Goal: Task Accomplishment & Management: Use online tool/utility

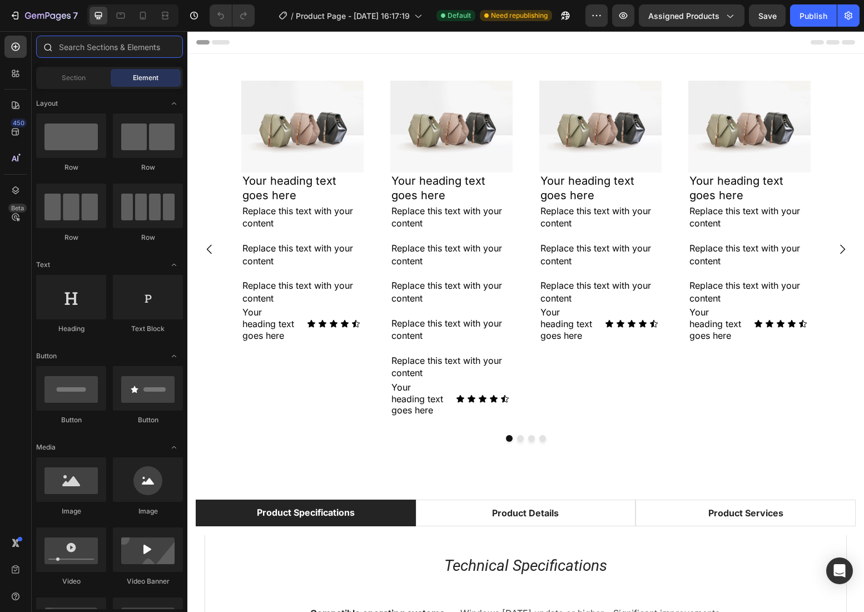
click at [122, 50] on input "text" at bounding box center [109, 47] width 147 height 22
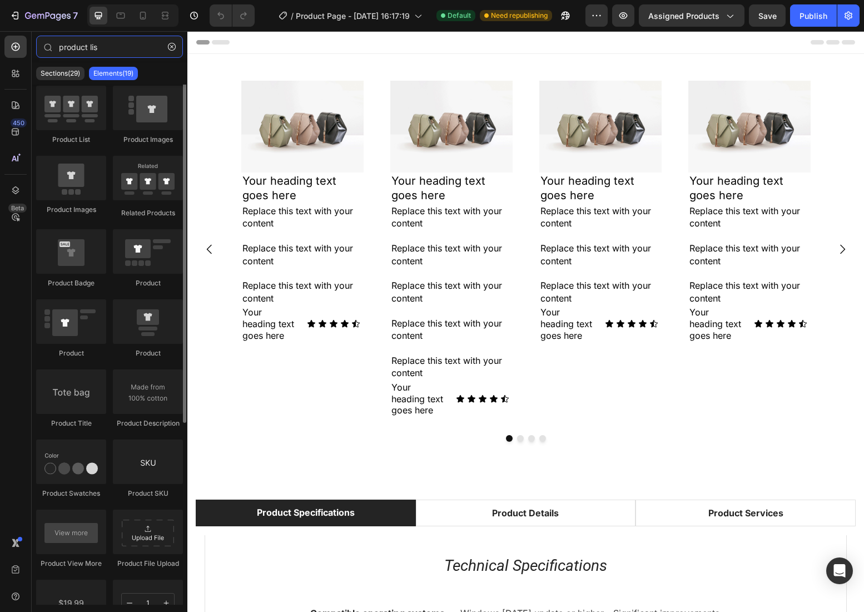
scroll to position [36, 0]
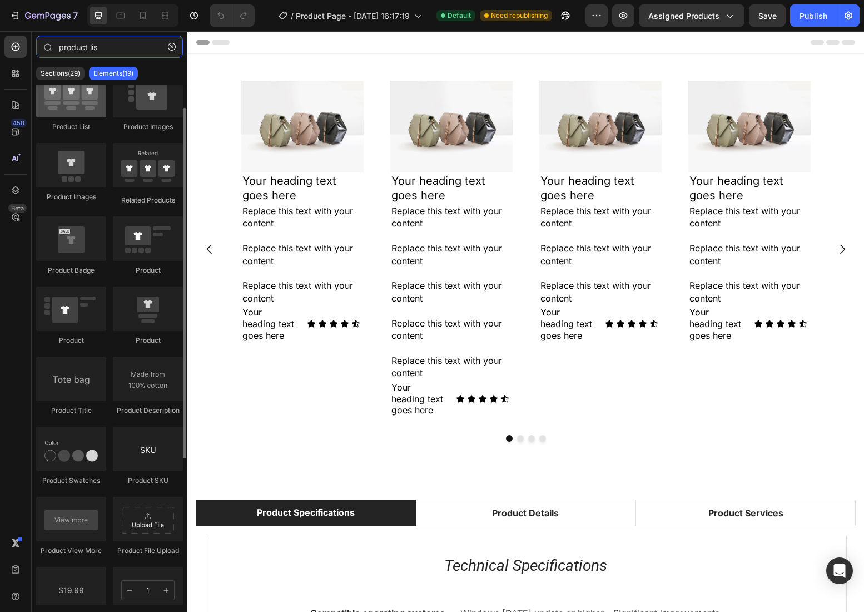
type input "product lis"
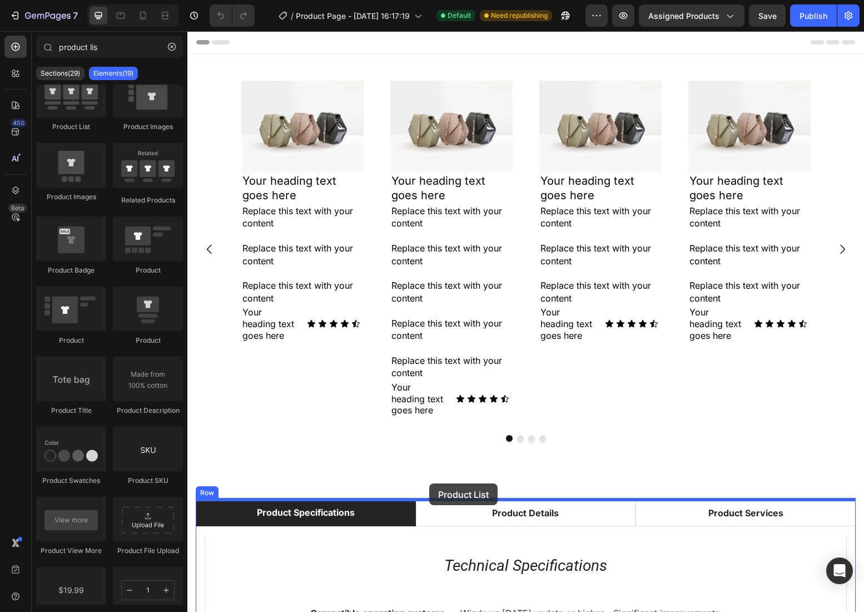
drag, startPoint x: 257, startPoint y: 135, endPoint x: 429, endPoint y: 483, distance: 388.9
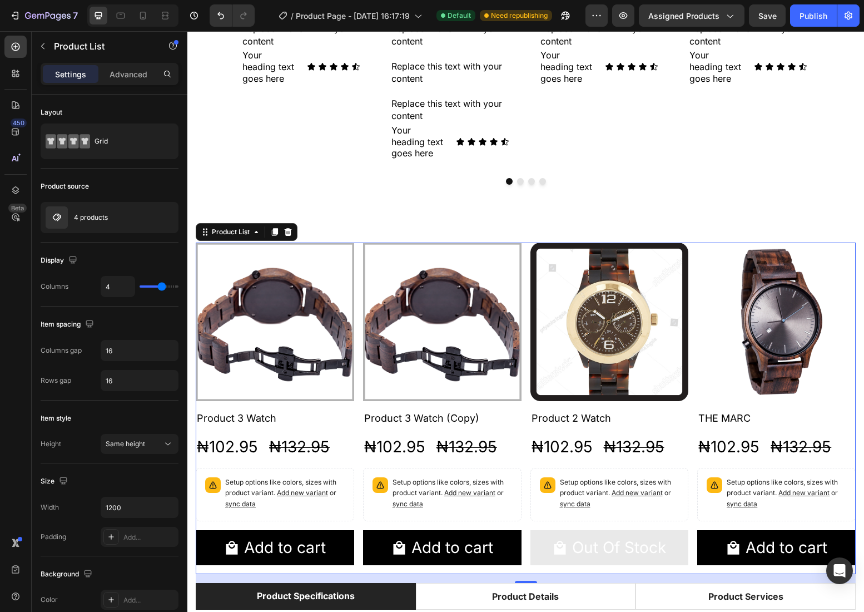
scroll to position [260, 0]
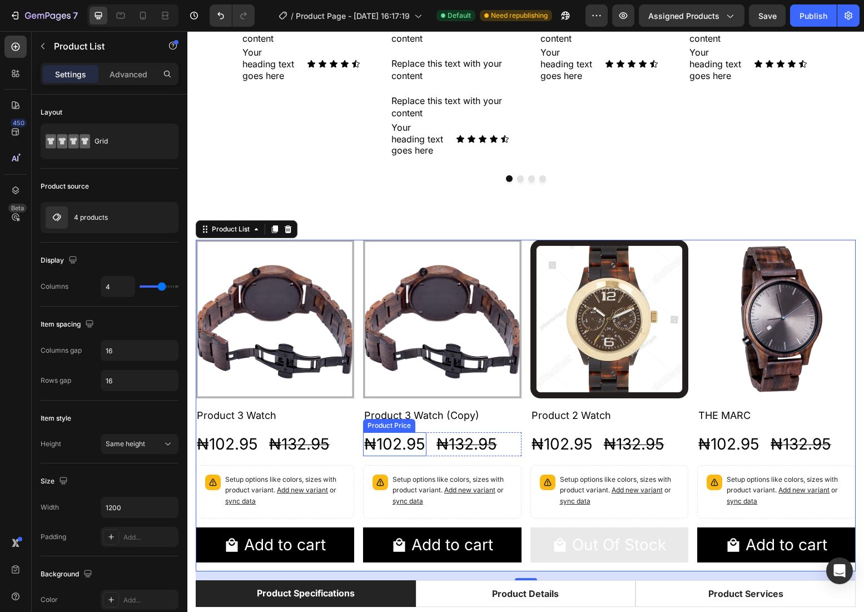
click at [259, 444] on div "₦102.95" at bounding box center [227, 444] width 63 height 24
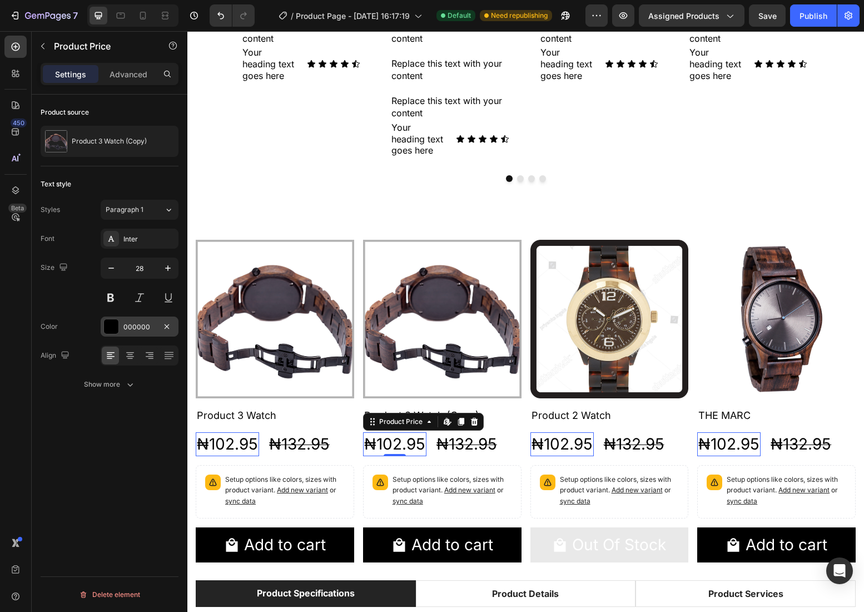
click at [140, 328] on div "000000" at bounding box center [139, 327] width 32 height 10
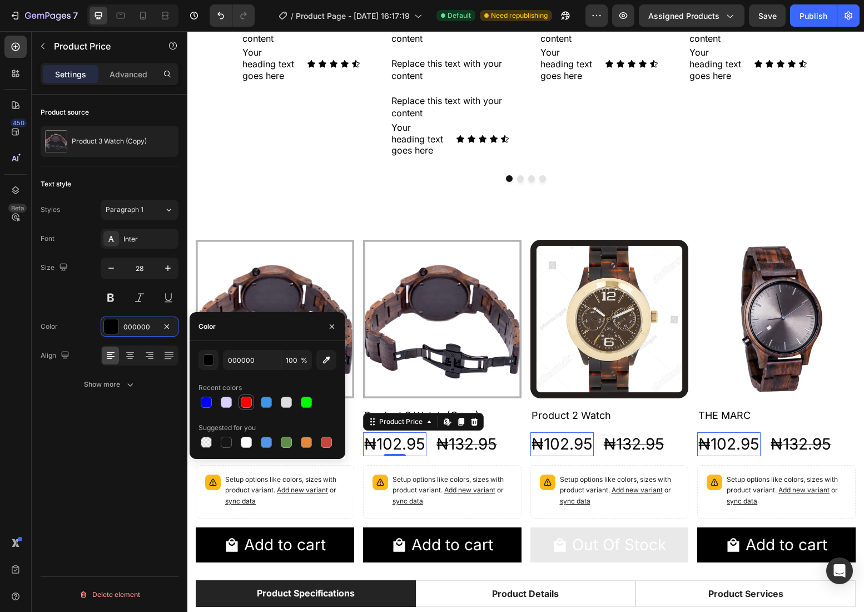
click at [248, 397] on div at bounding box center [246, 401] width 11 height 11
type input "FF0000"
click at [134, 407] on div "Product source Product 3 Watch (Copy) Text style Styles Paragraph 1 Font Inter …" at bounding box center [110, 369] width 156 height 549
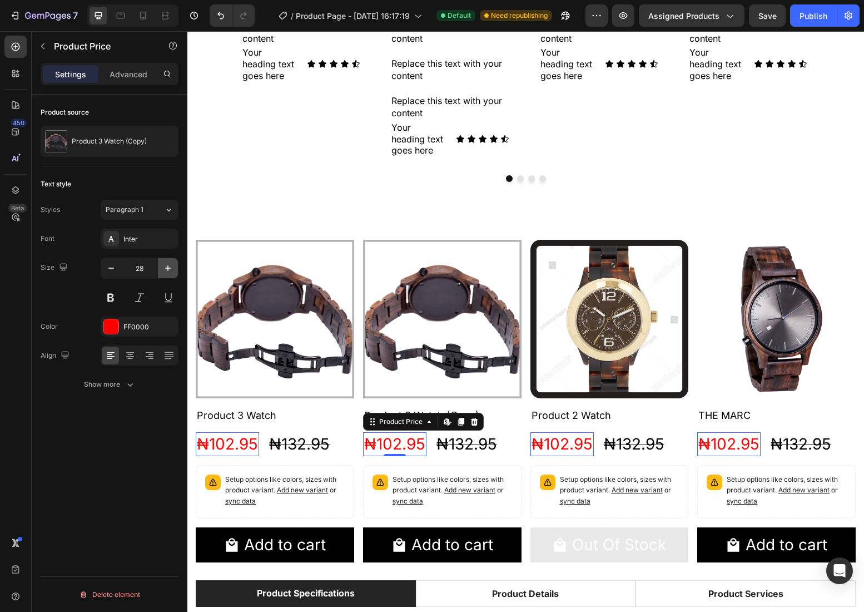
click at [173, 267] on icon "button" at bounding box center [167, 267] width 11 height 11
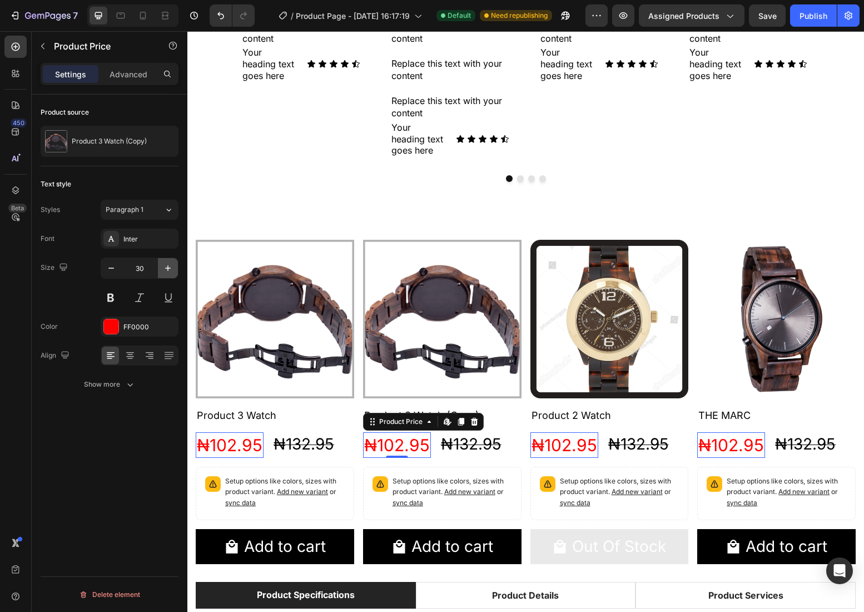
click at [173, 267] on icon "button" at bounding box center [167, 267] width 11 height 11
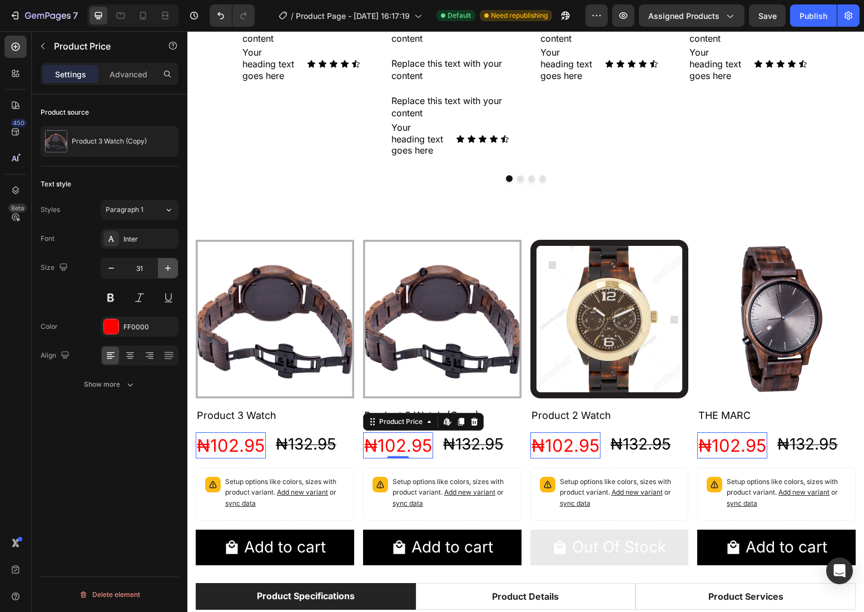
click at [173, 267] on icon "button" at bounding box center [167, 267] width 11 height 11
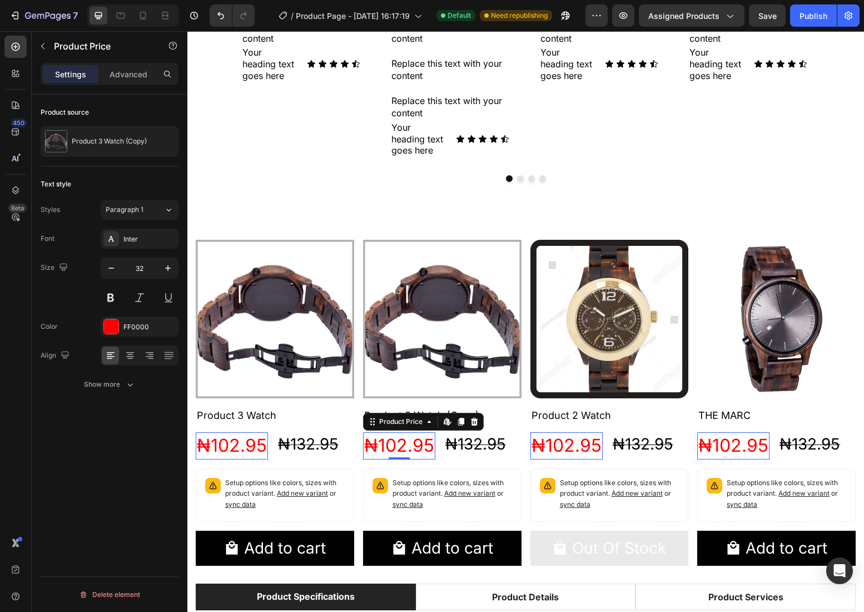
type input "33"
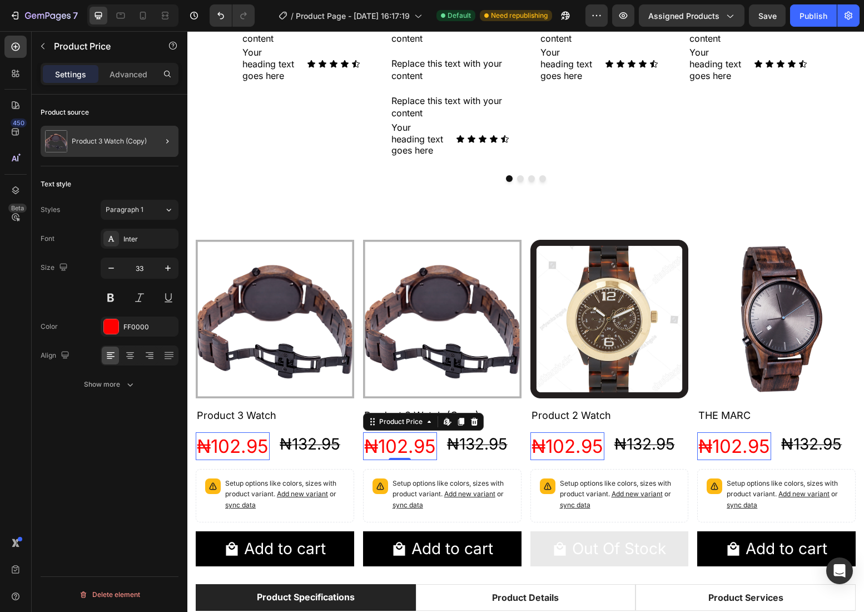
click at [159, 137] on div at bounding box center [162, 141] width 31 height 31
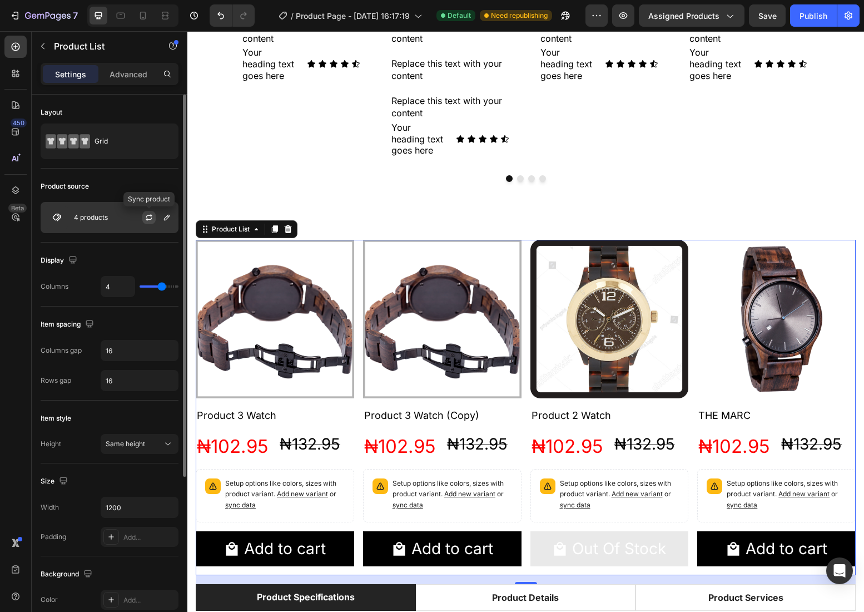
click at [148, 217] on icon "button" at bounding box center [149, 217] width 9 height 9
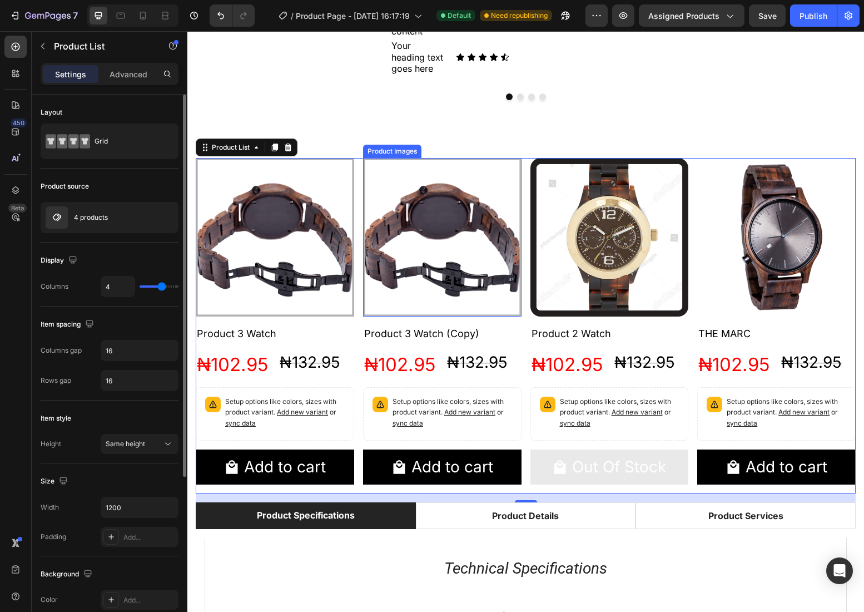
scroll to position [369, 0]
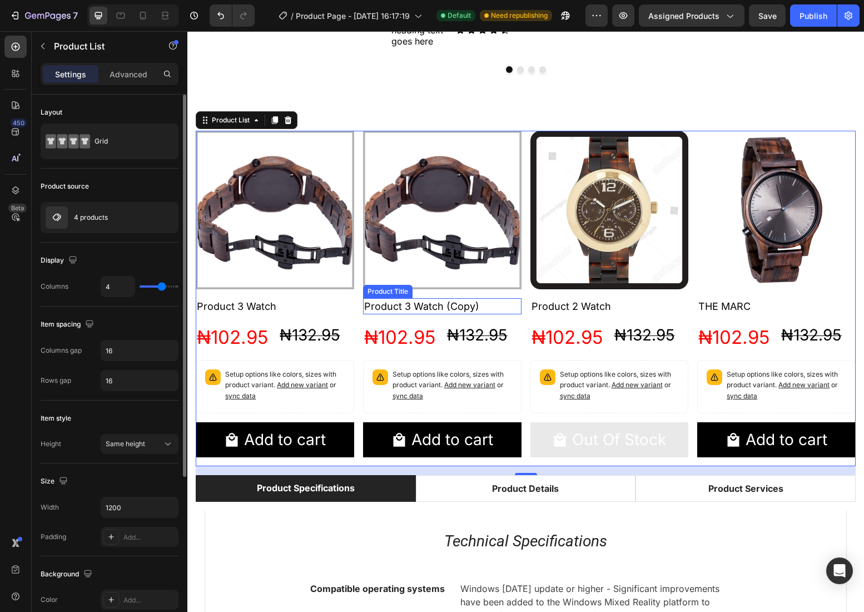
click at [354, 310] on h2 "Product 3 Watch (Copy)" at bounding box center [275, 306] width 158 height 16
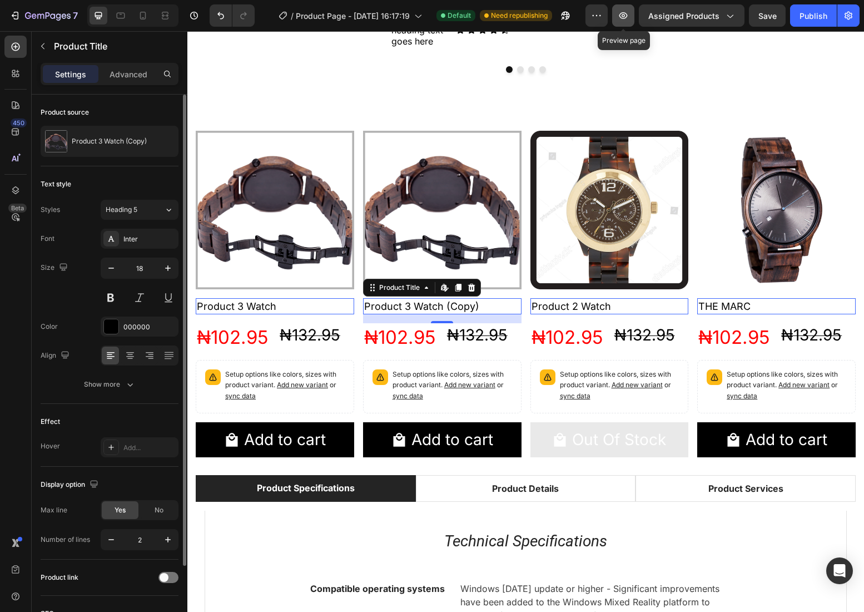
click at [626, 18] on icon "button" at bounding box center [623, 15] width 8 height 7
click at [622, 13] on icon "button" at bounding box center [623, 15] width 8 height 7
click at [628, 22] on button "button" at bounding box center [623, 15] width 22 height 22
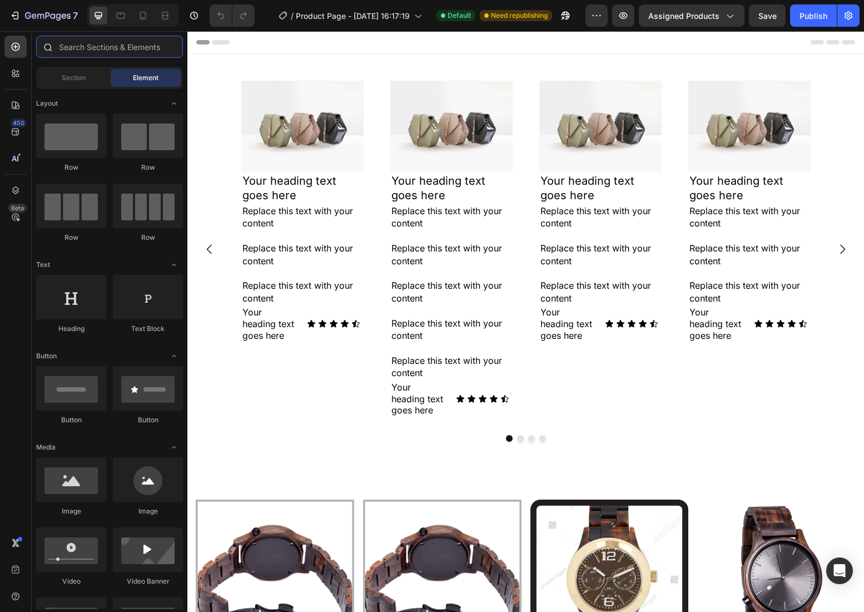
click at [82, 53] on input "text" at bounding box center [109, 47] width 147 height 22
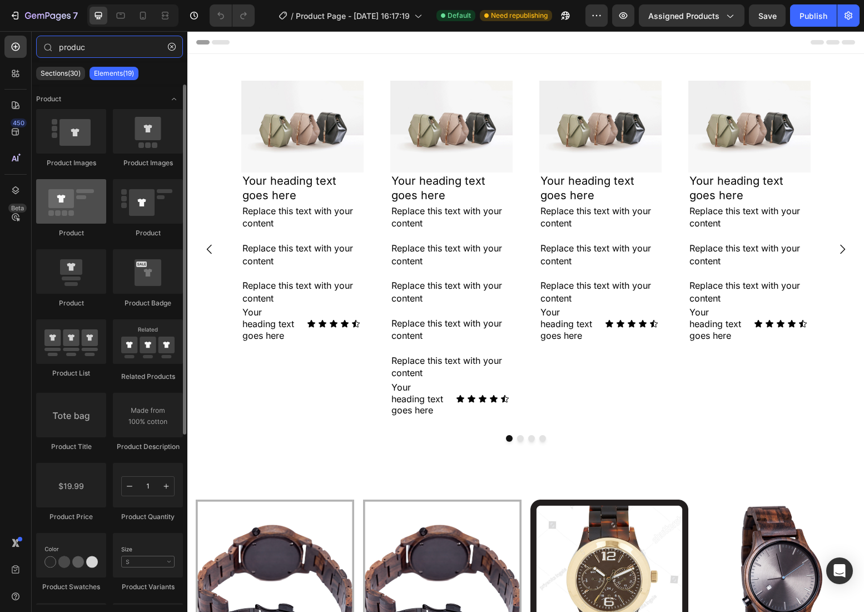
type input "produc"
drag, startPoint x: 76, startPoint y: 203, endPoint x: 69, endPoint y: 198, distance: 8.8
click at [69, 198] on div at bounding box center [71, 201] width 70 height 44
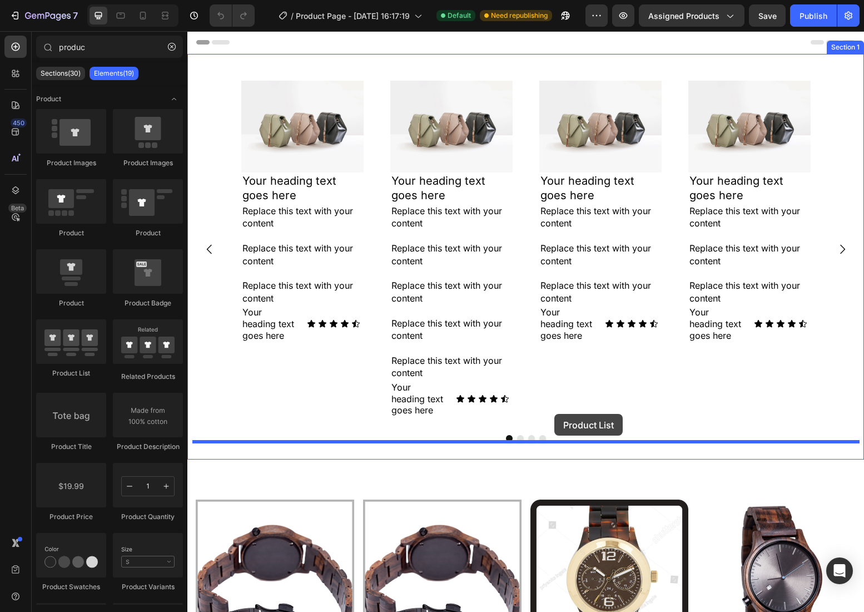
drag, startPoint x: 262, startPoint y: 375, endPoint x: 554, endPoint y: 414, distance: 294.4
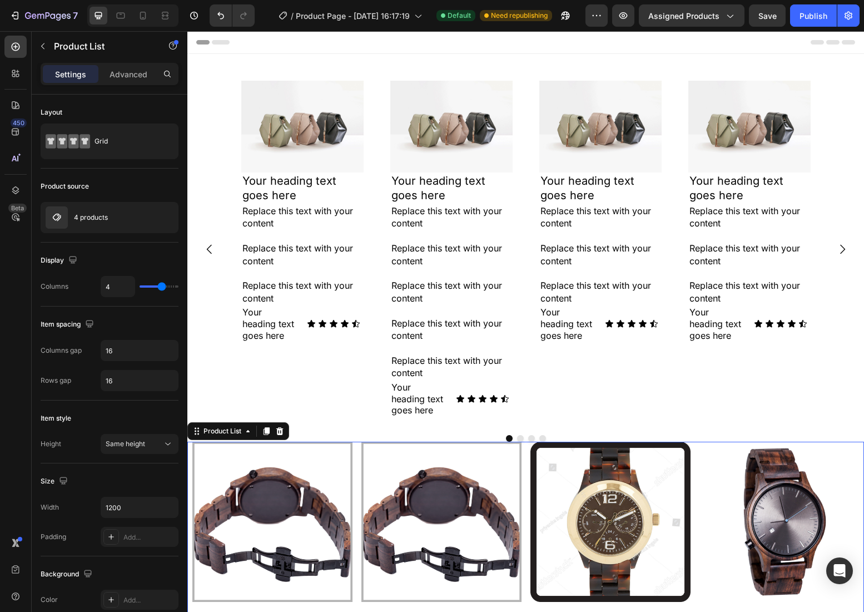
click at [528, 473] on div "Product Images Product 3 Watch Product Title ₦102.95 Product Price Product Pric…" at bounding box center [525, 609] width 667 height 334
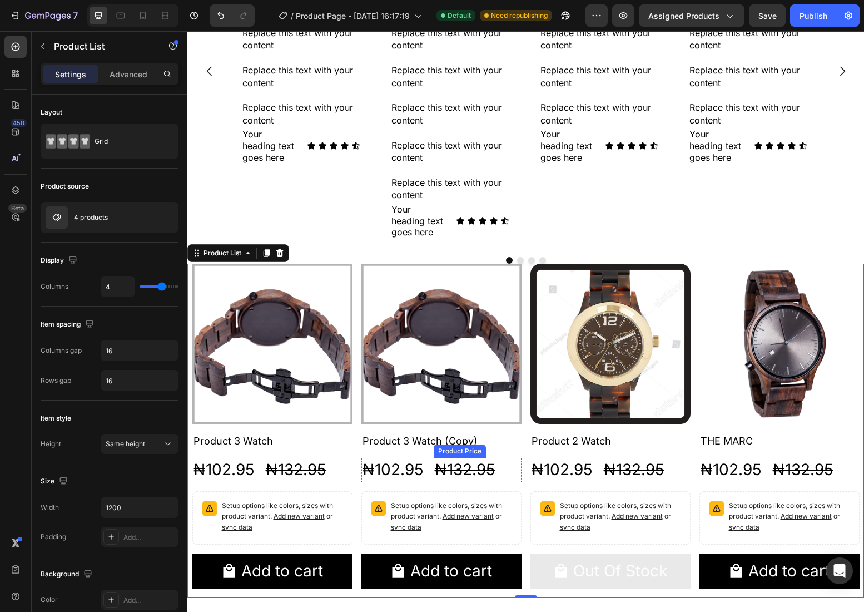
scroll to position [192, 0]
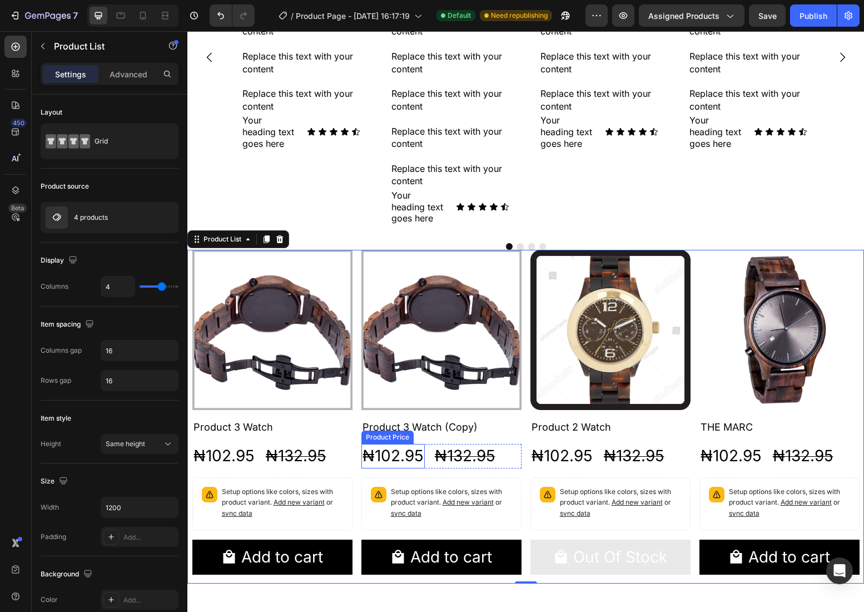
click at [256, 453] on div "₦102.95" at bounding box center [223, 456] width 63 height 24
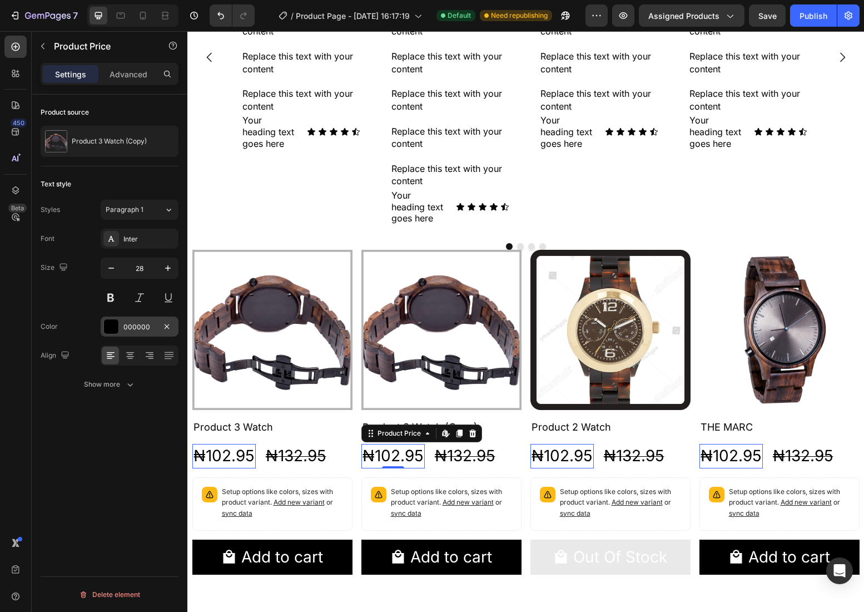
click at [132, 329] on div "000000" at bounding box center [139, 327] width 32 height 10
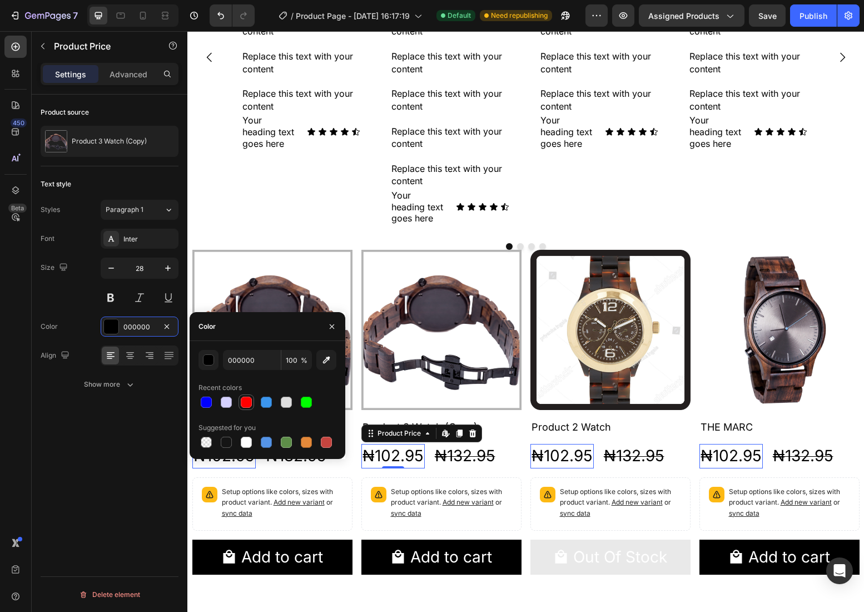
click at [246, 404] on div at bounding box center [246, 401] width 11 height 11
type input "FF0000"
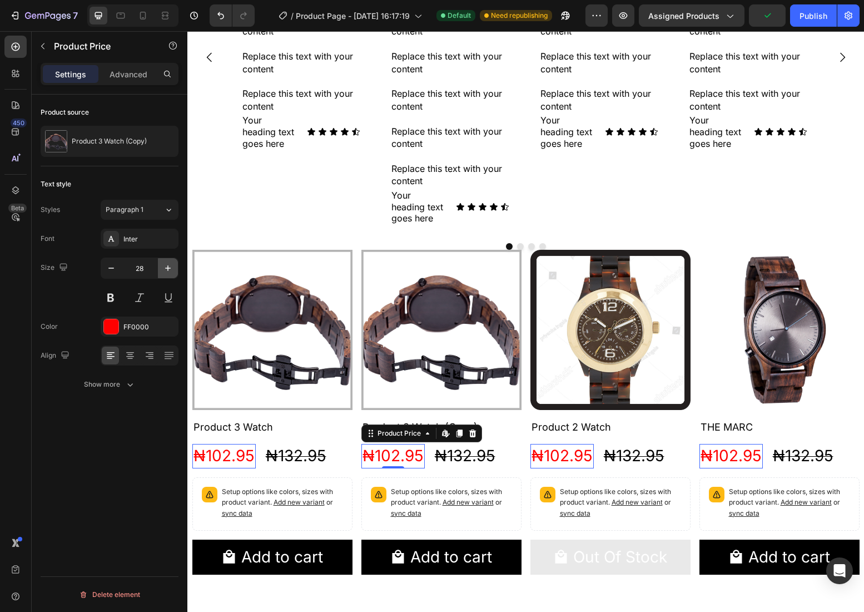
click at [172, 269] on icon "button" at bounding box center [167, 267] width 11 height 11
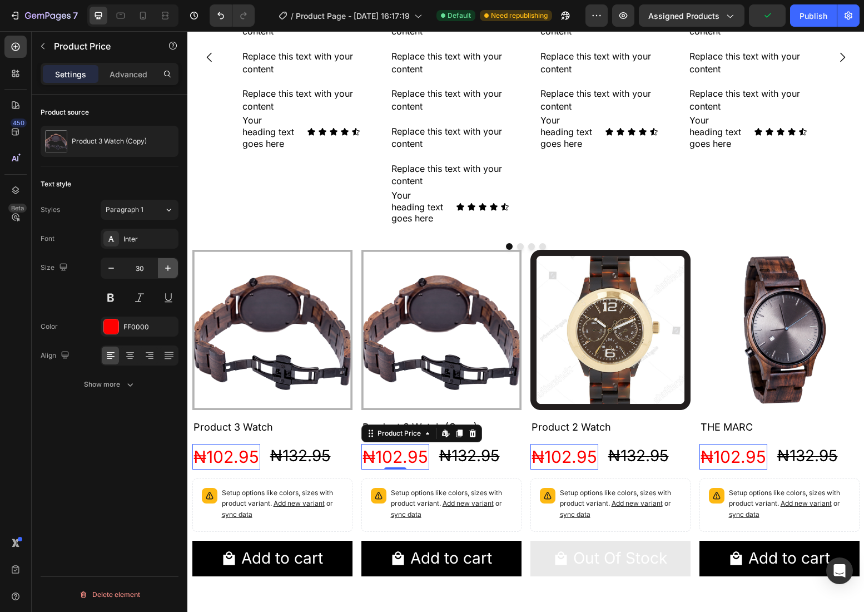
click at [172, 269] on icon "button" at bounding box center [167, 267] width 11 height 11
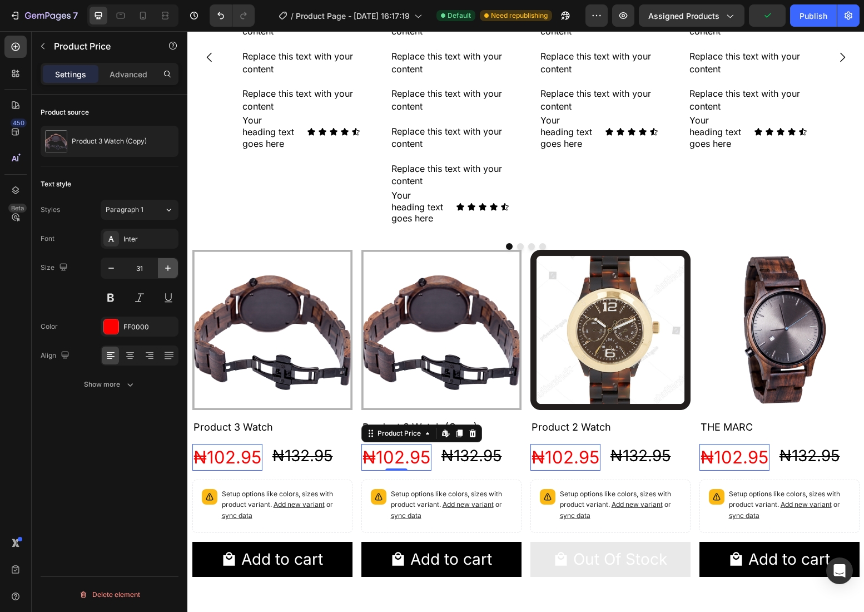
click at [172, 269] on icon "button" at bounding box center [167, 267] width 11 height 11
type input "32"
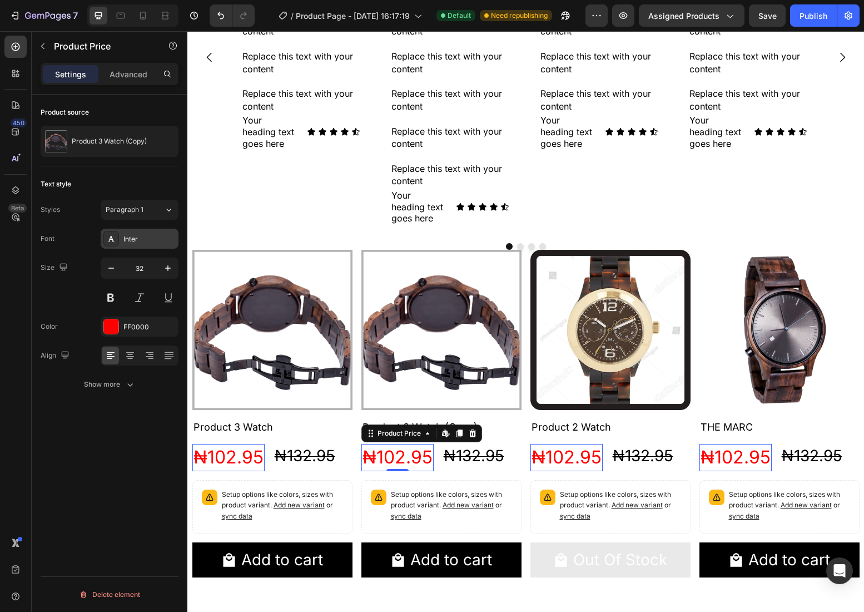
click at [131, 247] on div "Inter" at bounding box center [140, 239] width 78 height 20
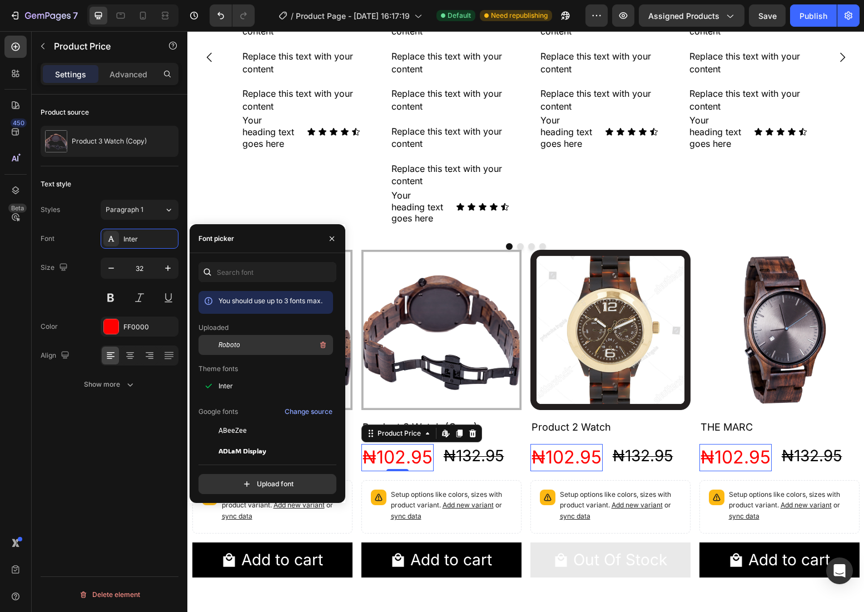
click at [246, 348] on div "Roboto" at bounding box center [275, 344] width 112 height 13
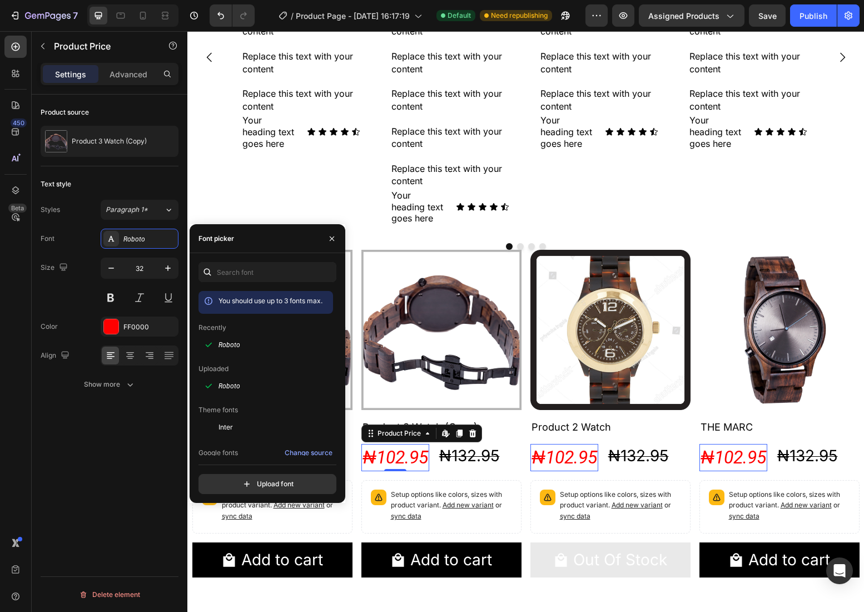
click at [61, 426] on div "Product source Product 3 Watch (Copy) Text style Styles Paragraph 1* Font Robot…" at bounding box center [110, 369] width 156 height 549
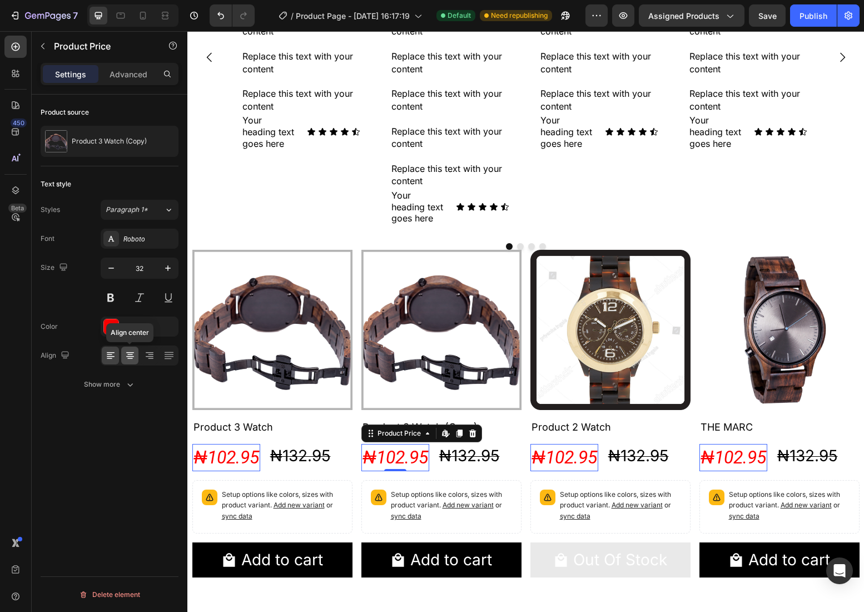
click at [134, 354] on icon at bounding box center [130, 355] width 11 height 11
click at [149, 355] on icon at bounding box center [149, 355] width 11 height 11
click at [110, 354] on icon at bounding box center [110, 354] width 6 height 1
click at [133, 390] on button "Show more" at bounding box center [110, 384] width 138 height 20
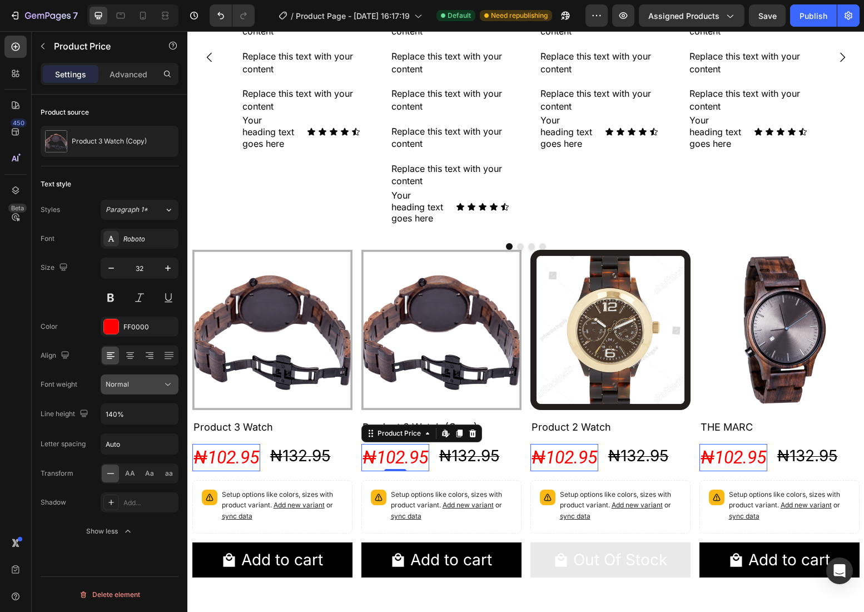
click at [157, 385] on div "Normal" at bounding box center [134, 384] width 57 height 10
click at [88, 477] on div "Transform AA Aa aa" at bounding box center [110, 473] width 138 height 20
click at [63, 505] on div "Shadow" at bounding box center [54, 502] width 26 height 10
click at [144, 500] on div "Add..." at bounding box center [149, 503] width 52 height 10
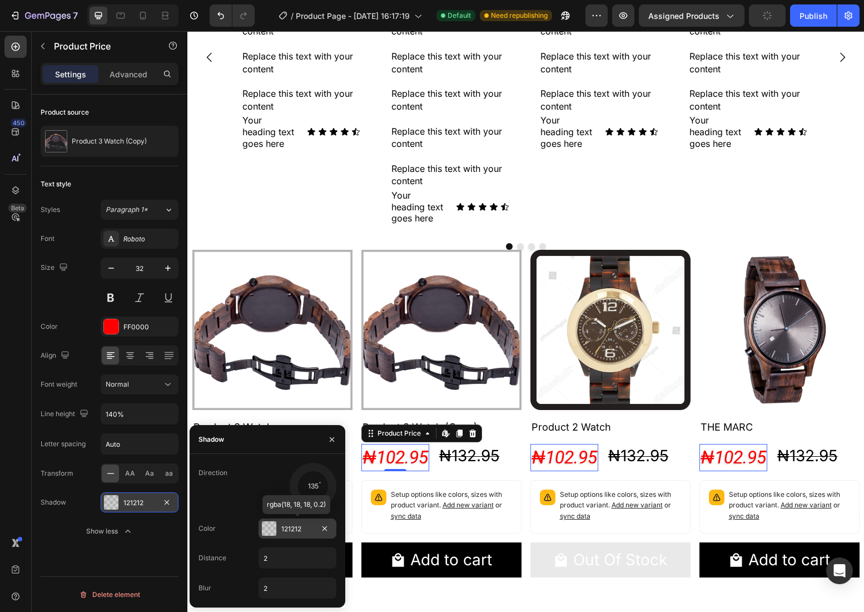
click at [296, 530] on div "121212" at bounding box center [297, 529] width 32 height 10
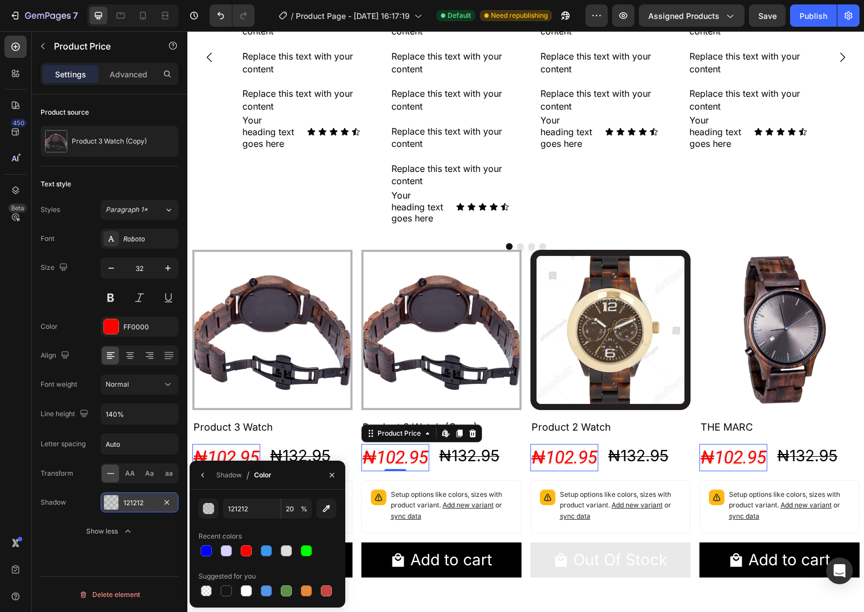
click at [143, 501] on div "121212" at bounding box center [139, 503] width 32 height 10
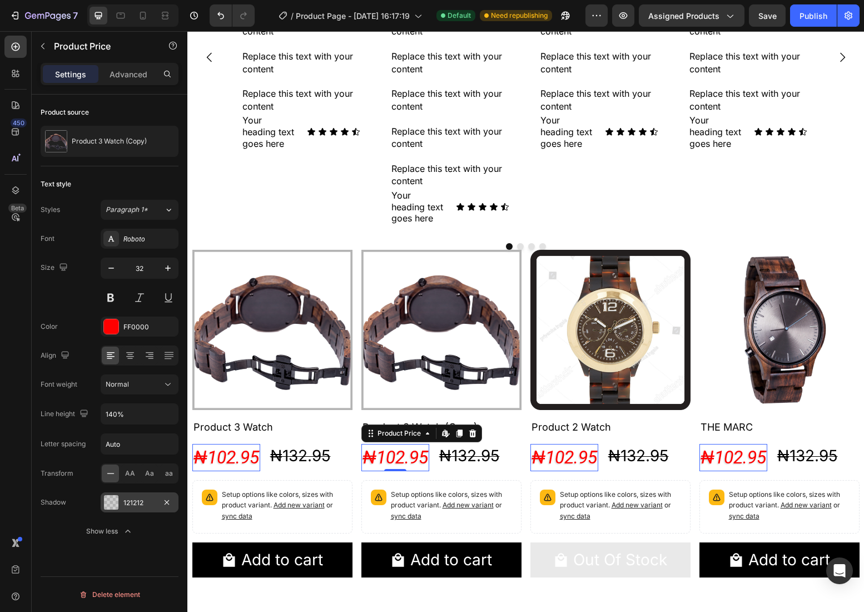
click at [149, 502] on div "121212" at bounding box center [139, 503] width 32 height 10
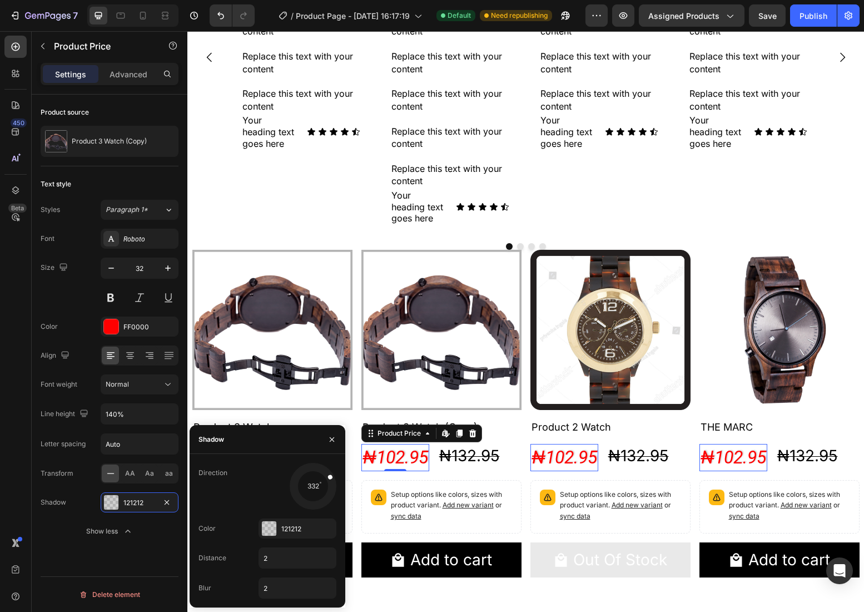
drag, startPoint x: 301, startPoint y: 500, endPoint x: 300, endPoint y: 540, distance: 40.0
click at [339, 471] on div "Direction 332 Color 121212 Distance 2 Blur 2" at bounding box center [268, 531] width 156 height 136
click at [273, 552] on input "2" at bounding box center [297, 558] width 77 height 20
type input "10"
click at [272, 581] on input "2" at bounding box center [297, 588] width 77 height 20
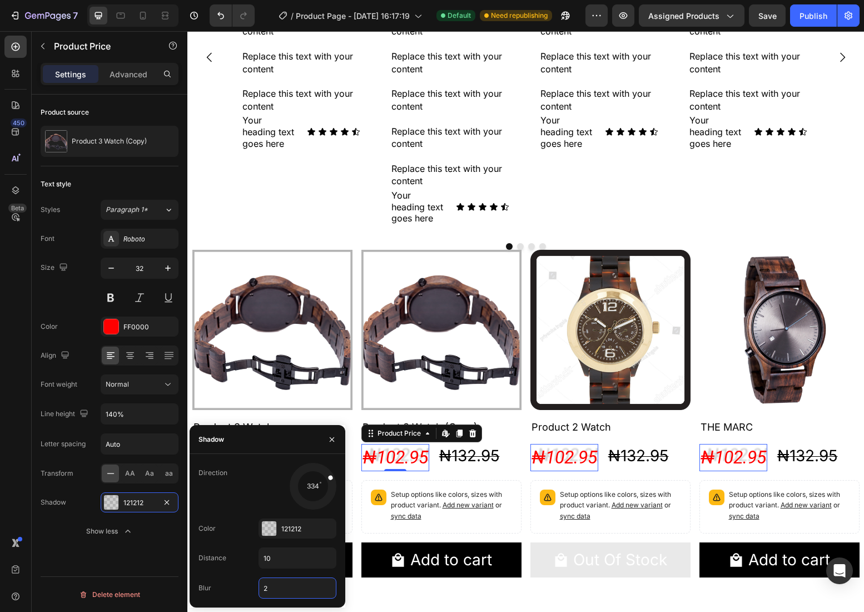
type input "5"
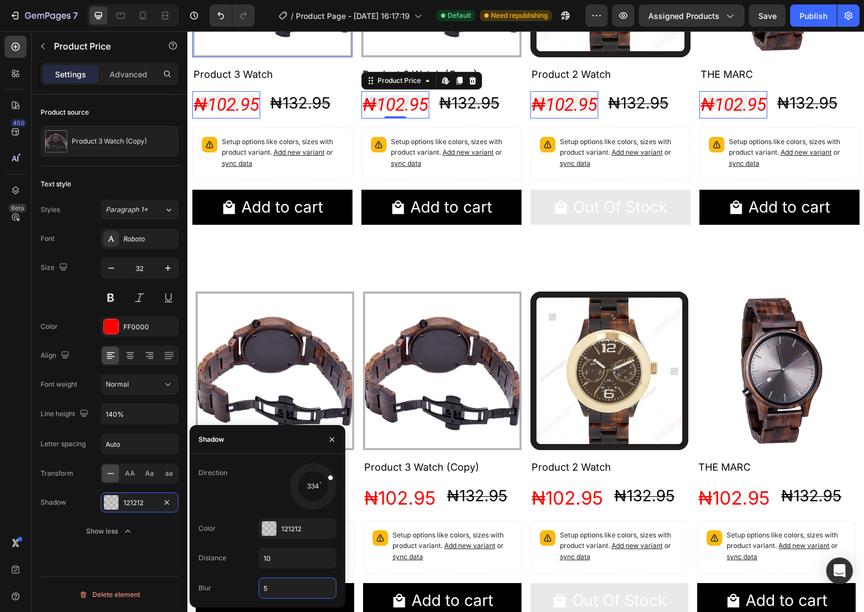
scroll to position [515, 0]
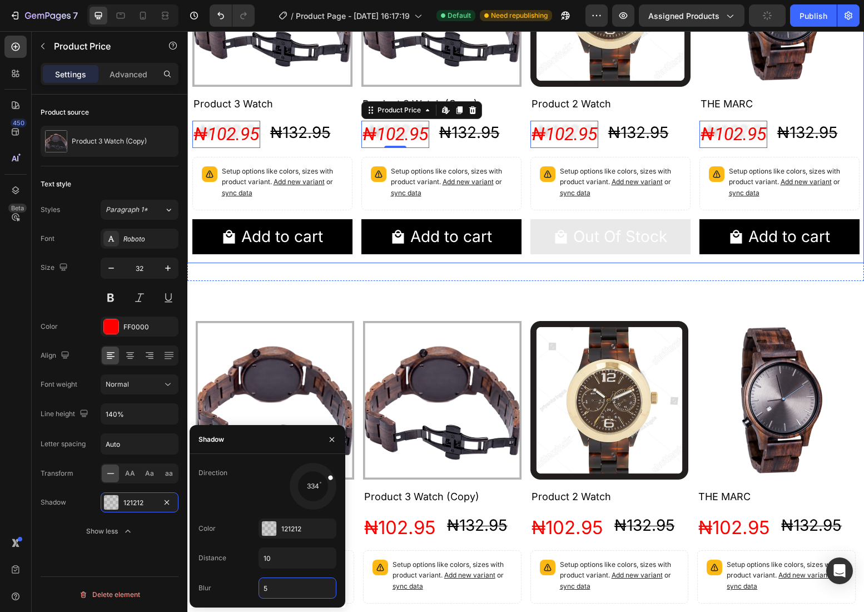
click at [524, 222] on div "Product Images Product 3 Watch Product Title ₦102.95 Product Price Edit content…" at bounding box center [525, 95] width 667 height 336
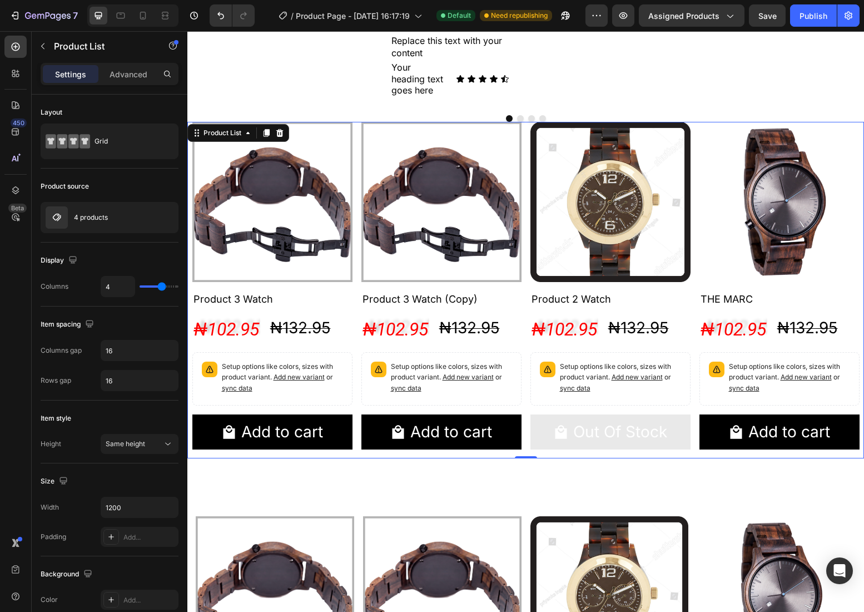
scroll to position [292, 0]
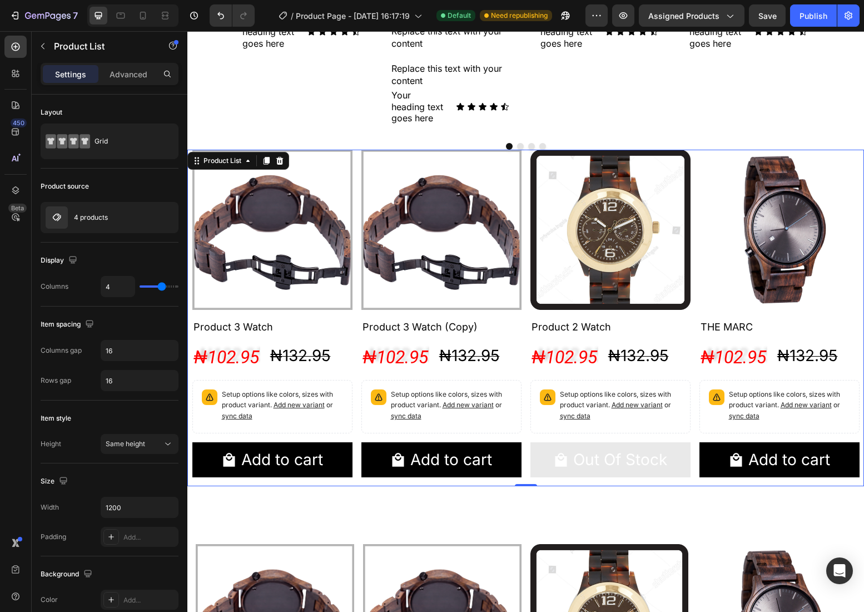
click at [354, 157] on div "Product Images Product 3 Watch Product Title ₦102.95 Product Price Product Pric…" at bounding box center [525, 318] width 667 height 336
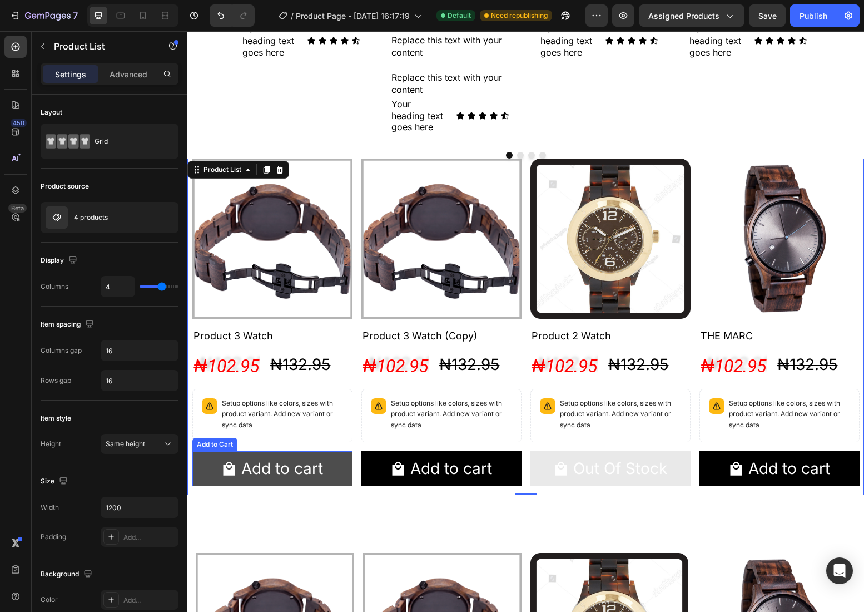
click at [347, 457] on button "Add to cart" at bounding box center [272, 468] width 160 height 35
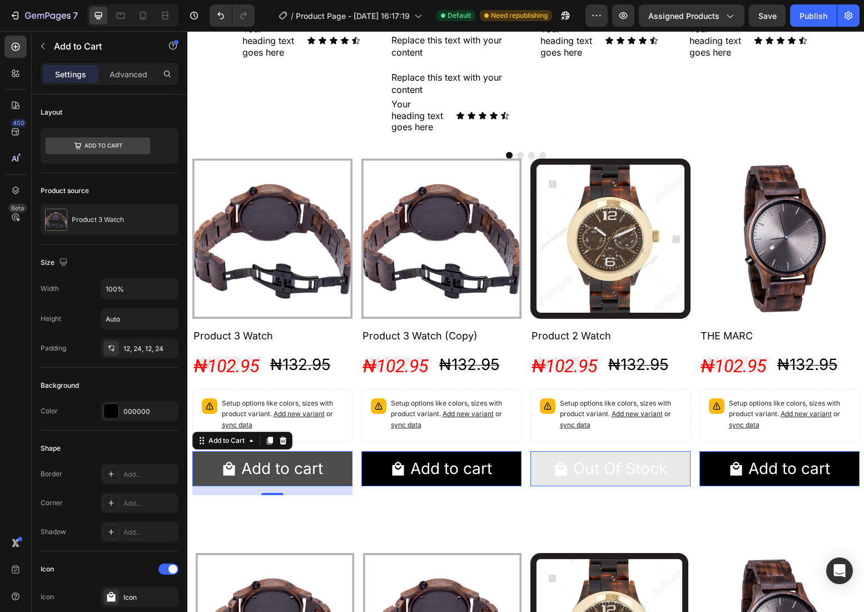
click at [347, 466] on button "Add to cart" at bounding box center [272, 468] width 160 height 35
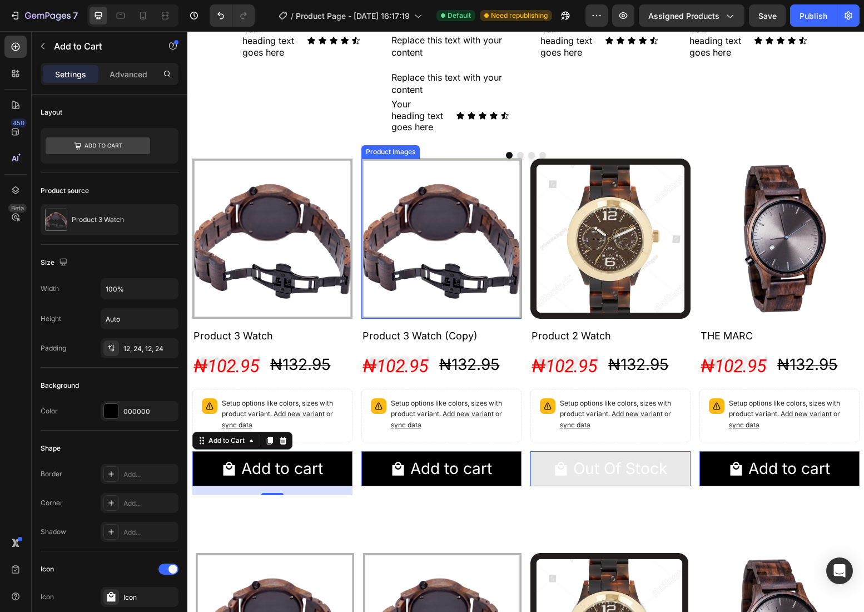
click at [438, 267] on img at bounding box center [441, 238] width 160 height 160
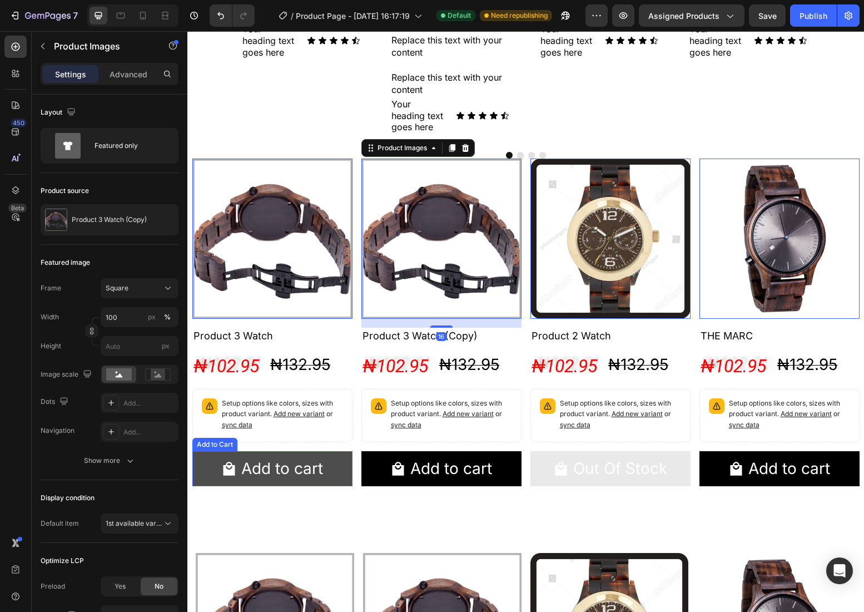
click at [344, 461] on button "Add to cart" at bounding box center [272, 468] width 160 height 35
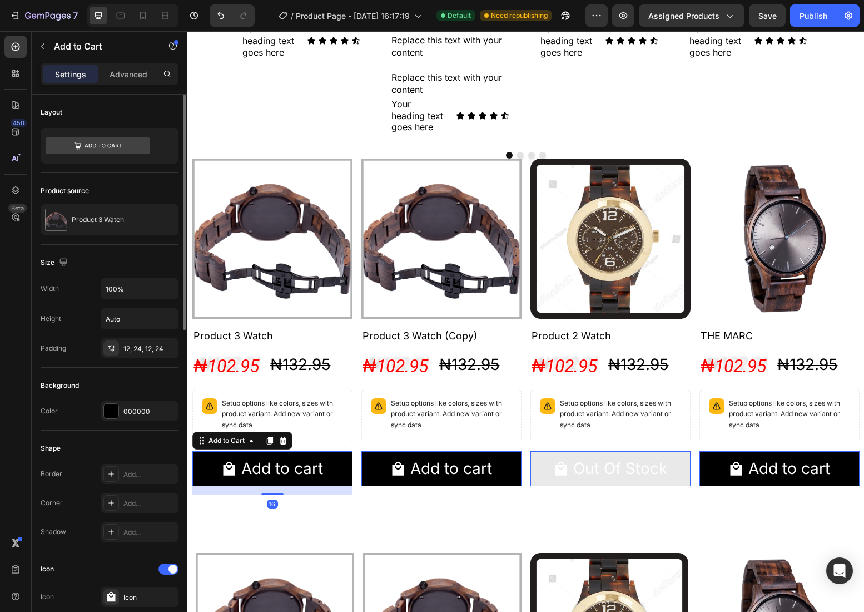
scroll to position [34, 0]
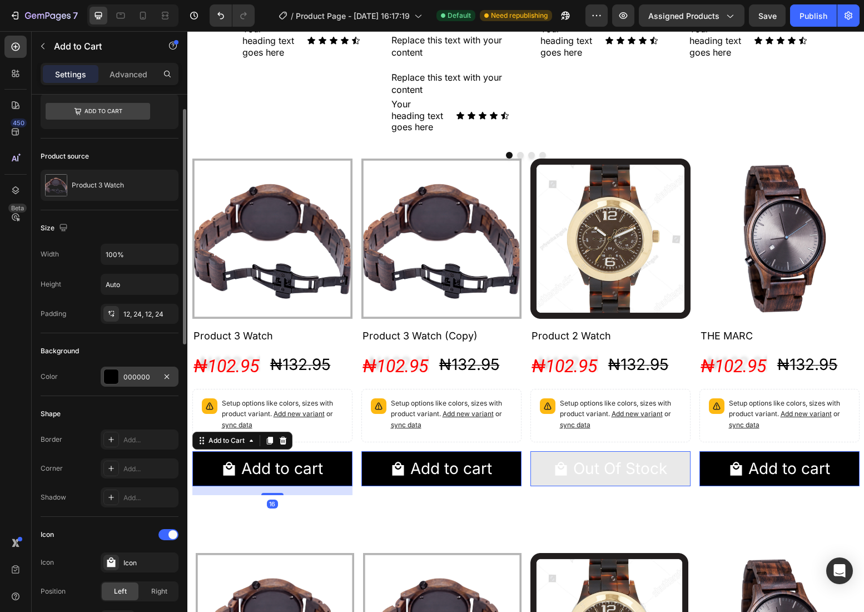
click at [130, 372] on div "000000" at bounding box center [139, 377] width 32 height 10
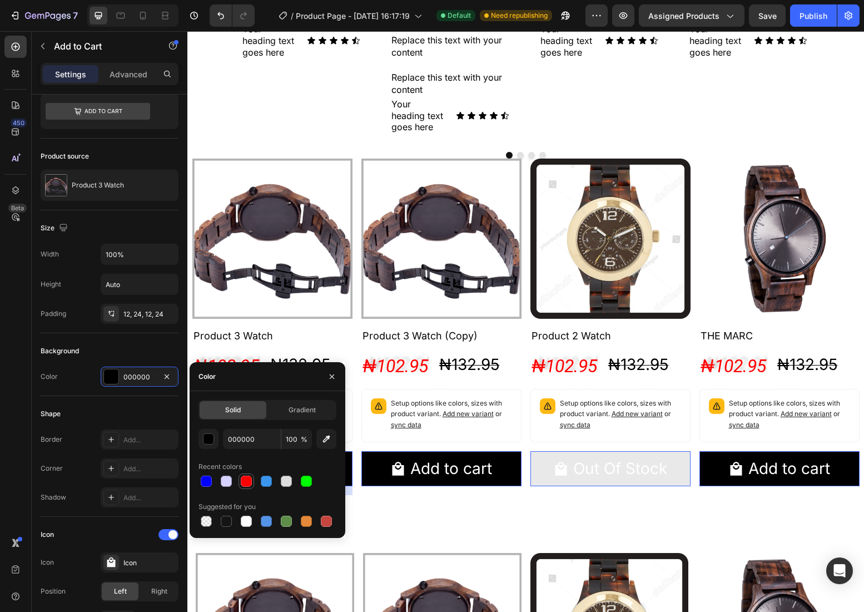
click at [246, 476] on div at bounding box center [246, 480] width 11 height 11
type input "FF0000"
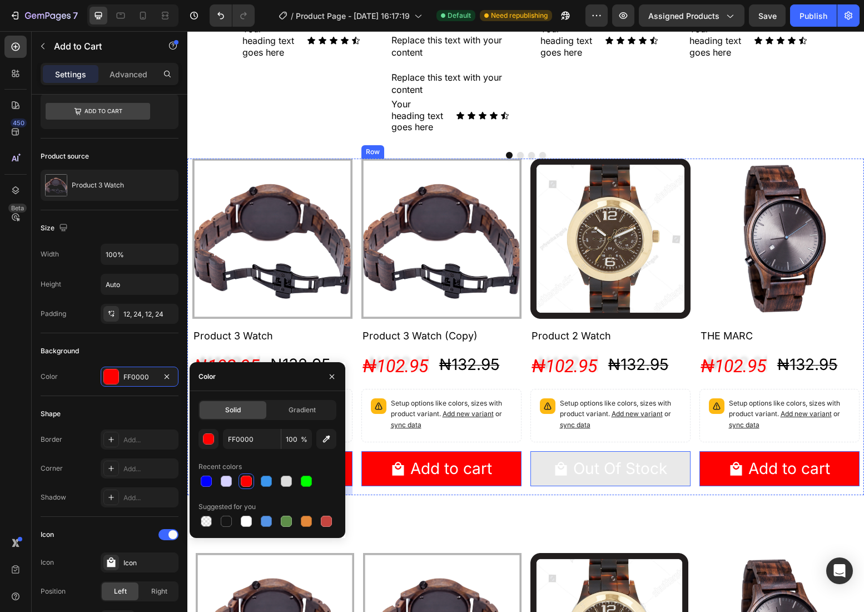
click at [353, 448] on div "Product Images Product 3 Watch (Copy) Product Title ₦102.95 Product Price Produ…" at bounding box center [272, 326] width 160 height 336
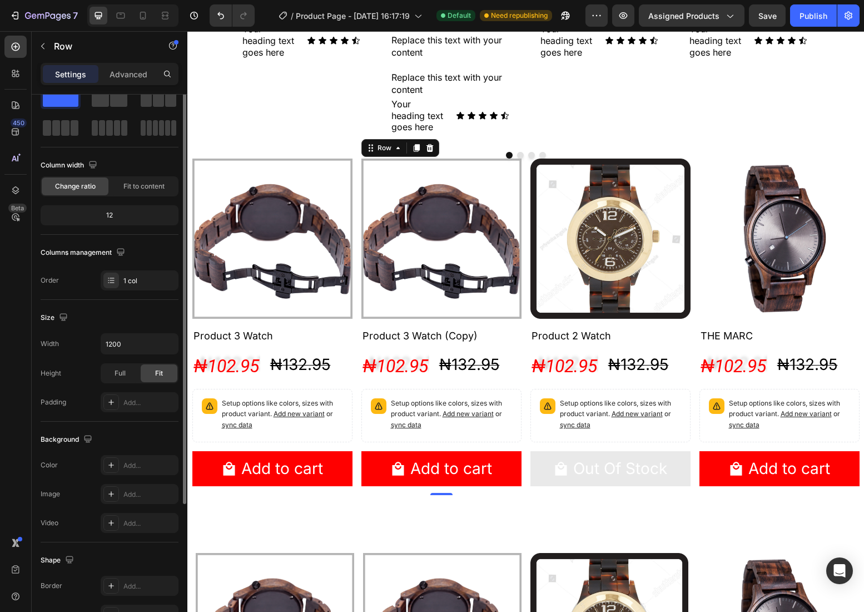
scroll to position [0, 0]
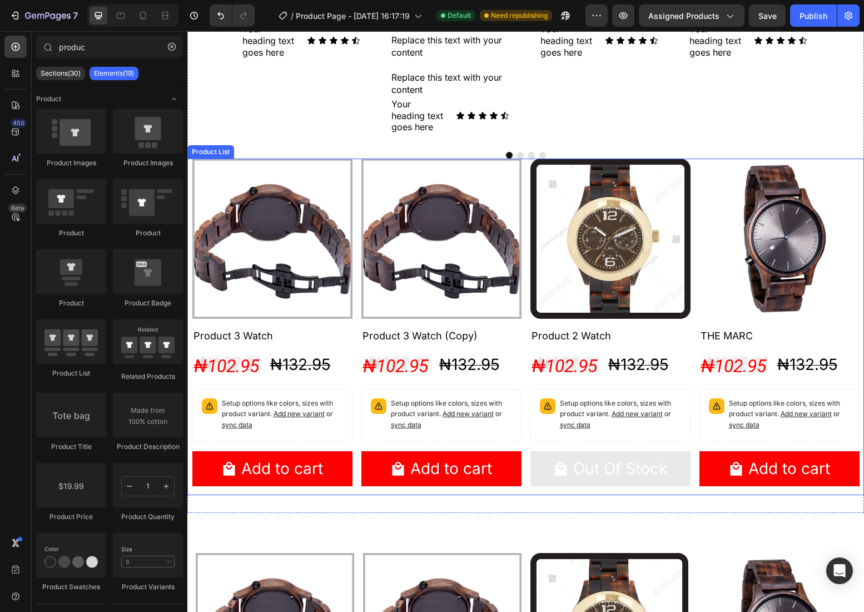
click at [354, 247] on div "Product Images Product 3 Watch Product Title ₦102.95 Product Price Product Pric…" at bounding box center [525, 326] width 667 height 336
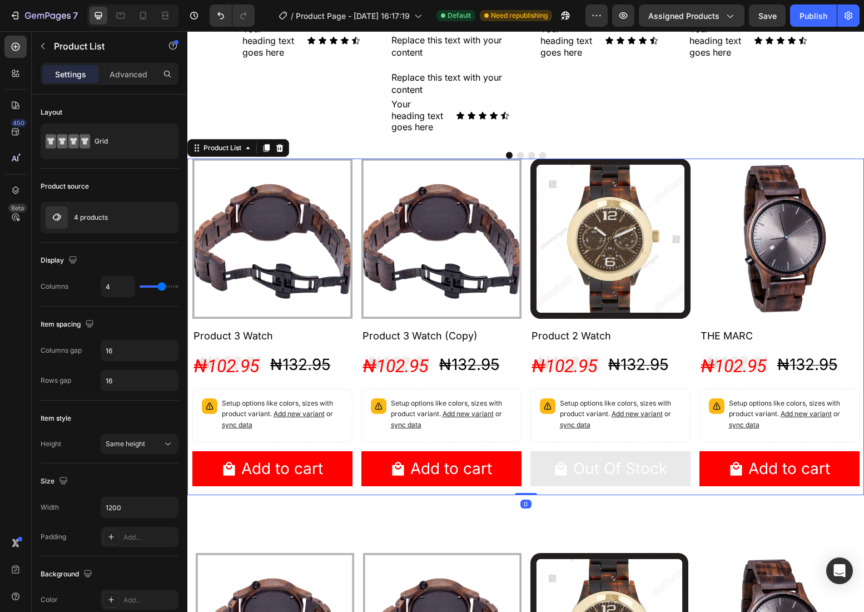
click at [358, 247] on div "Product Images Product 3 Watch Product Title ₦102.95 Product Price Product Pric…" at bounding box center [525, 326] width 667 height 336
click at [246, 369] on div "₦102.95" at bounding box center [226, 366] width 68 height 27
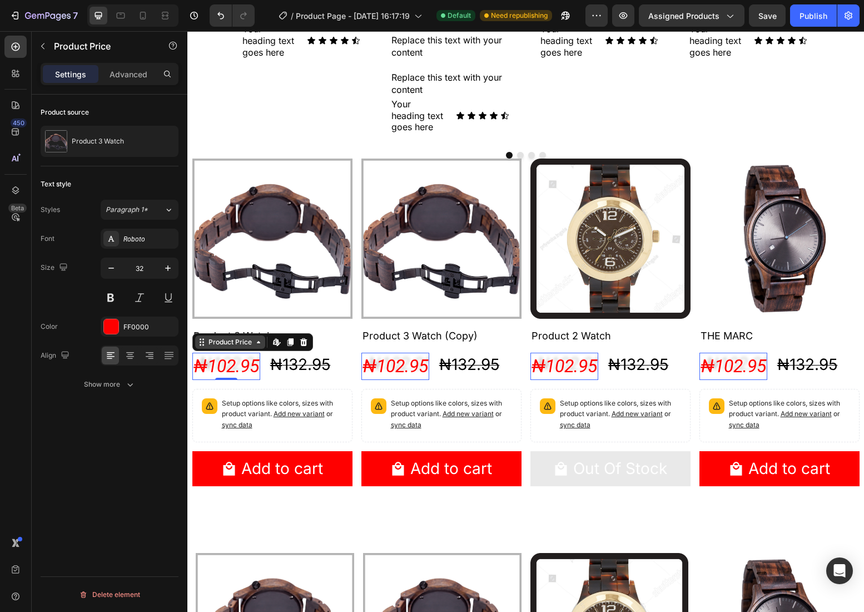
click at [241, 343] on div "Product Price" at bounding box center [230, 342] width 48 height 10
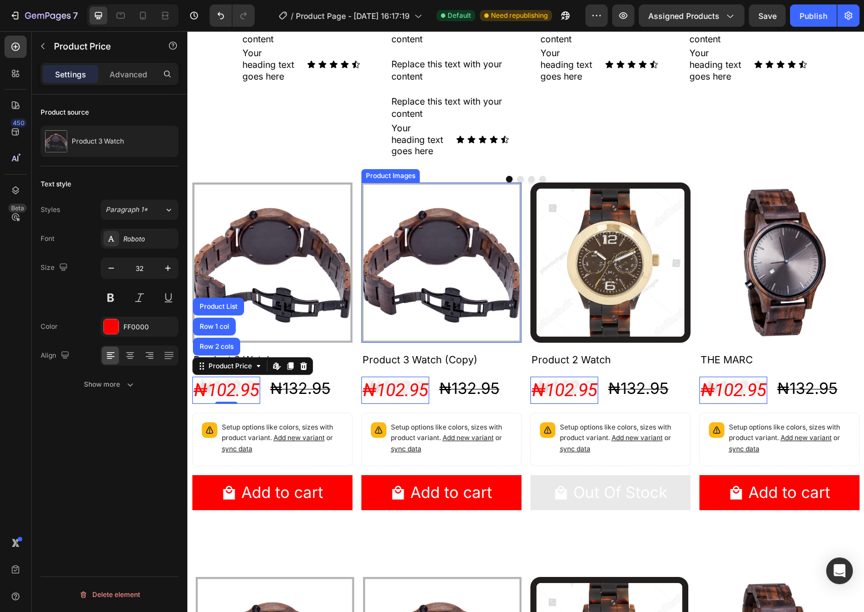
scroll to position [239, 0]
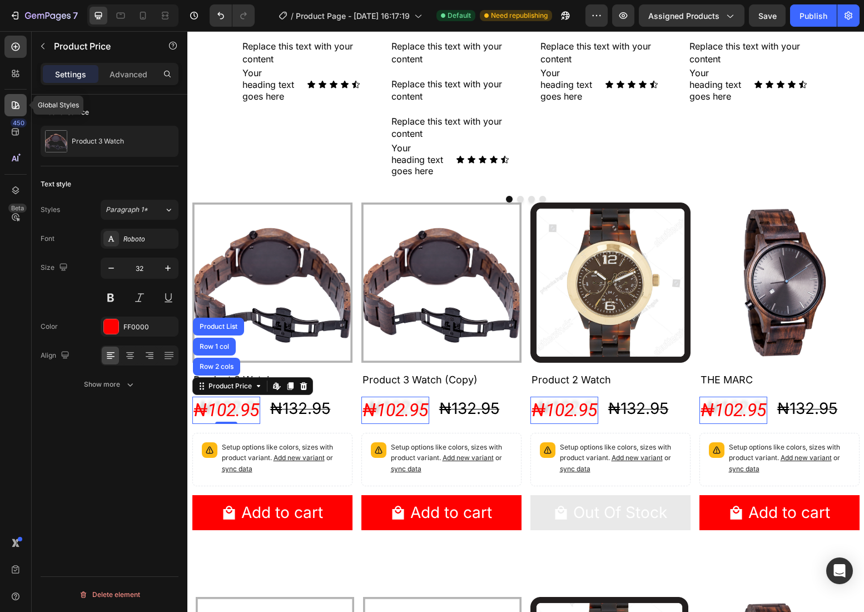
click at [11, 105] on icon at bounding box center [15, 105] width 11 height 11
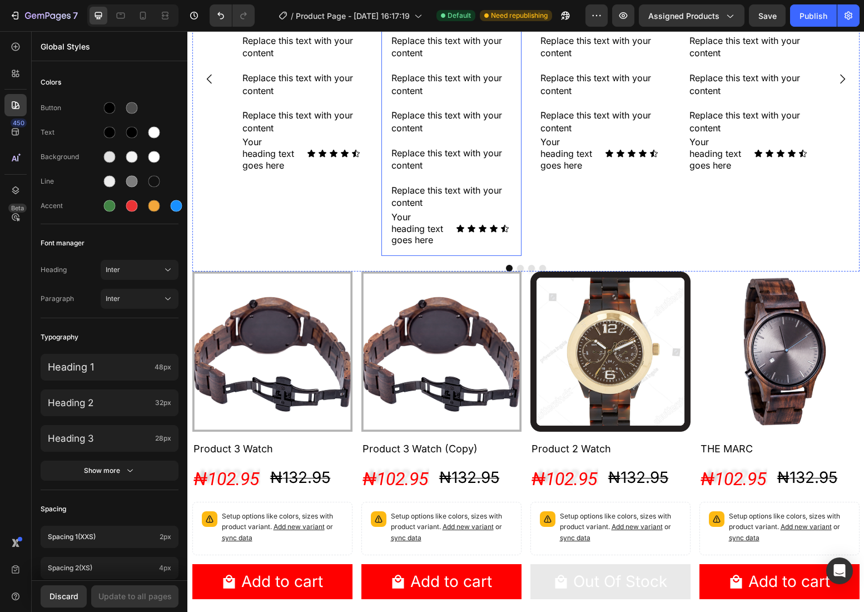
scroll to position [164, 0]
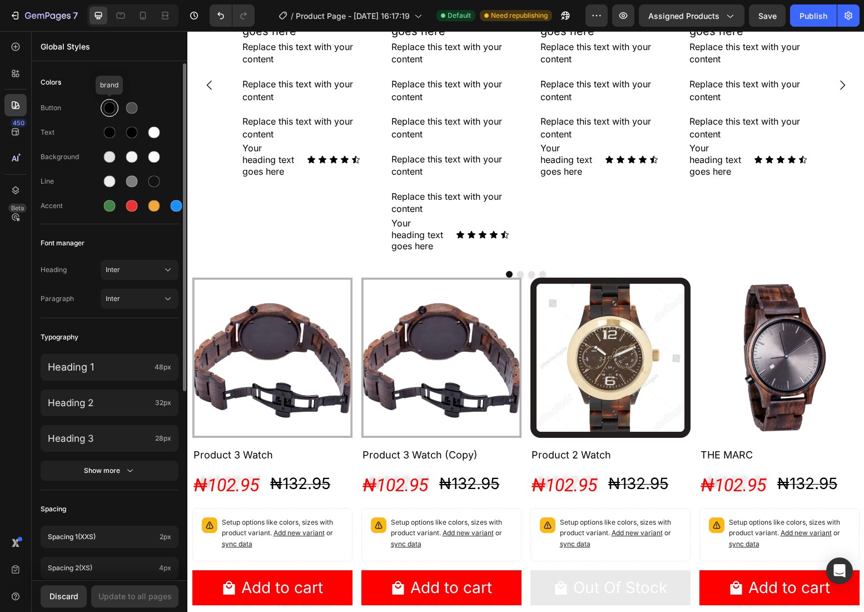
click at [108, 108] on div at bounding box center [110, 108] width 12 height 12
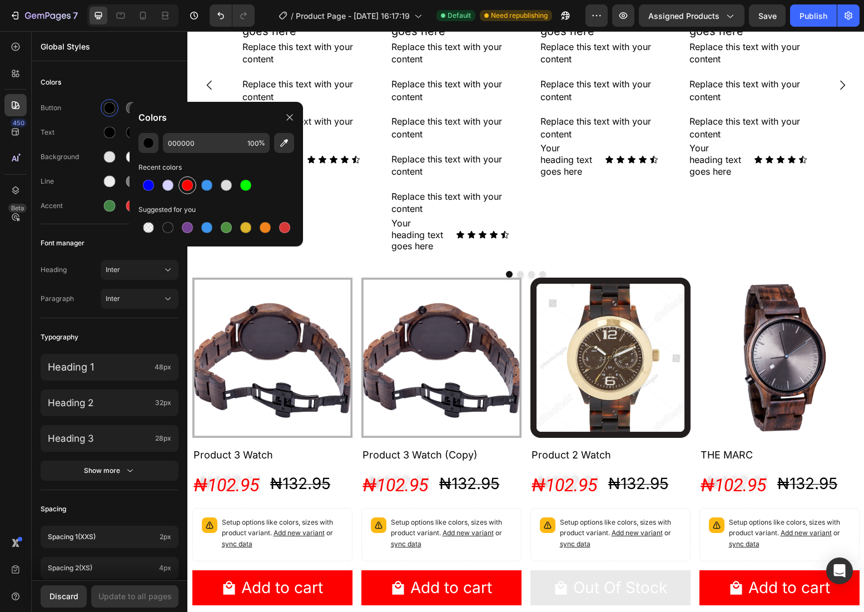
click at [188, 181] on div at bounding box center [187, 185] width 11 height 11
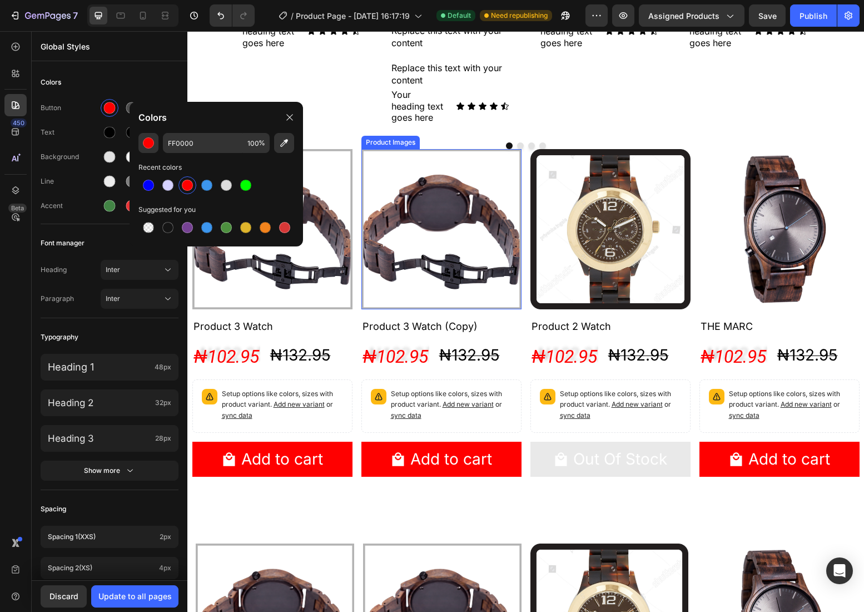
scroll to position [285, 0]
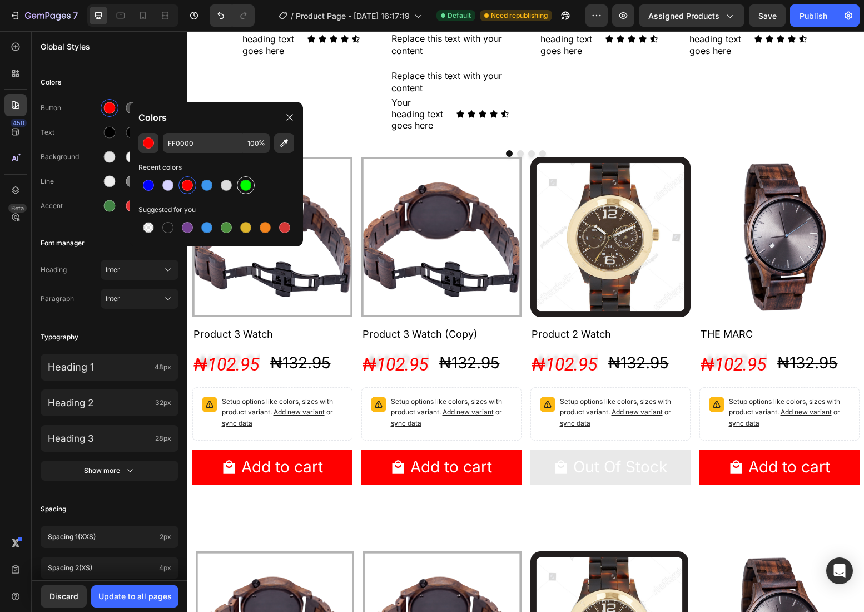
click at [250, 188] on div at bounding box center [245, 185] width 11 height 11
type input "00FF00"
click at [147, 603] on button "Update to all pages" at bounding box center [134, 596] width 87 height 22
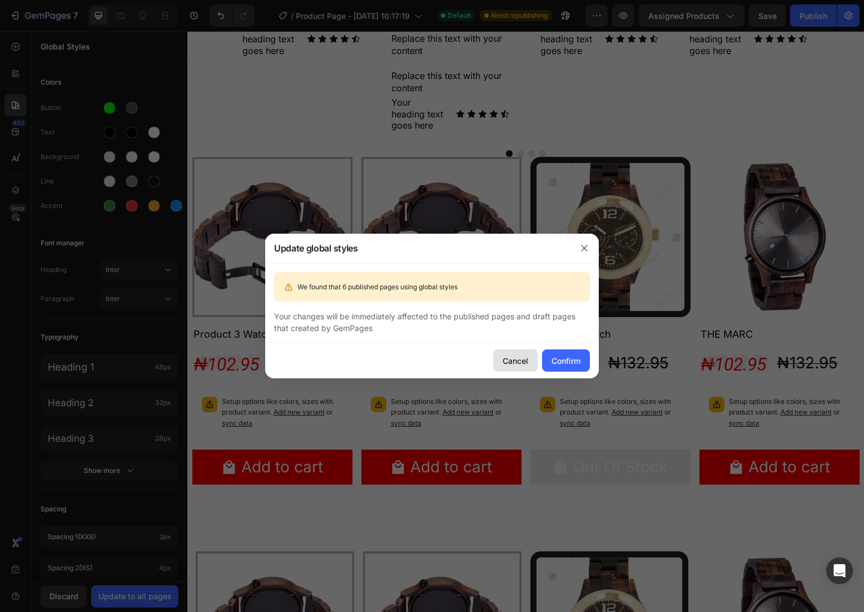
click at [515, 365] on div "Cancel" at bounding box center [516, 361] width 26 height 12
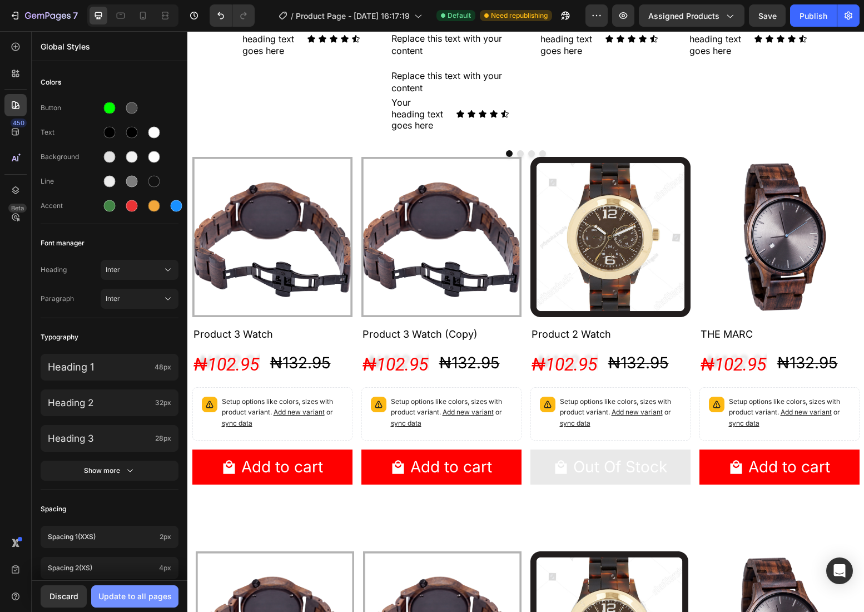
click at [148, 592] on div "Update to all pages" at bounding box center [134, 596] width 73 height 12
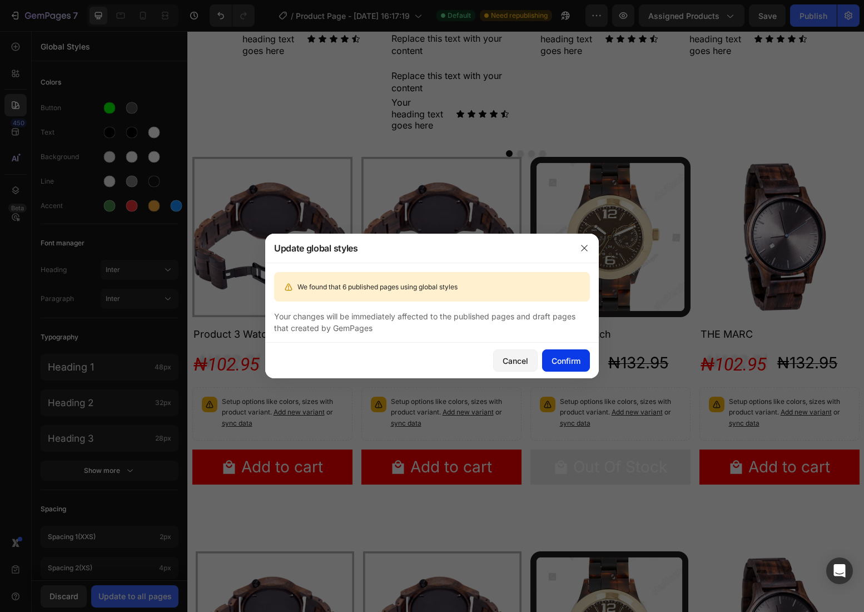
click at [567, 359] on div "Confirm" at bounding box center [566, 361] width 29 height 12
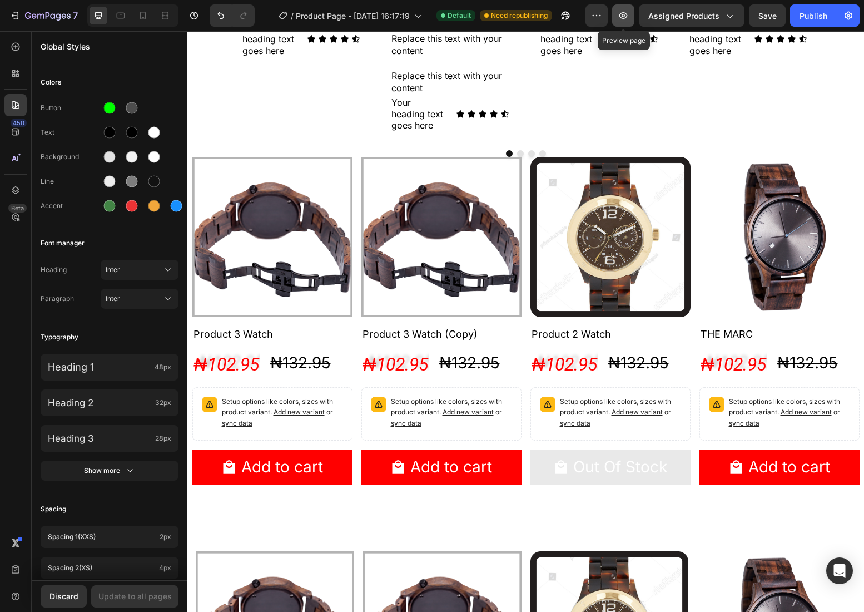
click at [631, 17] on button "button" at bounding box center [623, 15] width 22 height 22
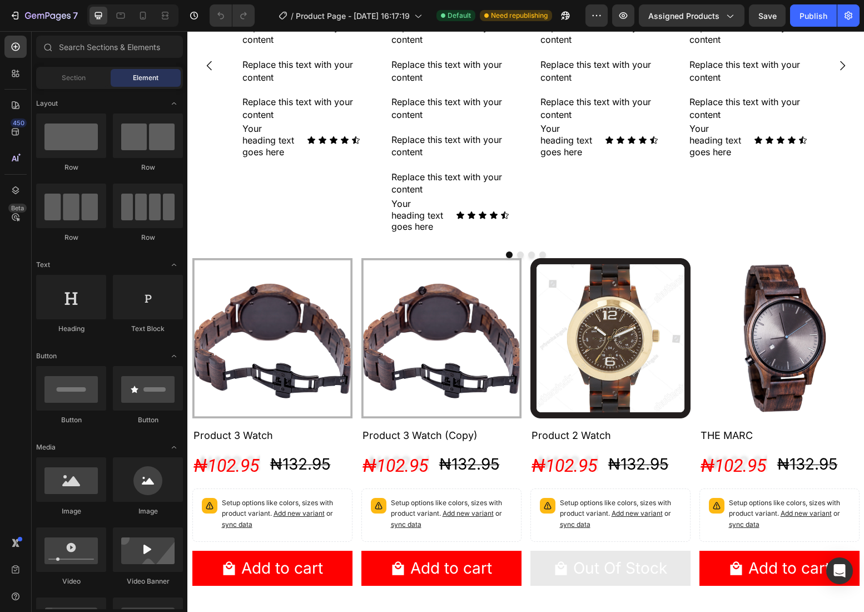
scroll to position [162, 0]
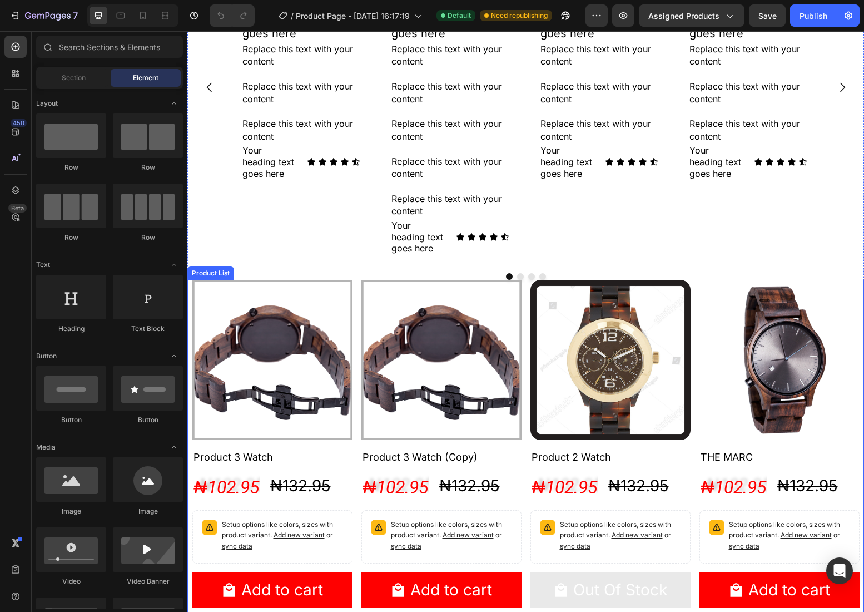
click at [524, 299] on div "Product Images Product 3 Watch Product Title ₦102.95 Product Price Product Pric…" at bounding box center [525, 448] width 667 height 336
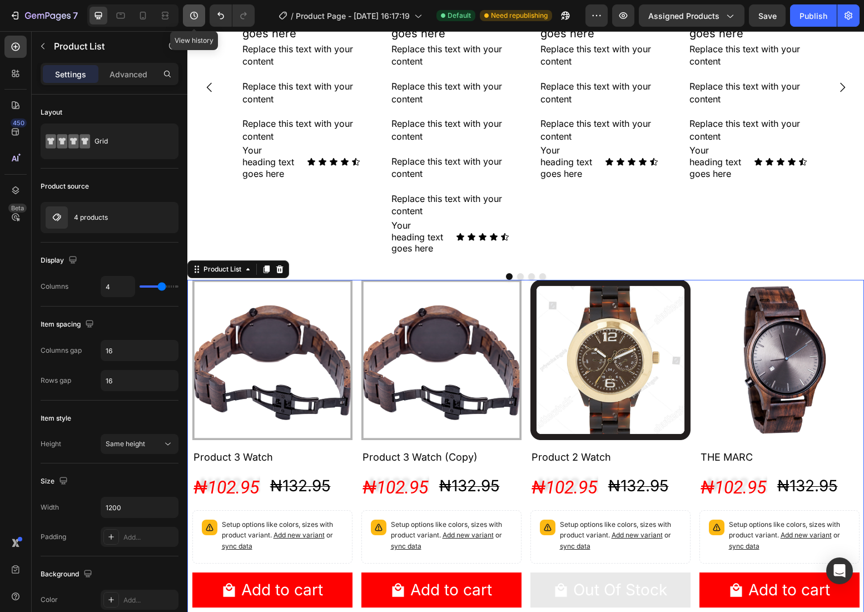
click at [186, 18] on button "button" at bounding box center [194, 15] width 22 height 22
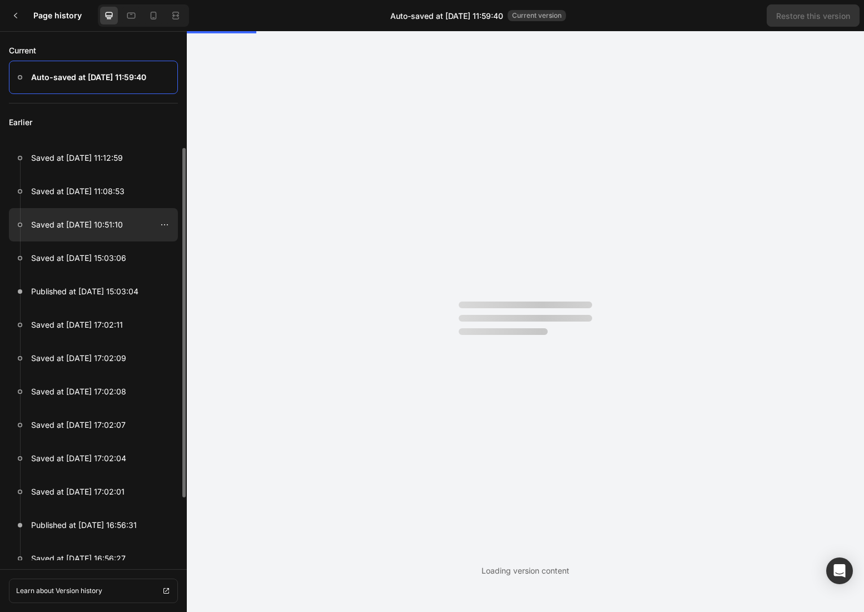
scroll to position [0, 0]
click at [108, 226] on p "Saved at [DATE] 10:51:10" at bounding box center [77, 224] width 92 height 13
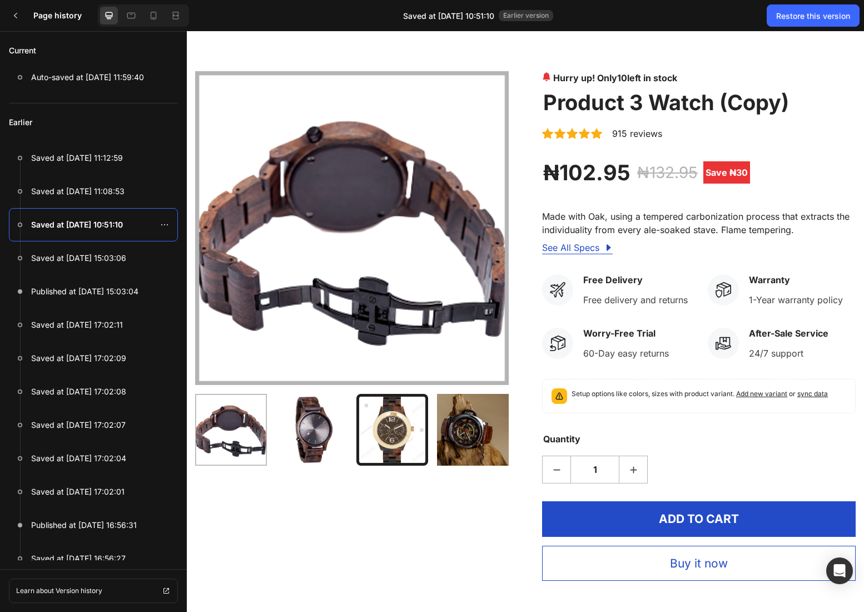
click at [513, 299] on div "Product Images Hurry up! Only 10 left in stock (P) Stock Counter Product 3 Watc…" at bounding box center [525, 325] width 661 height 509
click at [513, 307] on div "Product Images Hurry up! Only 10 left in stock (P) Stock Counter Product 3 Watc…" at bounding box center [525, 325] width 661 height 509
click at [484, 495] on div "Product Images" at bounding box center [352, 325] width 314 height 509
click at [799, 13] on div "Restore this version" at bounding box center [813, 16] width 74 height 12
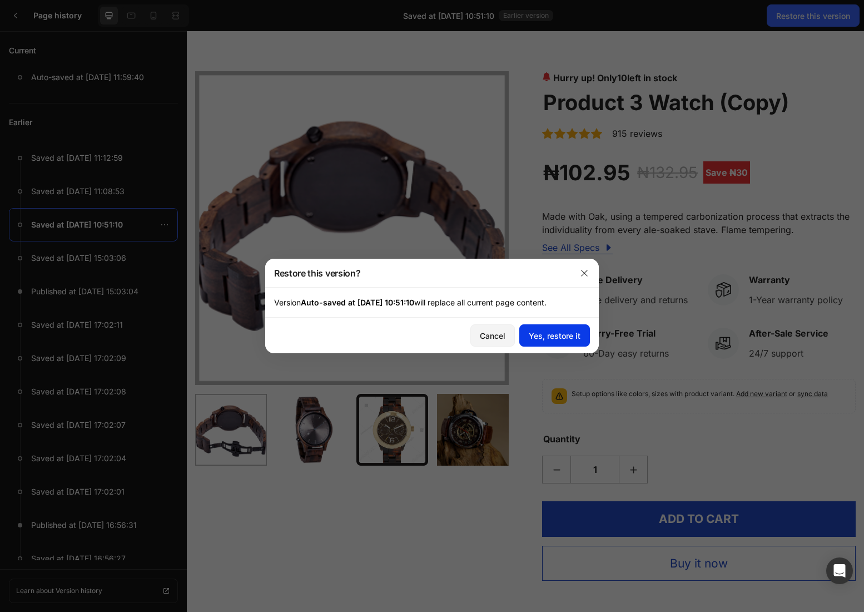
click at [567, 333] on div "Yes, restore it" at bounding box center [555, 336] width 52 height 12
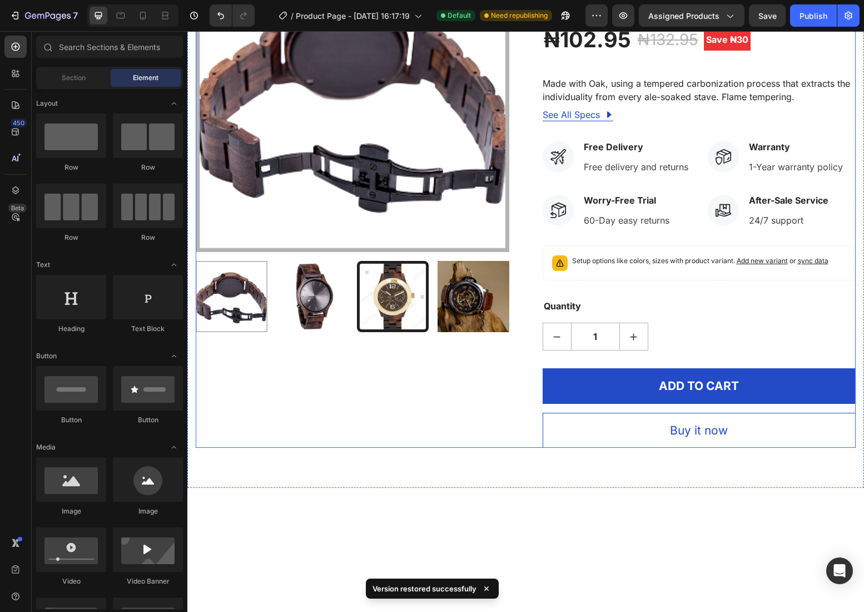
scroll to position [5, 0]
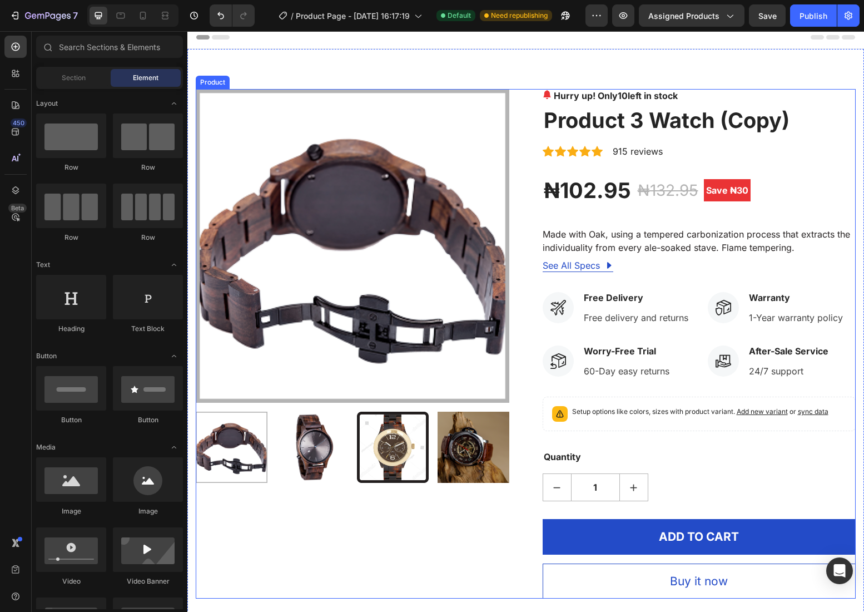
click at [530, 339] on div "Product Images Hurry up! Only 10 left in stock (P) Stock Counter Product 3 Watc…" at bounding box center [526, 343] width 660 height 509
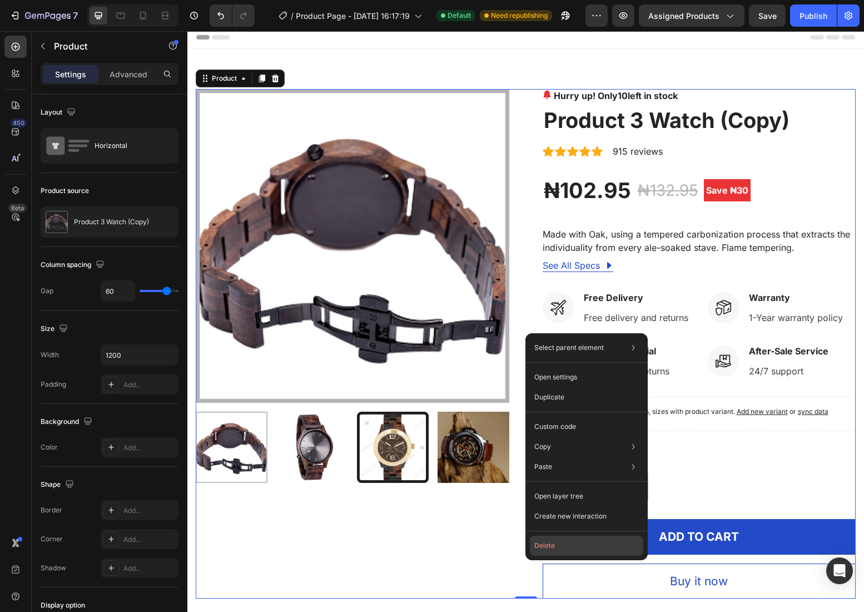
click at [564, 552] on button "Delete" at bounding box center [586, 545] width 113 height 20
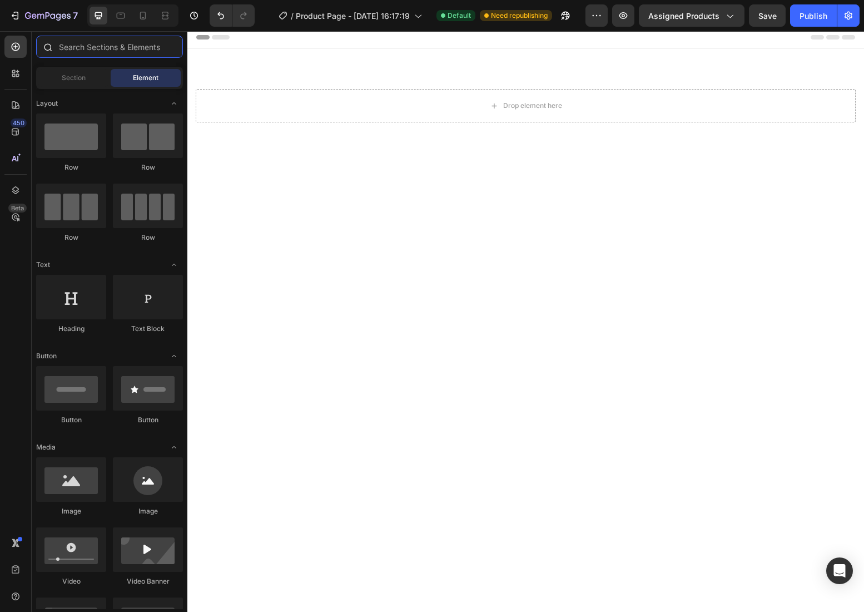
click at [91, 49] on input "text" at bounding box center [109, 47] width 147 height 22
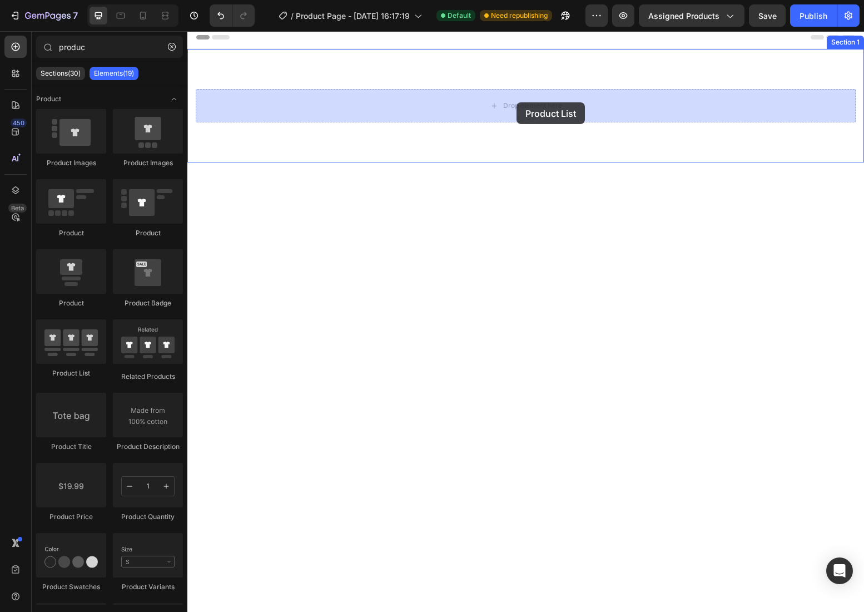
drag, startPoint x: 266, startPoint y: 374, endPoint x: 517, endPoint y: 102, distance: 369.5
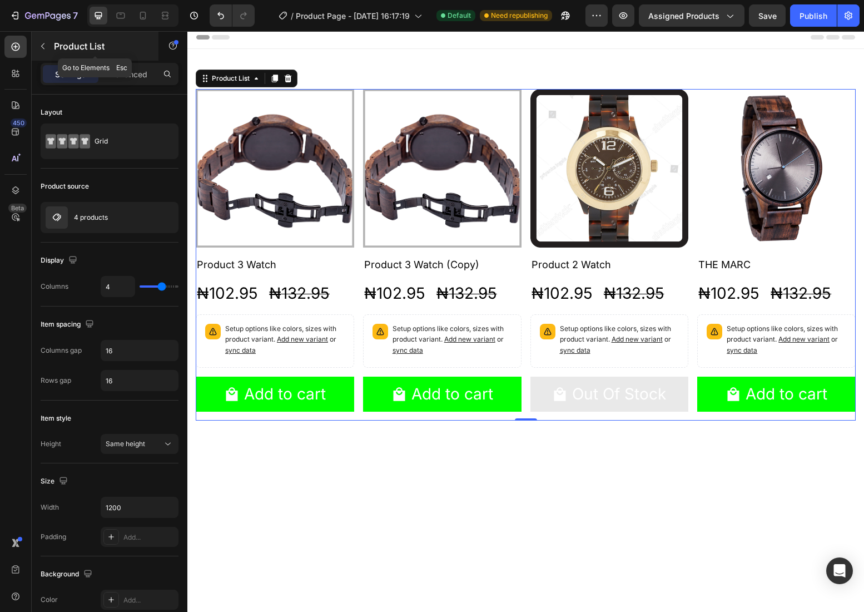
click at [43, 43] on icon "button" at bounding box center [42, 46] width 9 height 9
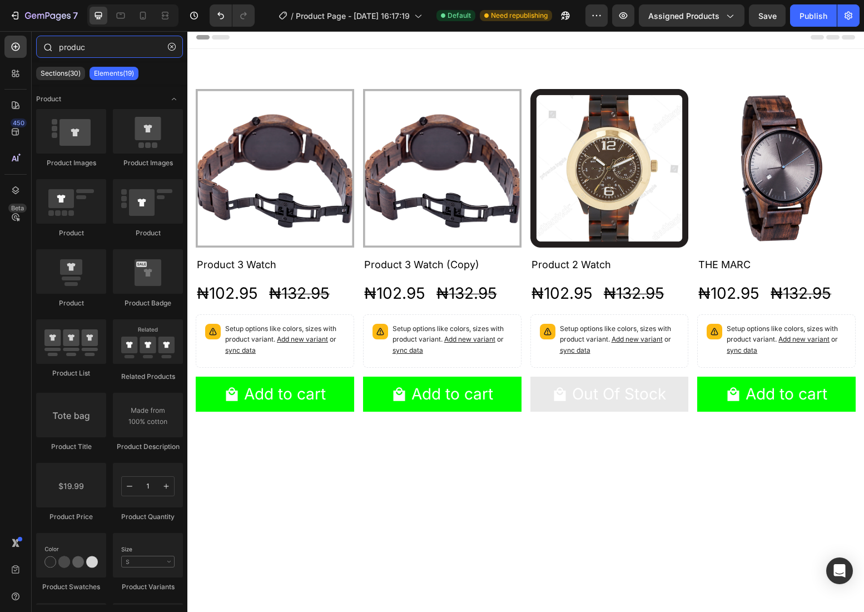
click at [79, 46] on input "produc" at bounding box center [109, 47] width 147 height 22
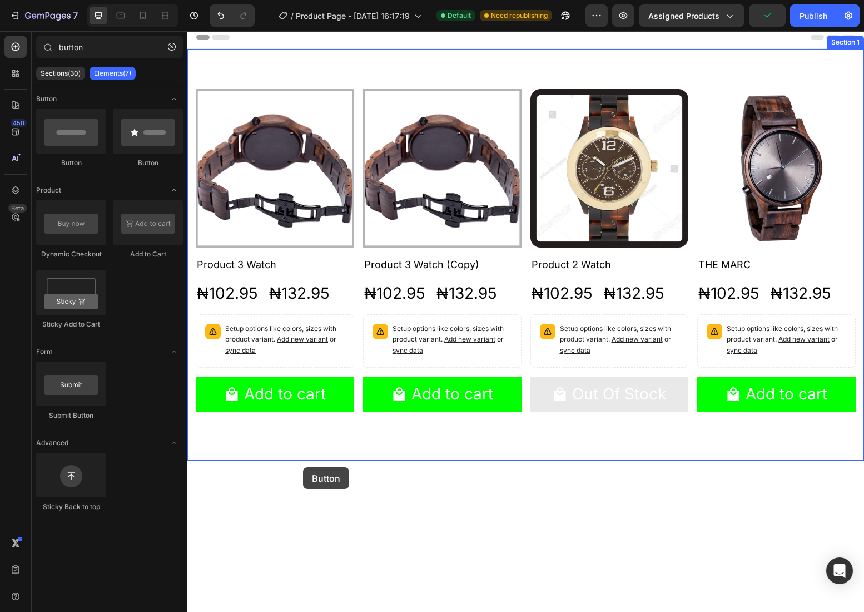
drag, startPoint x: 251, startPoint y: 180, endPoint x: 303, endPoint y: 467, distance: 291.5
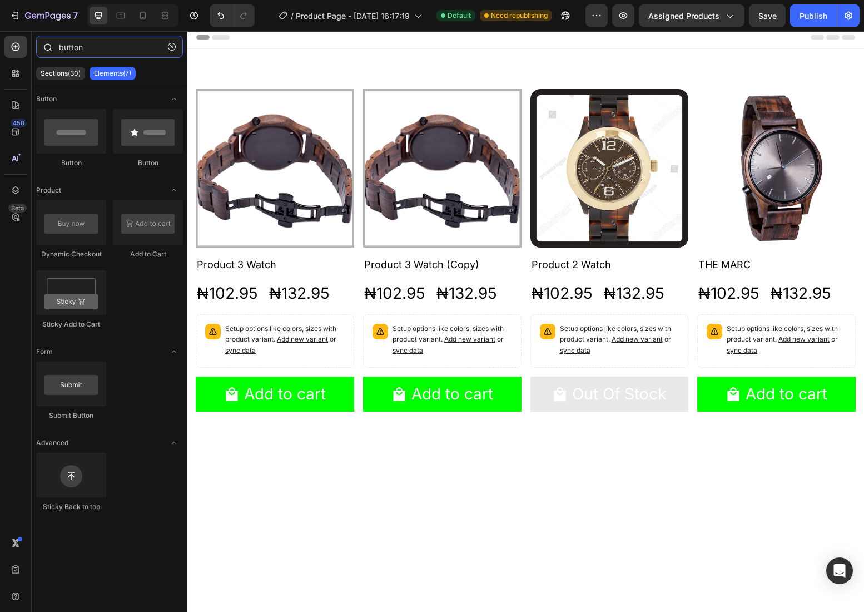
click at [74, 53] on input "button" at bounding box center [109, 47] width 147 height 22
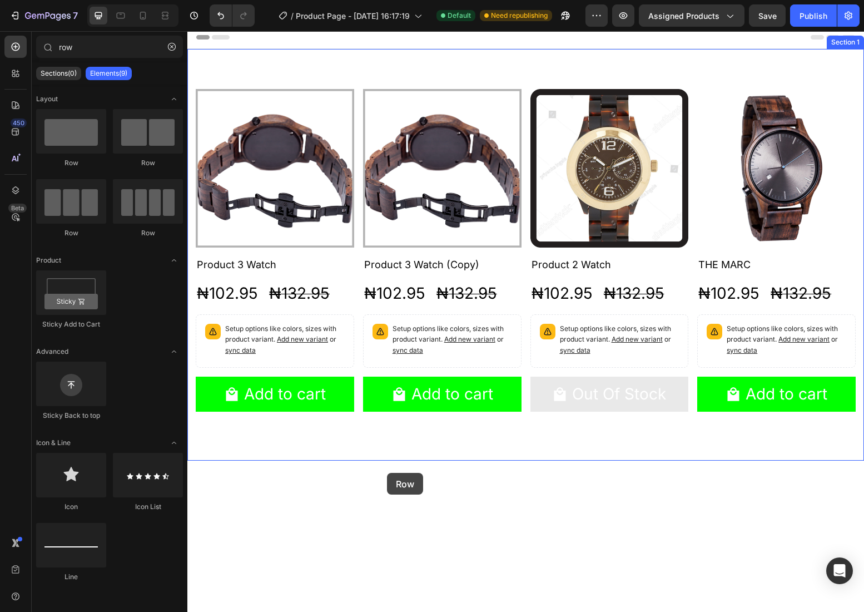
drag, startPoint x: 191, startPoint y: 242, endPoint x: 390, endPoint y: 471, distance: 303.1
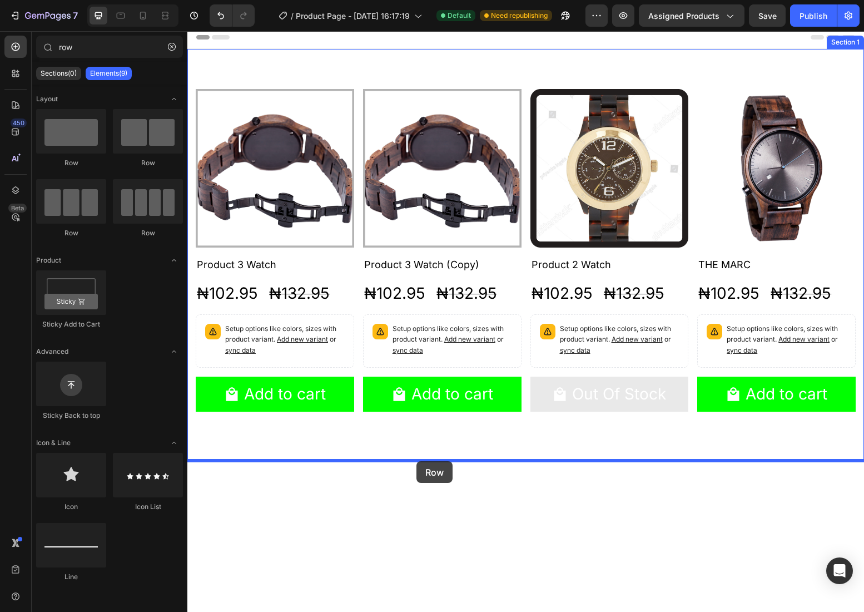
drag, startPoint x: 340, startPoint y: 175, endPoint x: 416, endPoint y: 462, distance: 296.7
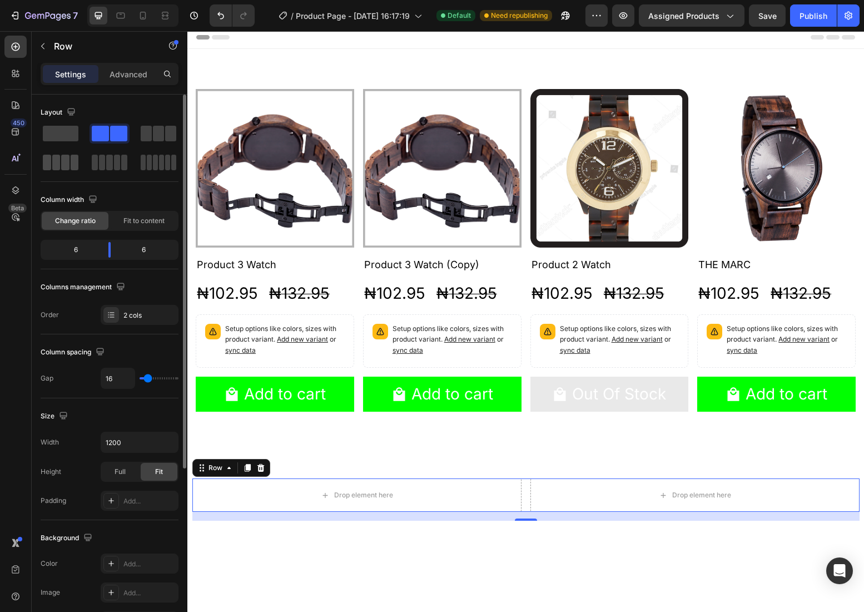
click at [64, 159] on span at bounding box center [65, 163] width 8 height 16
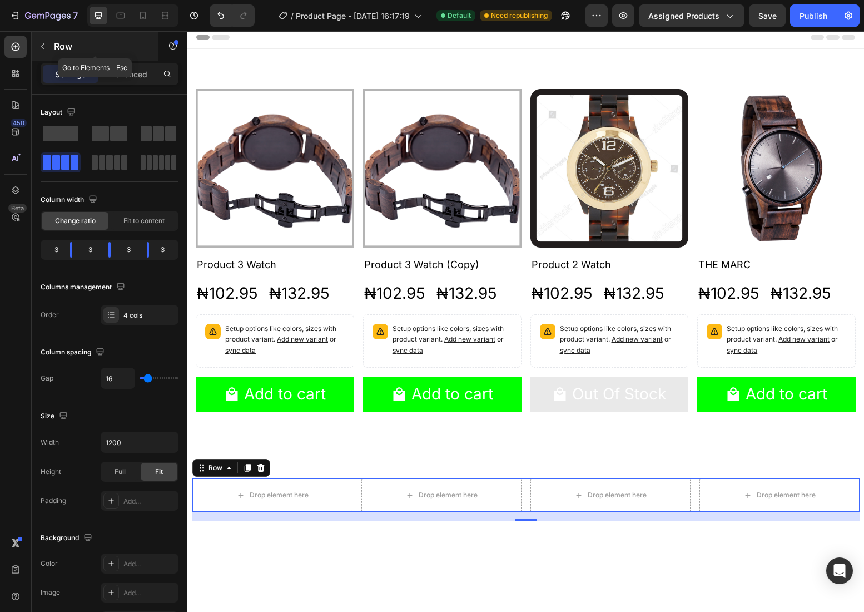
click at [71, 46] on p "Row" at bounding box center [101, 45] width 95 height 13
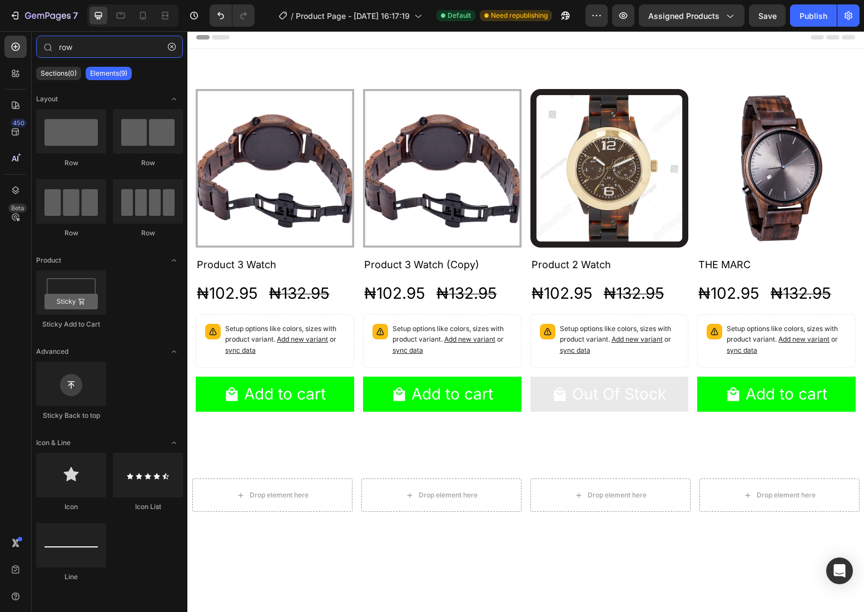
click at [71, 46] on input "row" at bounding box center [109, 47] width 147 height 22
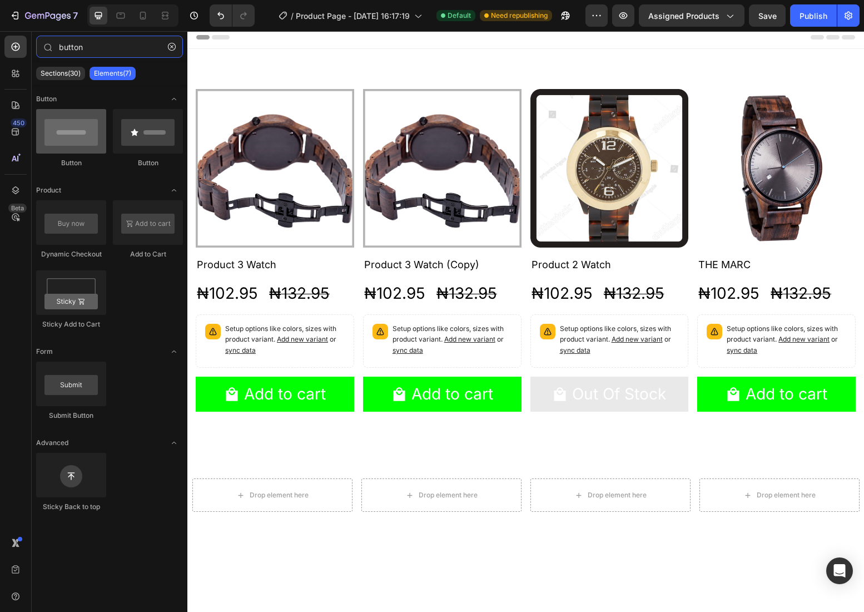
type input "button"
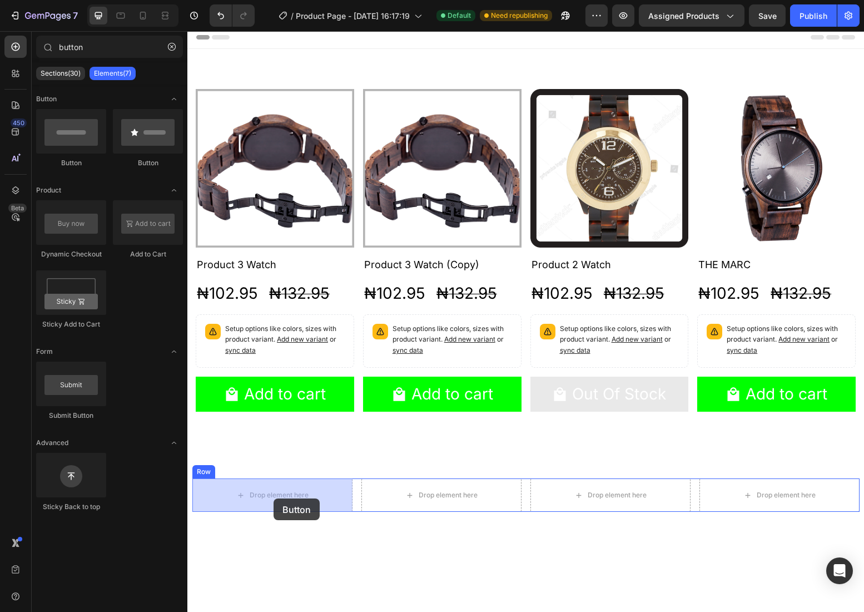
drag, startPoint x: 259, startPoint y: 168, endPoint x: 274, endPoint y: 498, distance: 330.1
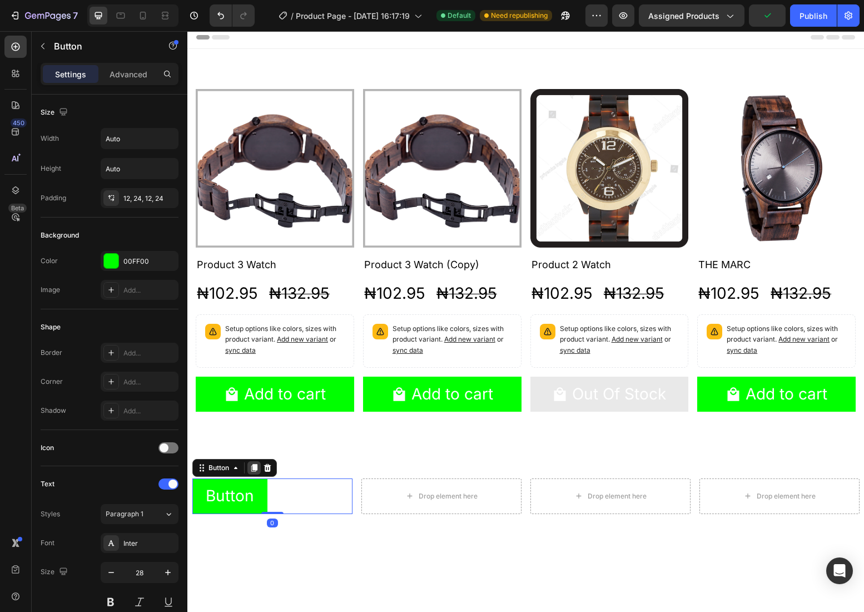
click at [254, 464] on icon at bounding box center [254, 468] width 6 height 8
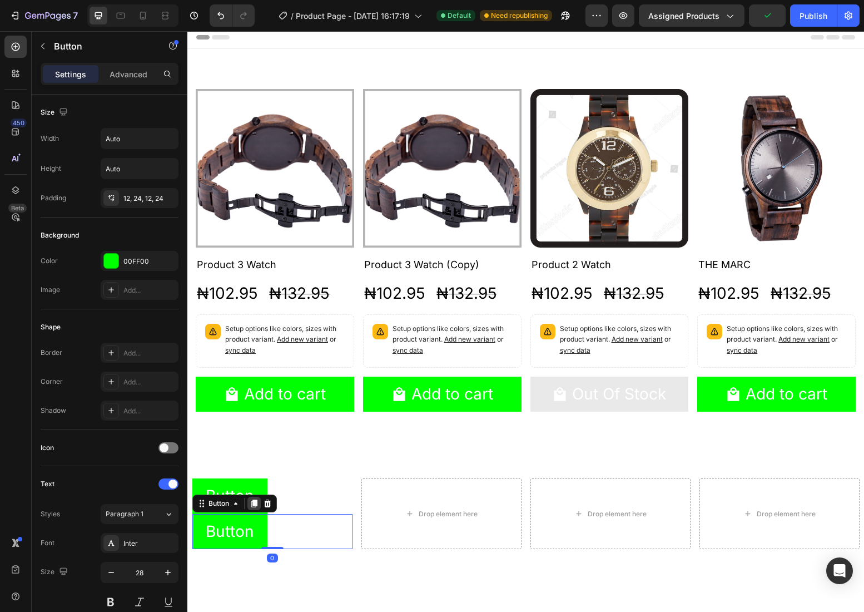
click at [256, 500] on icon at bounding box center [254, 503] width 6 height 8
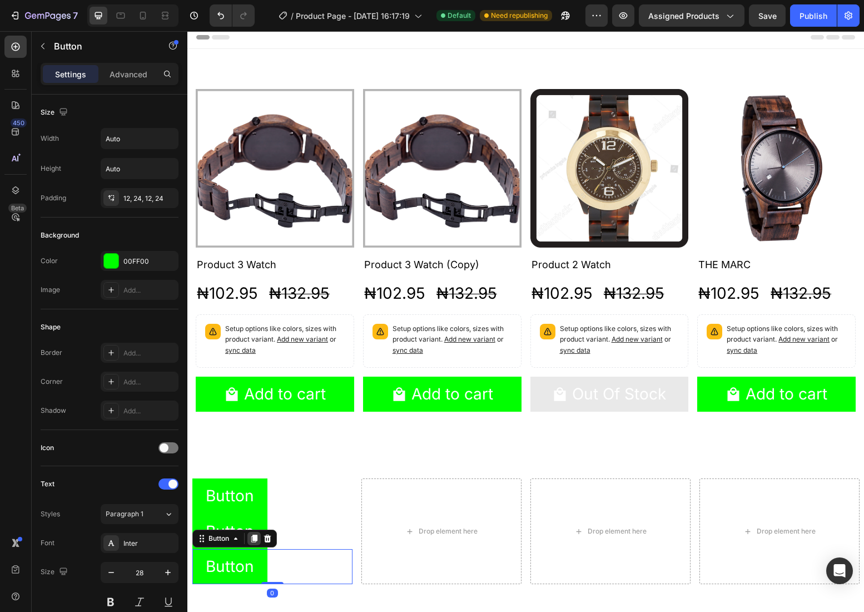
click at [257, 533] on div at bounding box center [253, 538] width 13 height 13
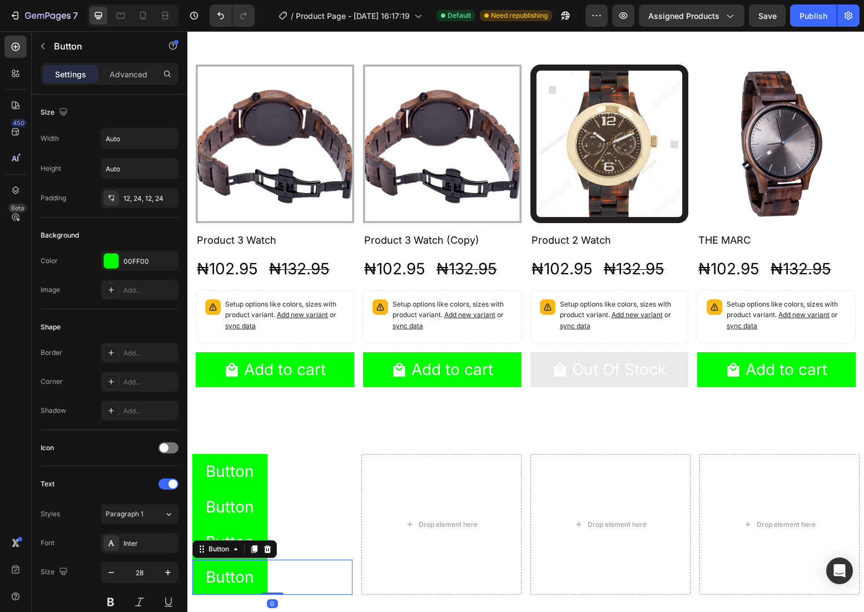
scroll to position [47, 0]
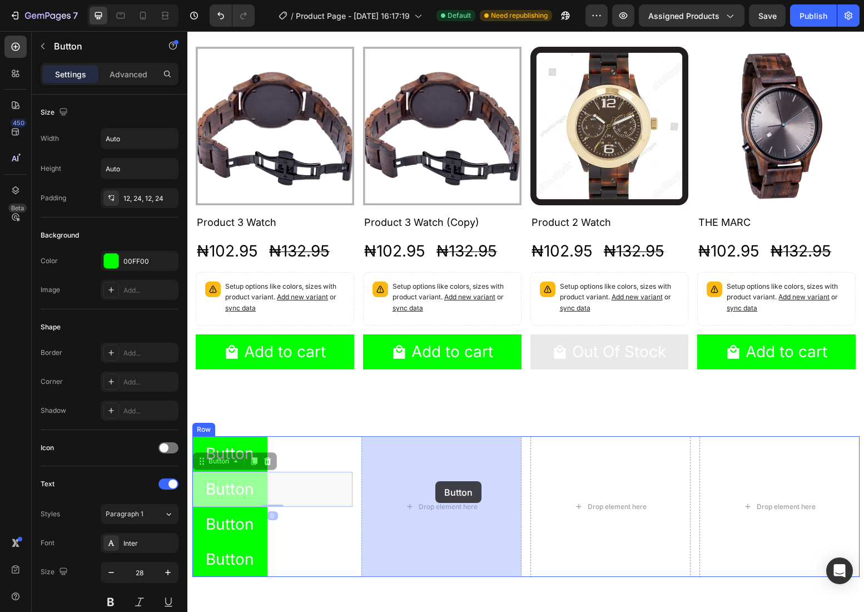
drag, startPoint x: 295, startPoint y: 491, endPoint x: 432, endPoint y: 481, distance: 137.7
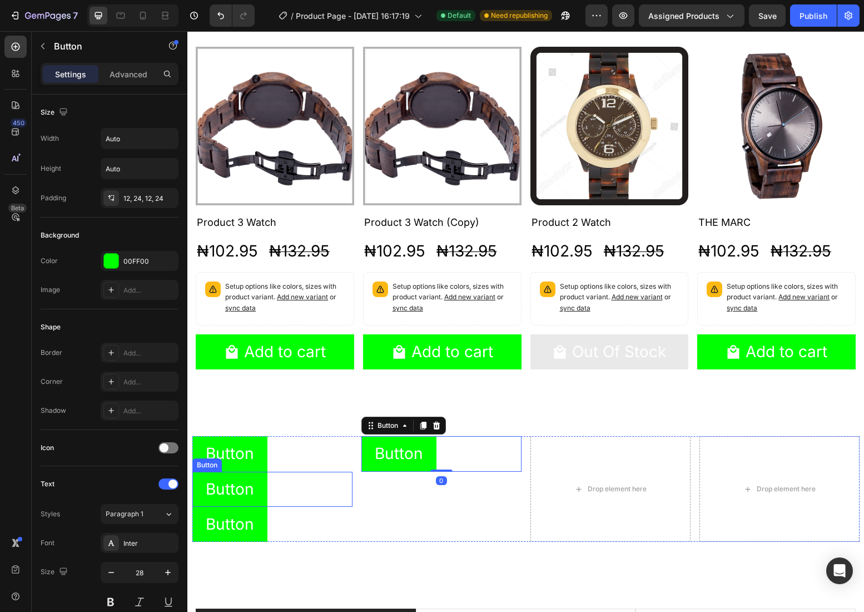
click at [340, 495] on div "Button Button" at bounding box center [272, 489] width 160 height 35
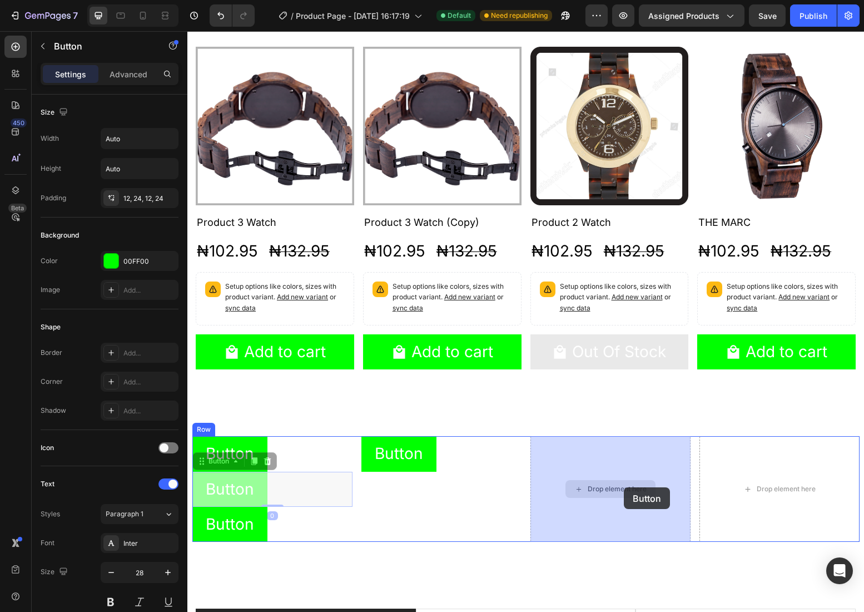
drag, startPoint x: 340, startPoint y: 495, endPoint x: 582, endPoint y: 488, distance: 242.5
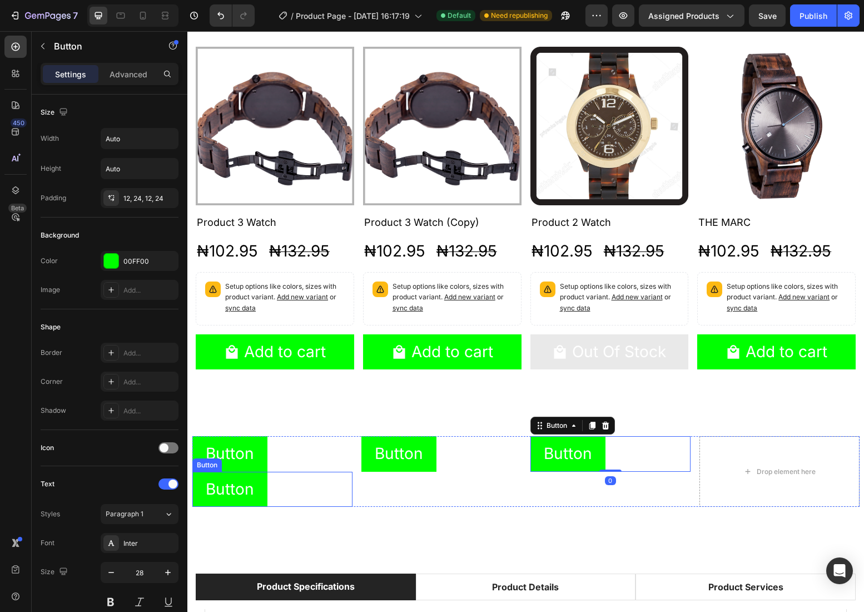
click at [288, 497] on div "Button Button" at bounding box center [272, 489] width 160 height 35
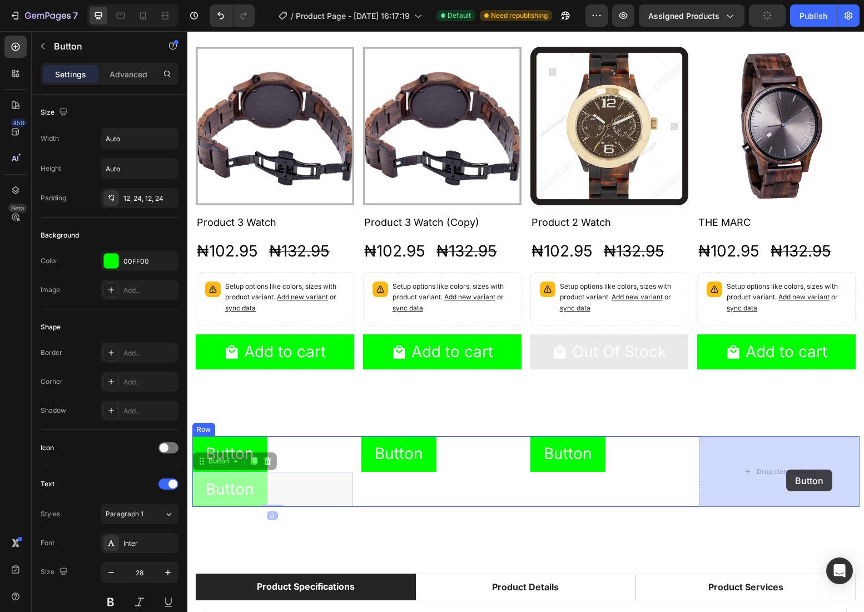
drag, startPoint x: 303, startPoint y: 493, endPoint x: 786, endPoint y: 469, distance: 483.8
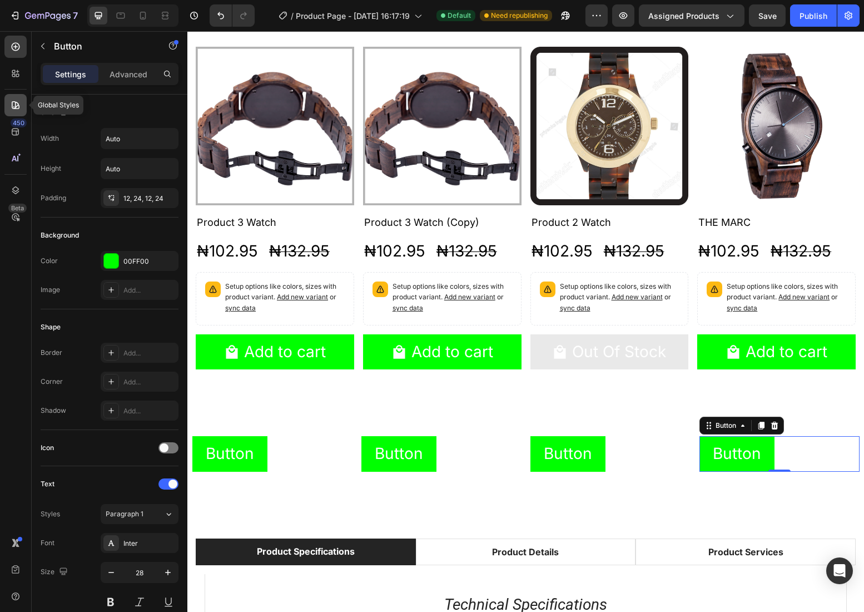
click at [24, 105] on div at bounding box center [15, 105] width 22 height 22
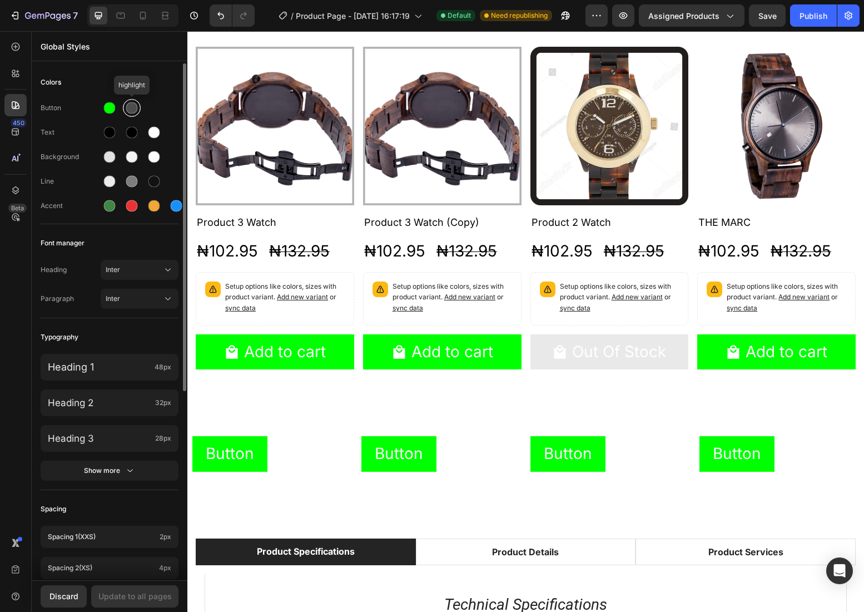
click at [130, 107] on div at bounding box center [132, 108] width 12 height 12
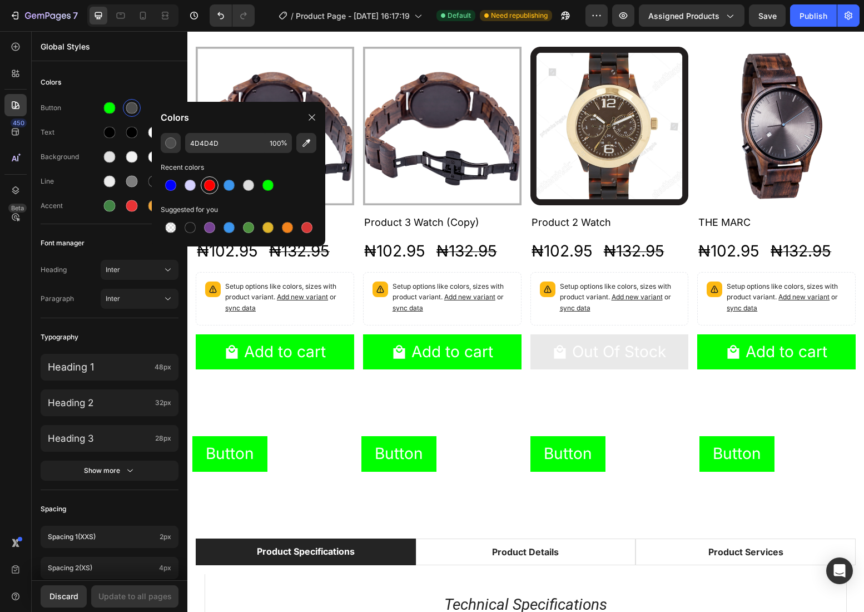
click at [209, 185] on div at bounding box center [209, 185] width 11 height 11
type input "FF0000"
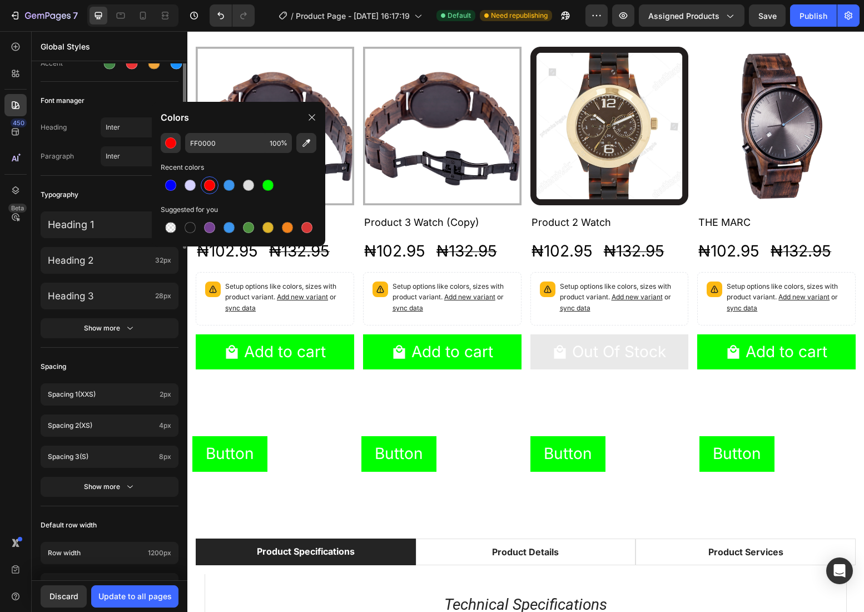
scroll to position [0, 0]
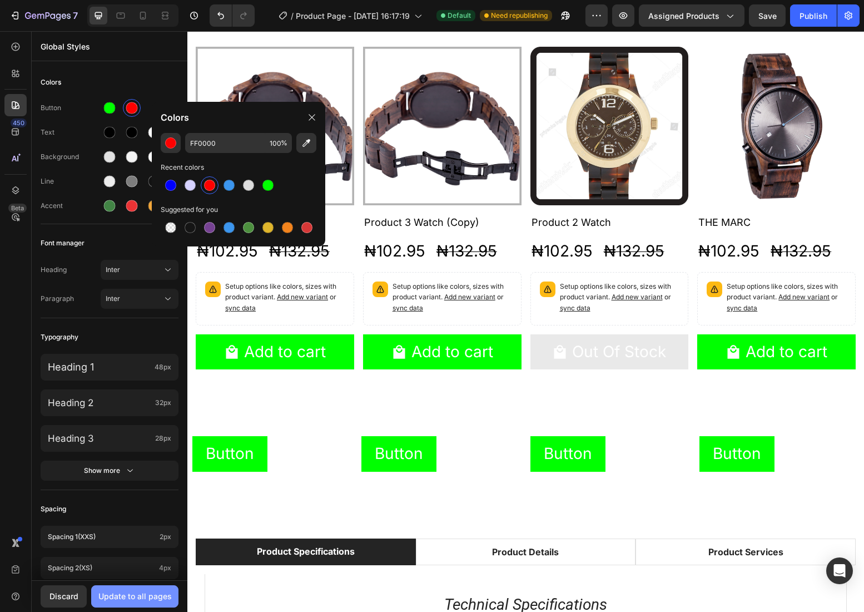
click at [141, 598] on div "Update to all pages" at bounding box center [134, 596] width 73 height 12
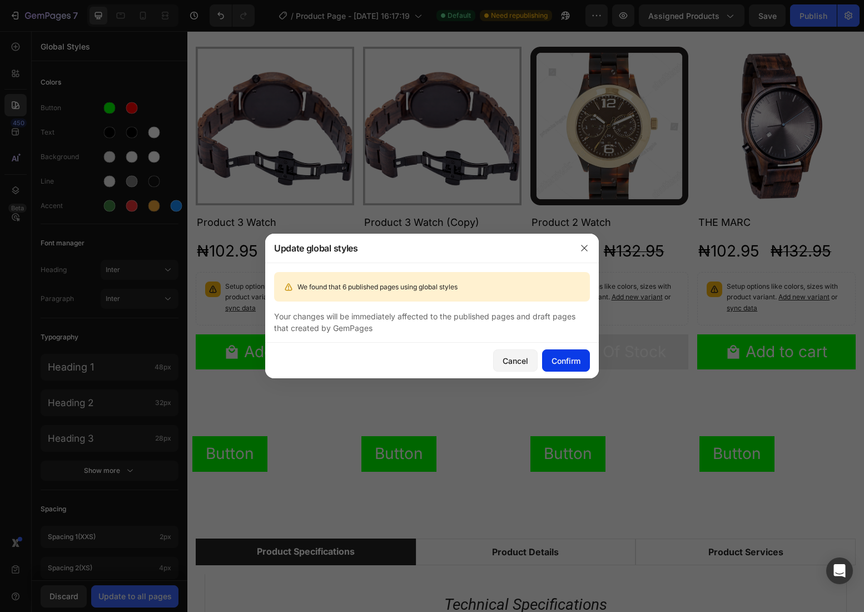
click at [573, 363] on div "Confirm" at bounding box center [566, 361] width 29 height 12
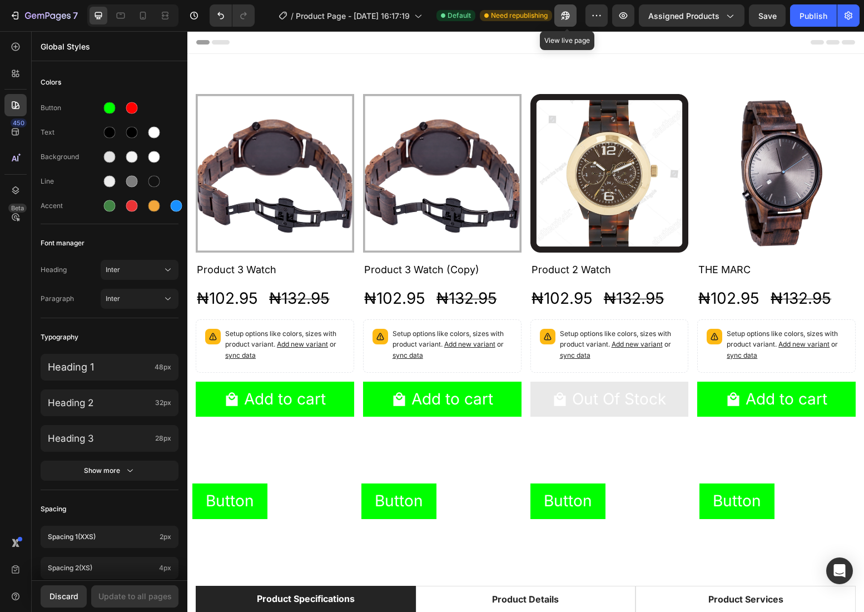
click at [564, 18] on icon "button" at bounding box center [562, 18] width 3 height 3
click at [137, 108] on div at bounding box center [132, 108] width 12 height 12
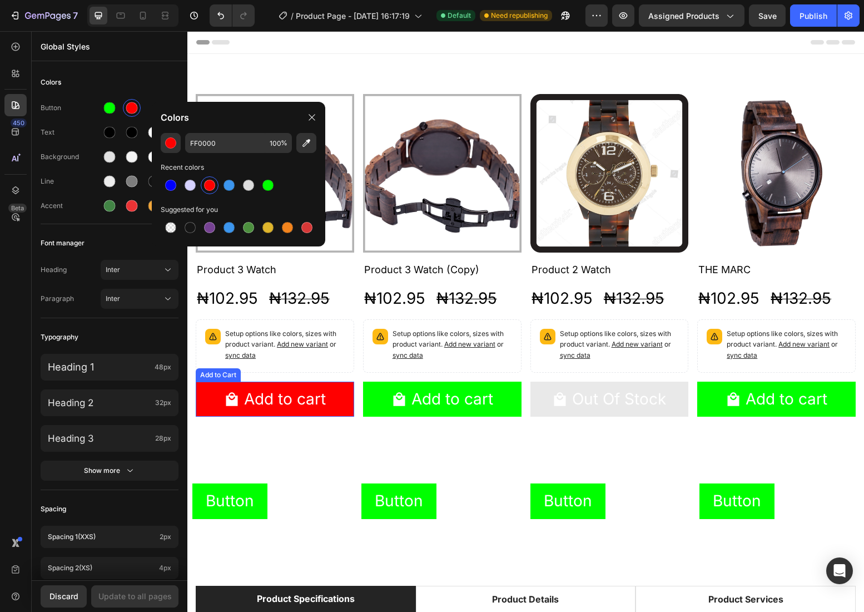
click at [350, 397] on button "Add to cart" at bounding box center [275, 398] width 158 height 35
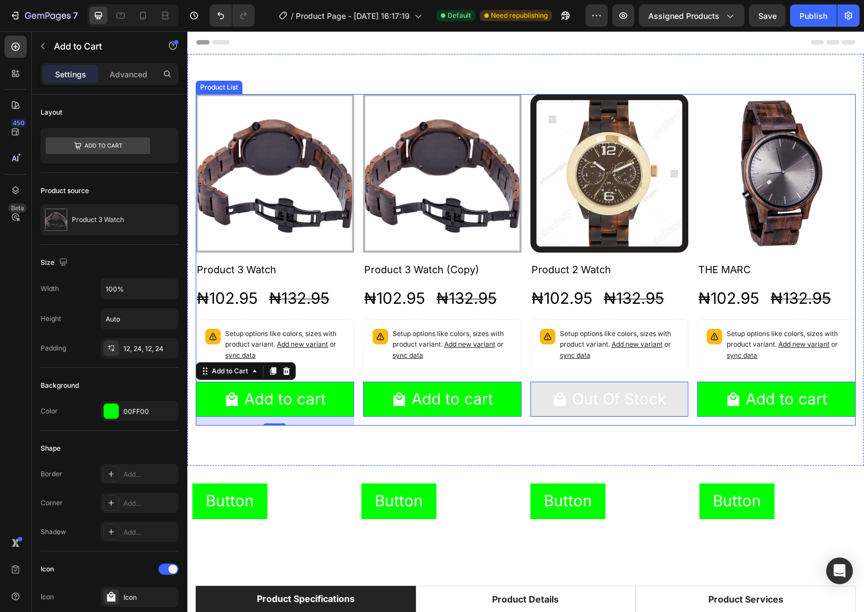
click at [525, 352] on div "Product Images Product 3 Watch Product Title ₦102.95 Product Price Product Pric…" at bounding box center [526, 259] width 660 height 331
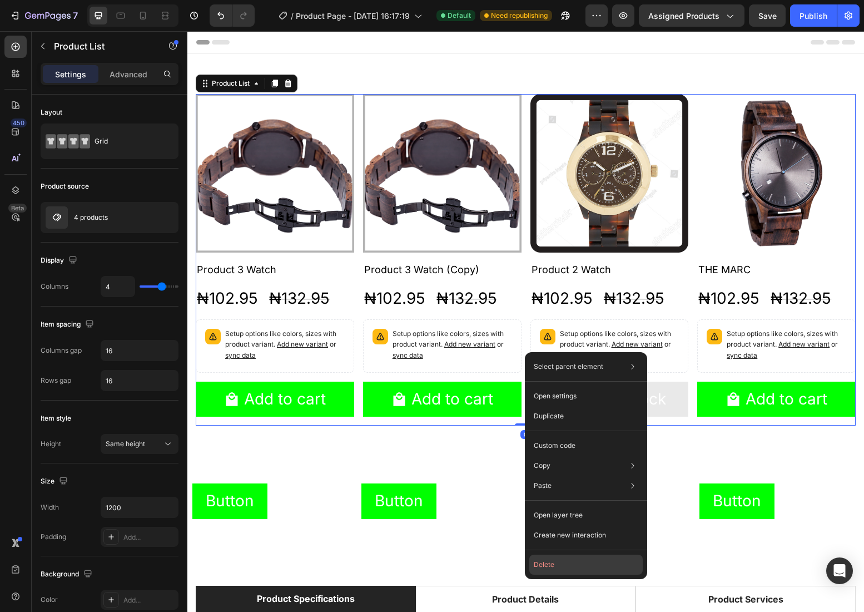
click at [553, 564] on button "Delete" at bounding box center [585, 564] width 113 height 20
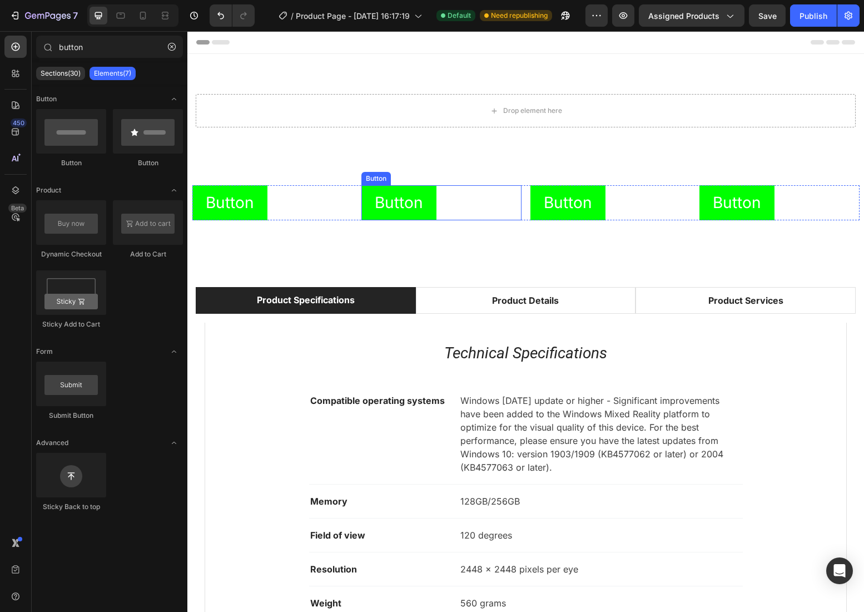
click at [512, 201] on div "Button Button" at bounding box center [441, 202] width 160 height 35
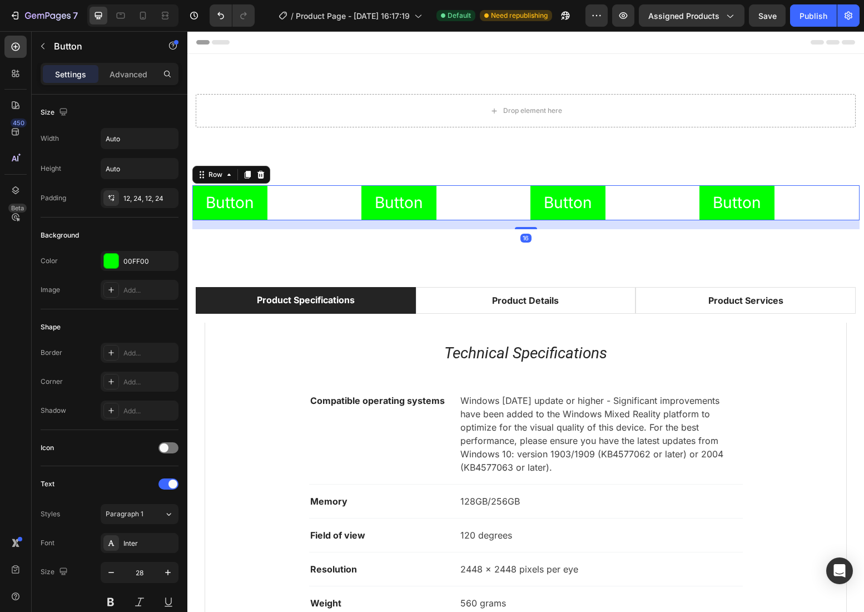
click at [525, 197] on div "Button Button Button Button Button Button Button Button Row 16" at bounding box center [525, 202] width 667 height 35
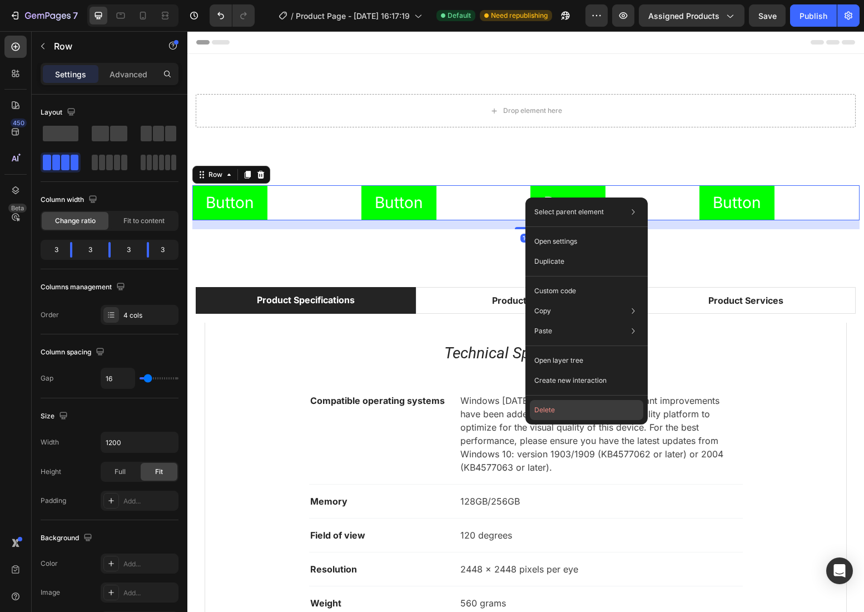
click at [569, 410] on button "Delete" at bounding box center [586, 410] width 113 height 20
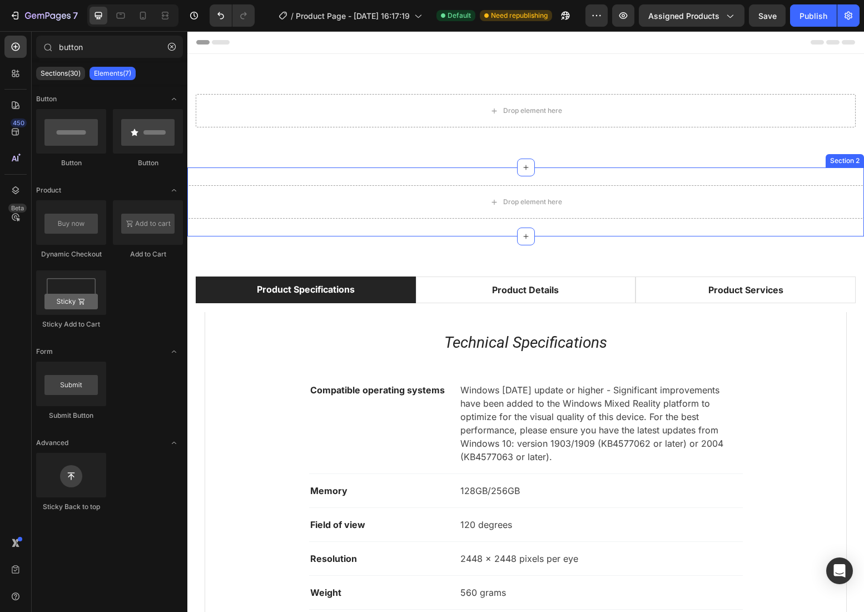
click at [533, 183] on div "Drop element here Section 2" at bounding box center [525, 201] width 677 height 69
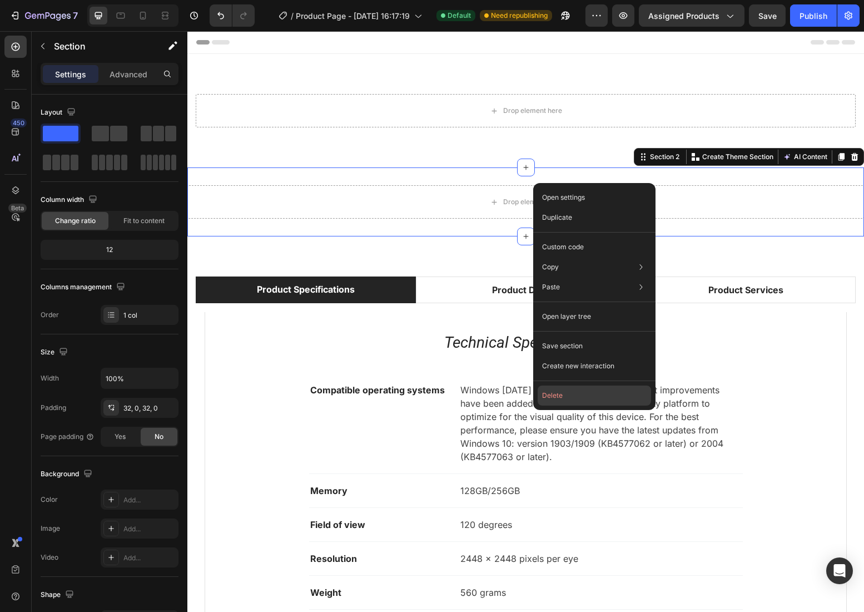
click at [577, 393] on button "Delete" at bounding box center [594, 395] width 113 height 20
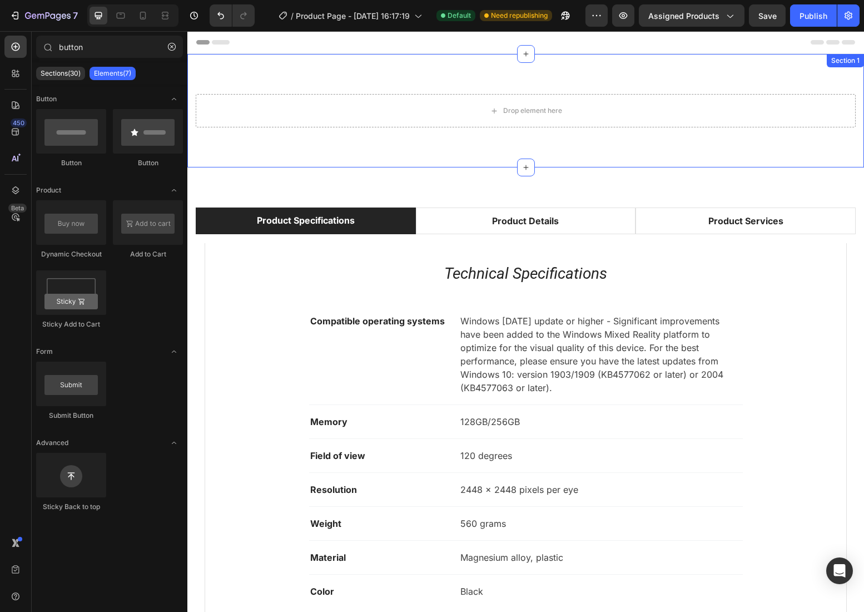
click at [539, 143] on div "Drop element here Section 1" at bounding box center [525, 110] width 677 height 113
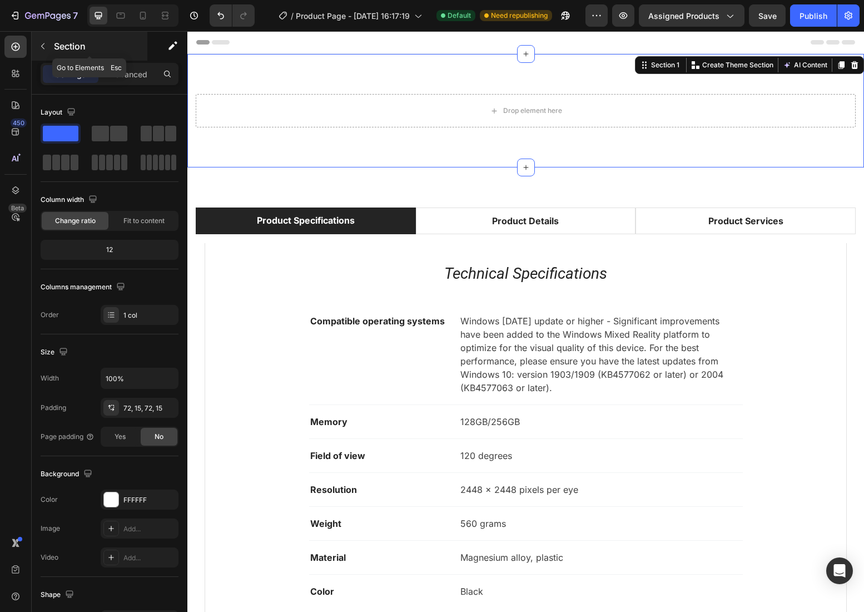
click at [76, 51] on p "Section" at bounding box center [99, 45] width 91 height 13
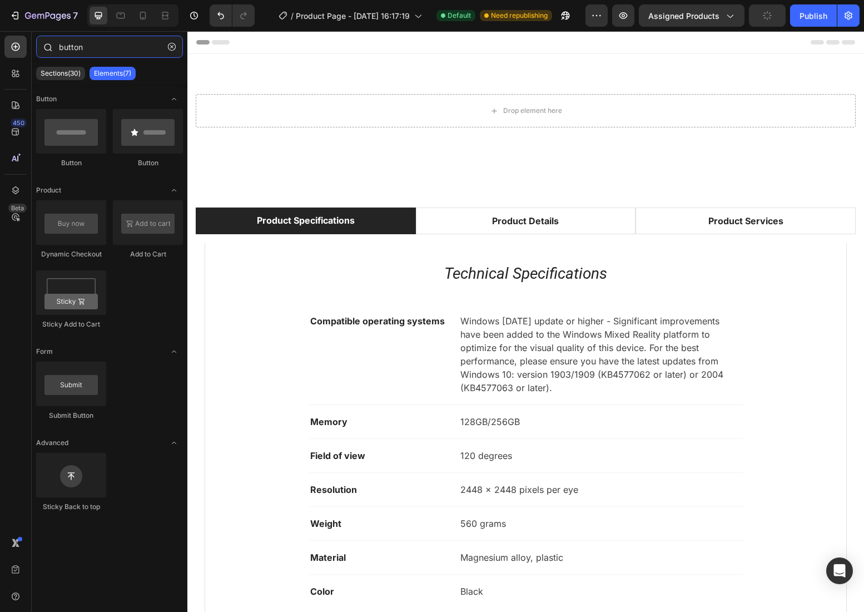
click at [90, 54] on input "button" at bounding box center [109, 47] width 147 height 22
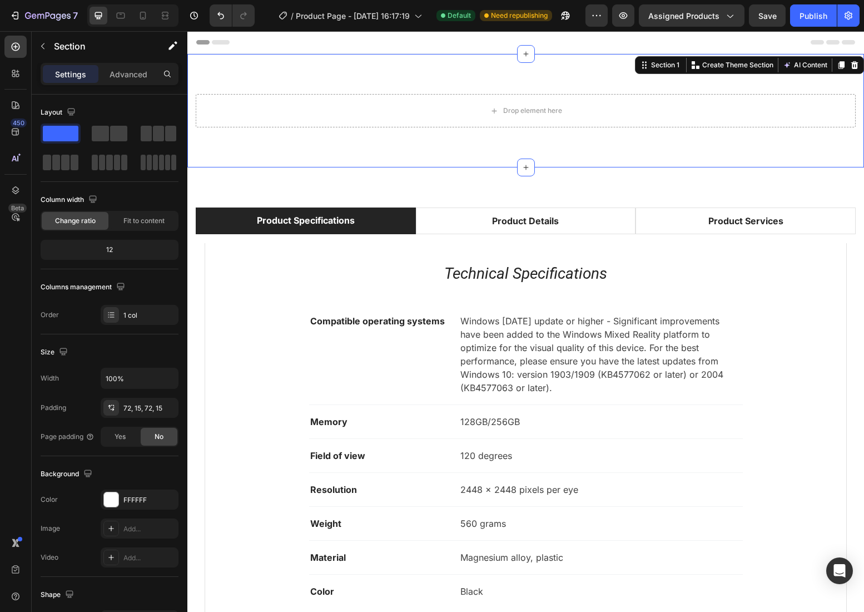
click at [366, 90] on div "Drop element here Section 1 Create Theme Section AI Content Write with GemAI Wh…" at bounding box center [525, 110] width 677 height 113
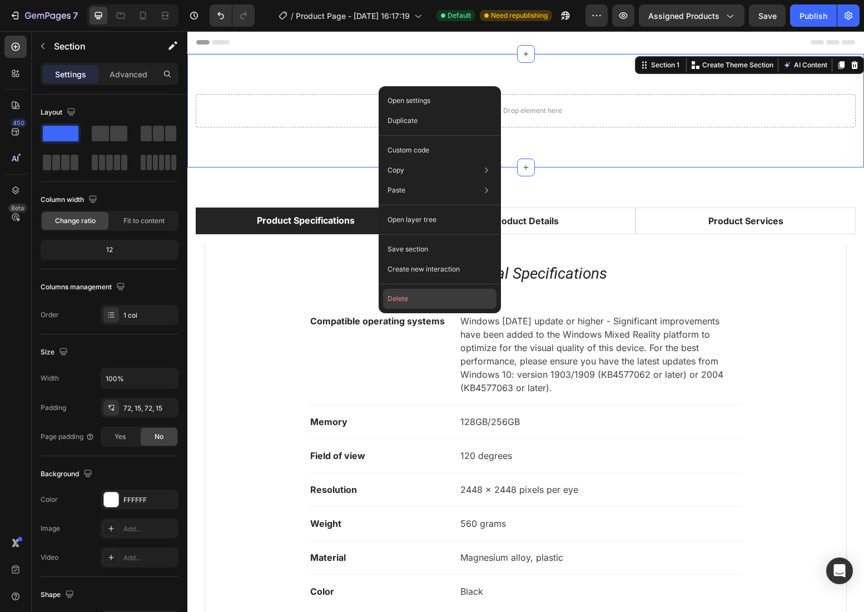
click at [419, 300] on button "Delete" at bounding box center [439, 299] width 113 height 20
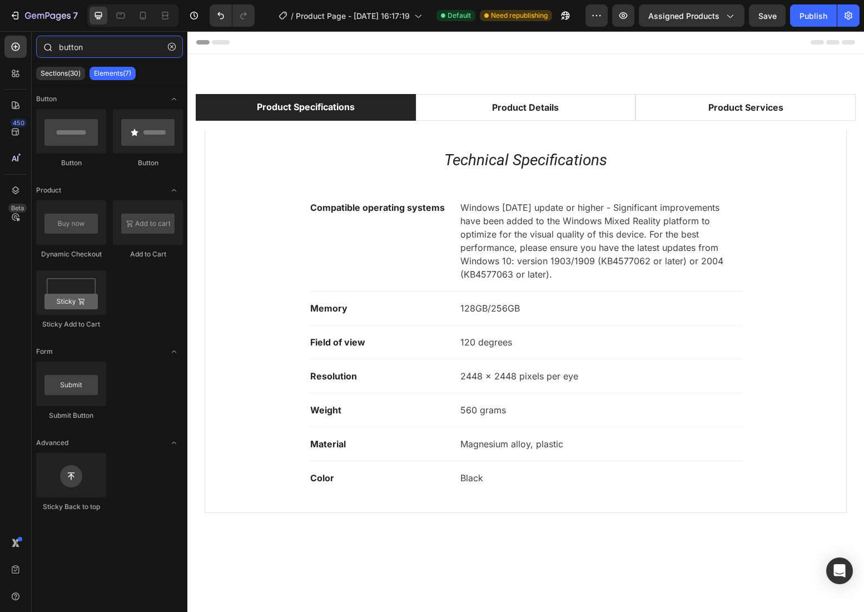
click at [75, 43] on input "button" at bounding box center [109, 47] width 147 height 22
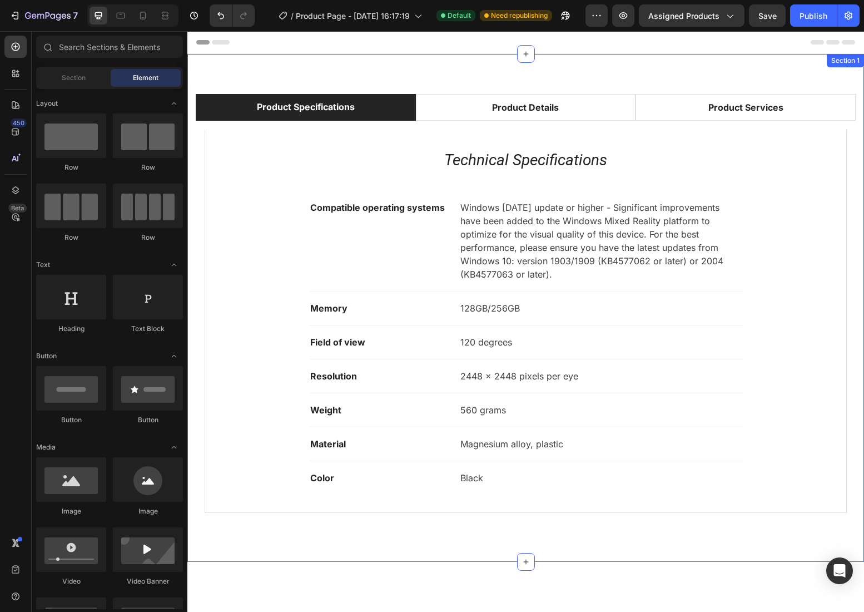
click at [373, 69] on div "Product Specifications Product Details Product Services Technical Specification…" at bounding box center [525, 308] width 677 height 508
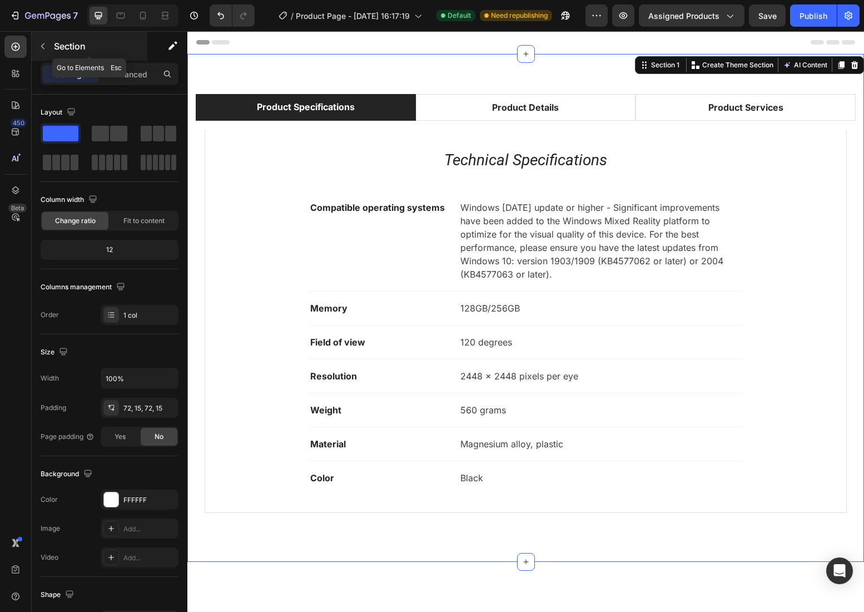
click at [73, 51] on p "Section" at bounding box center [99, 45] width 91 height 13
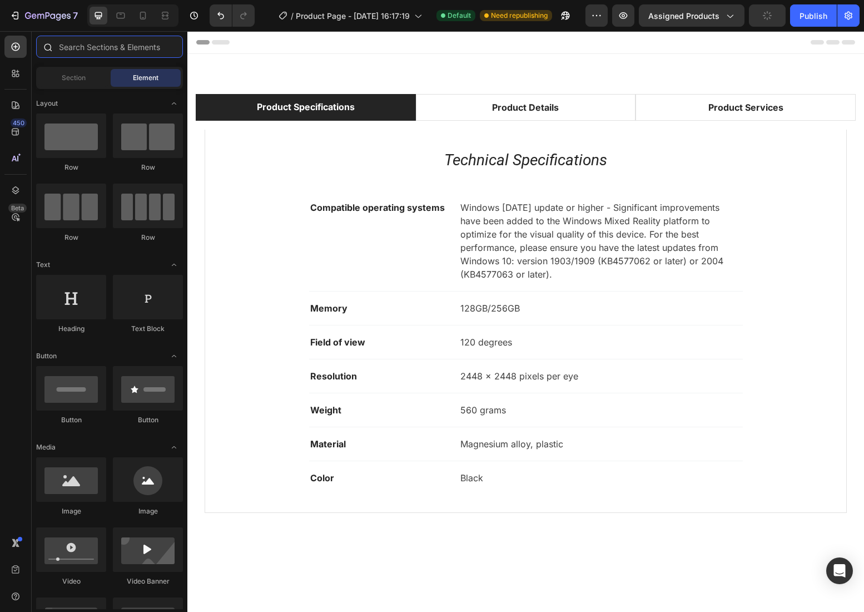
click at [92, 51] on input "text" at bounding box center [109, 47] width 147 height 22
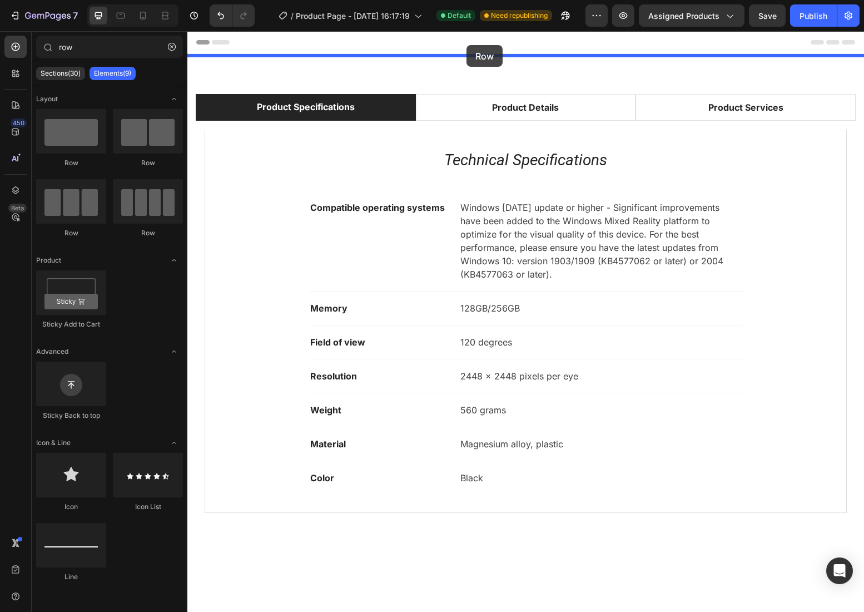
drag, startPoint x: 335, startPoint y: 236, endPoint x: 467, endPoint y: 45, distance: 232.3
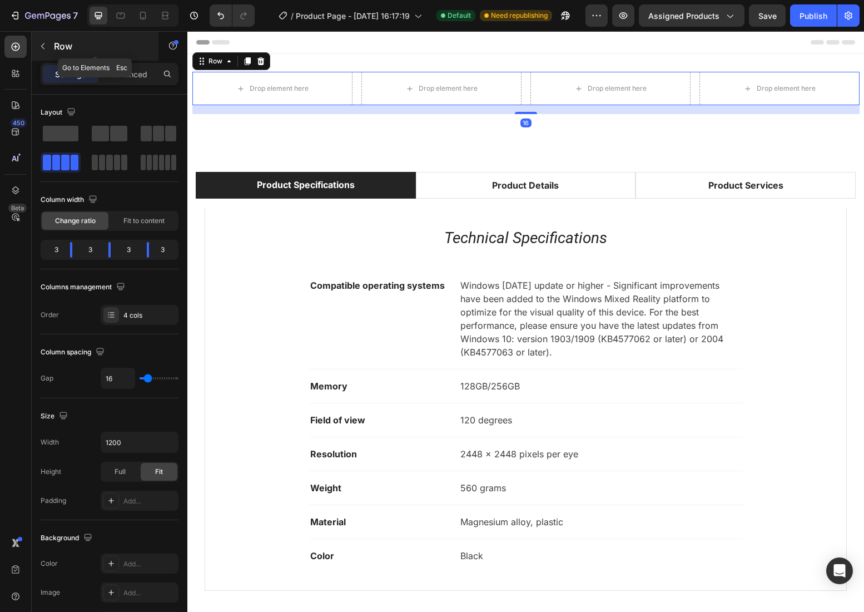
click at [70, 42] on p "Row" at bounding box center [101, 45] width 95 height 13
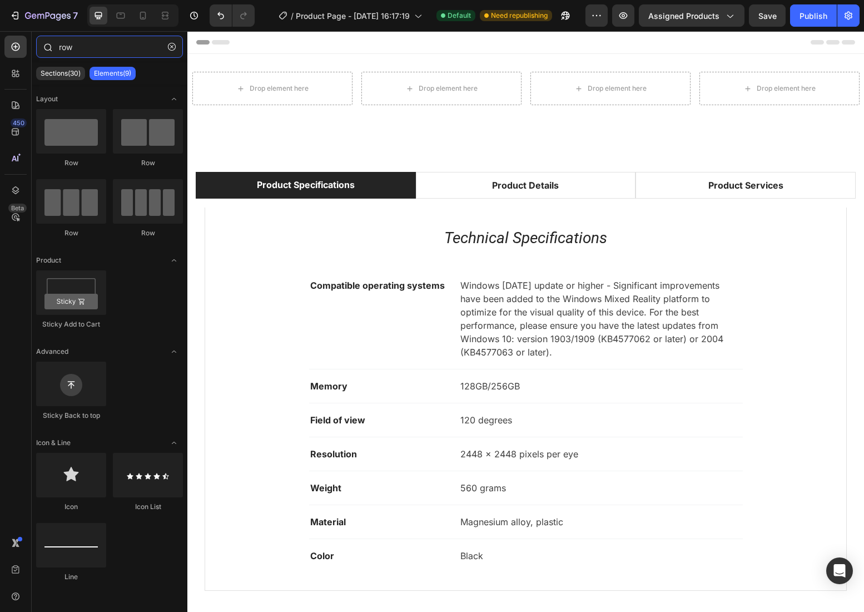
click at [75, 48] on input "row" at bounding box center [109, 47] width 147 height 22
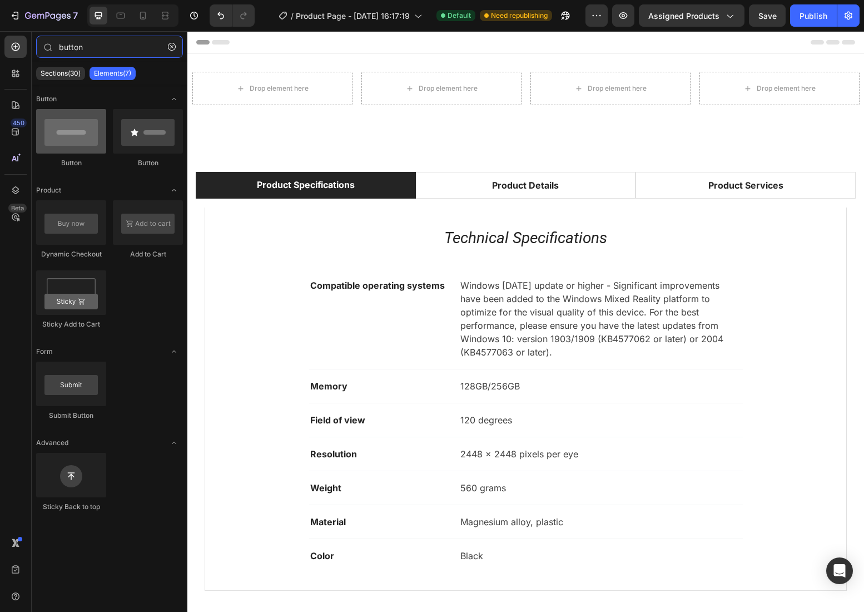
type input "button"
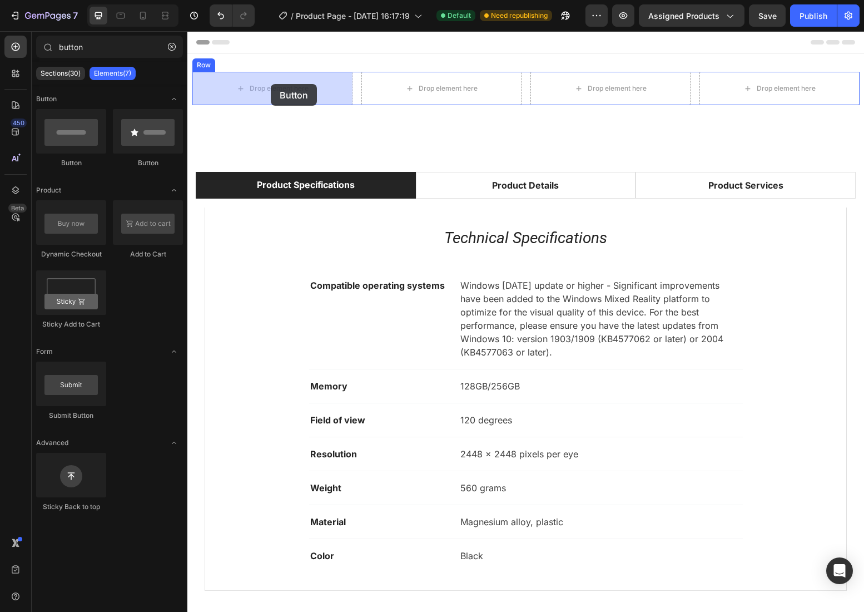
drag, startPoint x: 241, startPoint y: 176, endPoint x: 271, endPoint y: 84, distance: 96.9
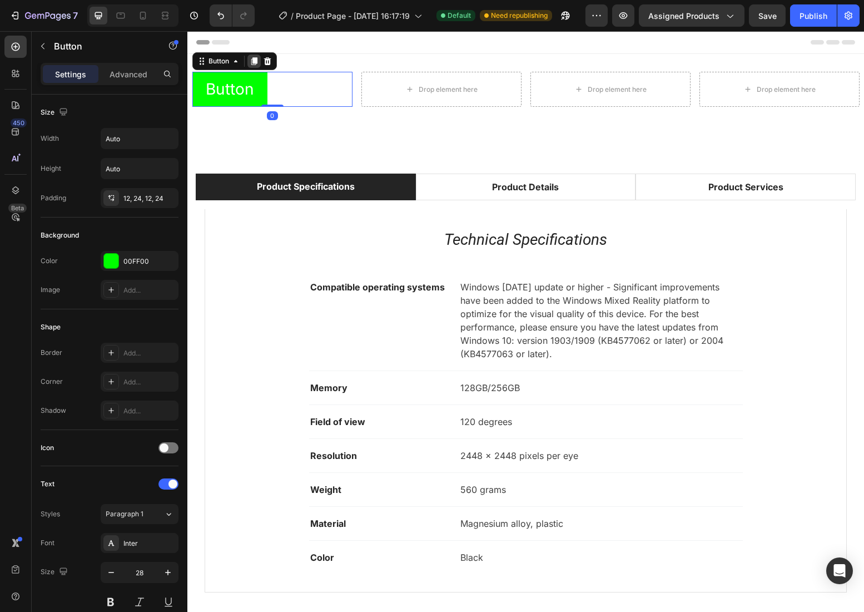
click at [257, 57] on icon at bounding box center [254, 61] width 9 height 9
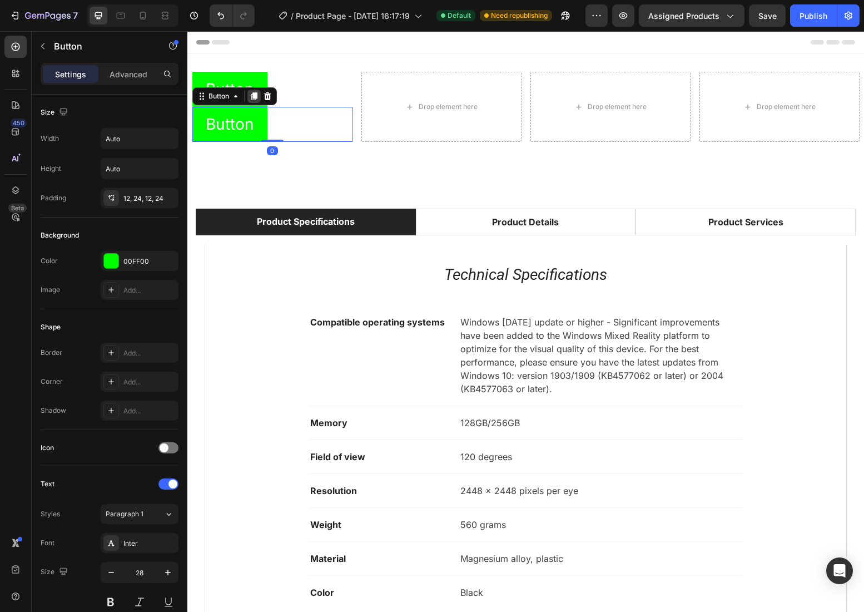
click at [252, 96] on icon at bounding box center [254, 96] width 6 height 8
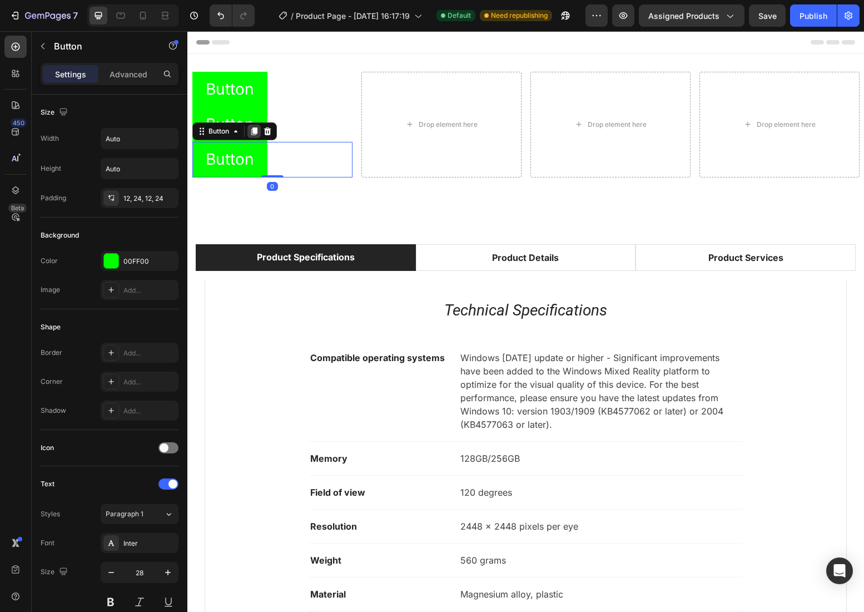
click at [258, 130] on icon at bounding box center [254, 131] width 9 height 9
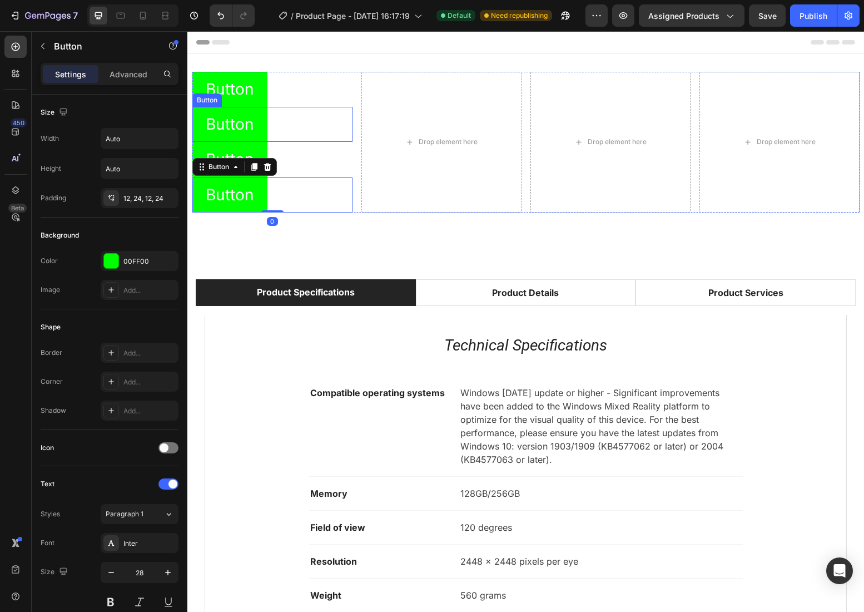
click at [324, 127] on div "Button Button" at bounding box center [272, 124] width 160 height 35
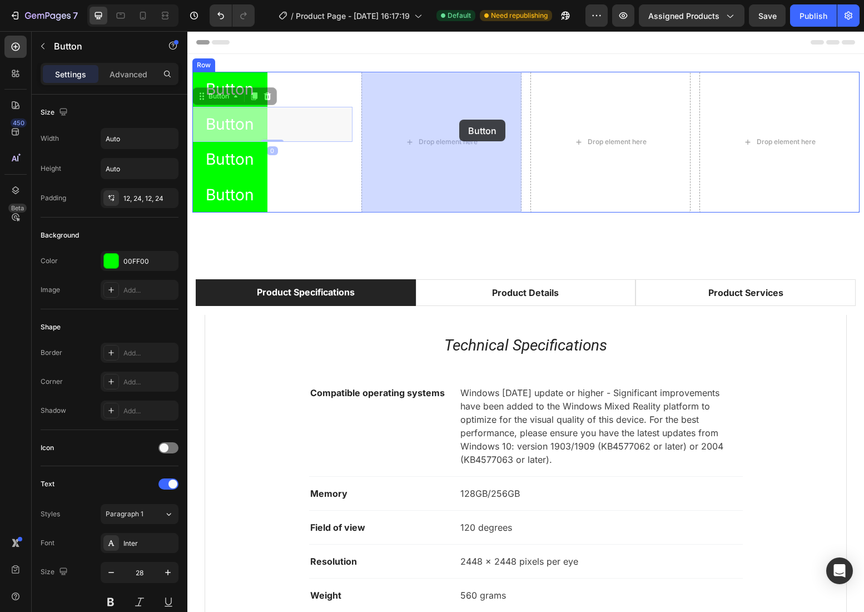
drag, startPoint x: 317, startPoint y: 124, endPoint x: 460, endPoint y: 120, distance: 143.0
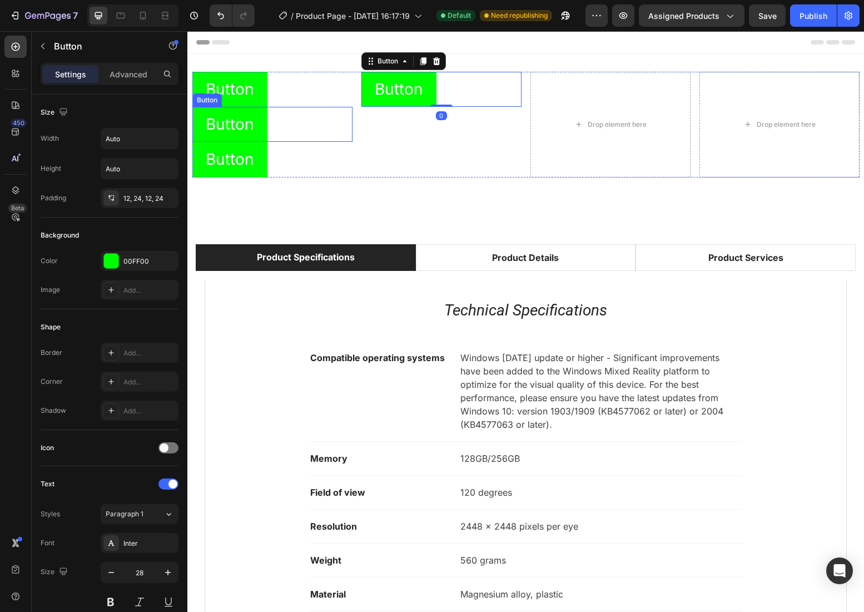
click at [307, 125] on div "Button Button" at bounding box center [272, 124] width 160 height 35
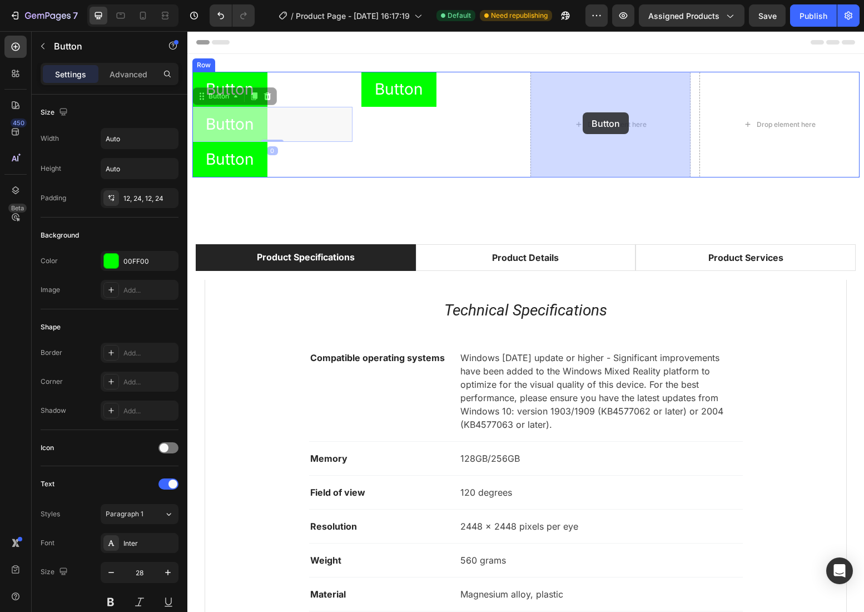
drag, startPoint x: 324, startPoint y: 126, endPoint x: 583, endPoint y: 112, distance: 259.5
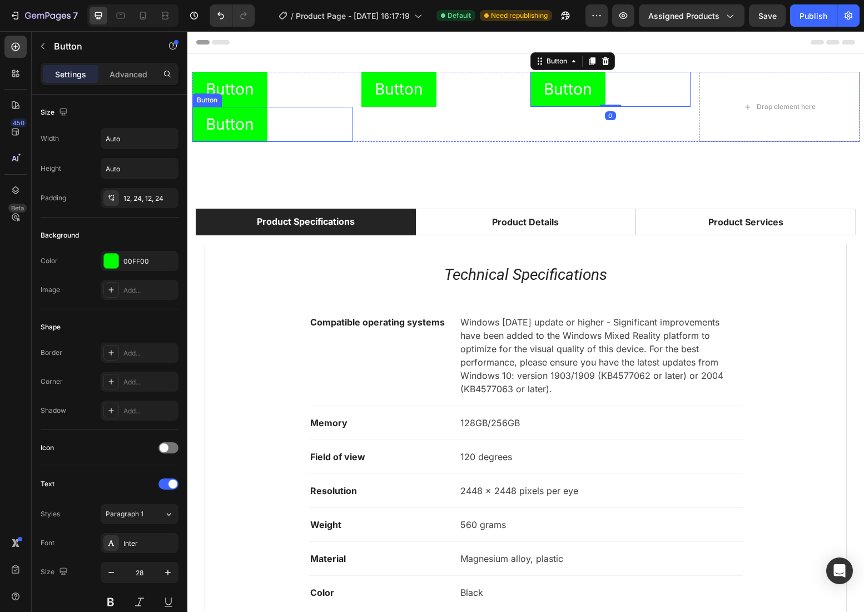
click at [322, 128] on div "Button Button" at bounding box center [272, 124] width 160 height 35
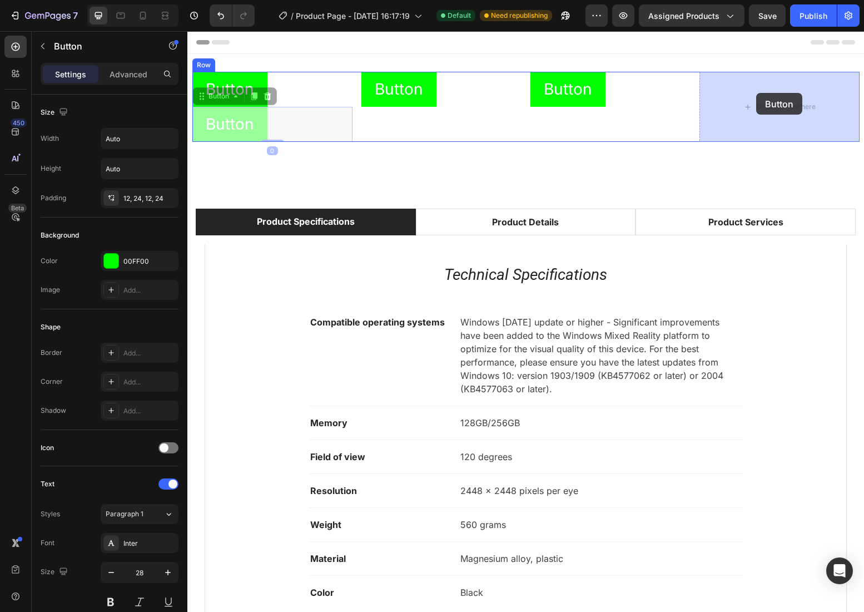
drag, startPoint x: 322, startPoint y: 128, endPoint x: 756, endPoint y: 93, distance: 435.7
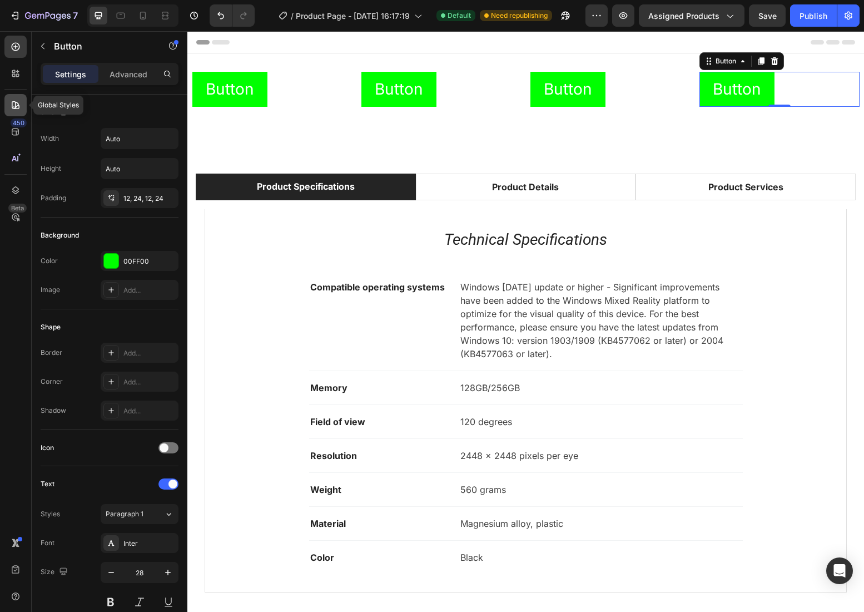
click at [16, 104] on icon at bounding box center [15, 105] width 11 height 11
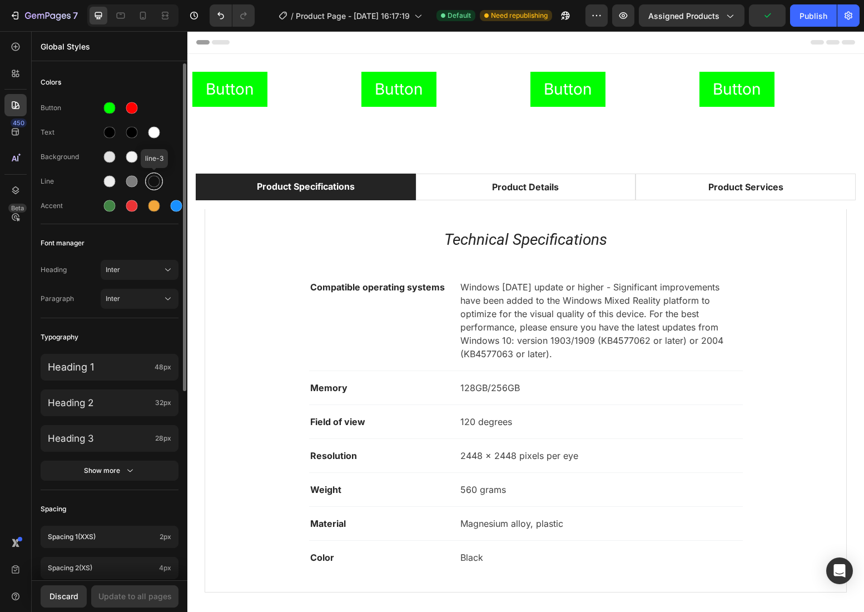
click at [161, 185] on div at bounding box center [154, 181] width 18 height 18
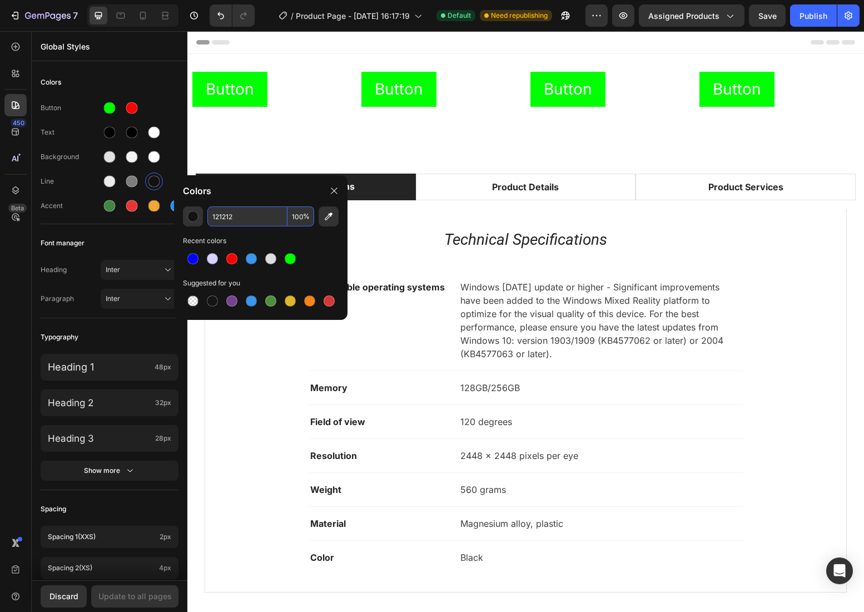
click at [259, 221] on input "121212" at bounding box center [247, 216] width 80 height 20
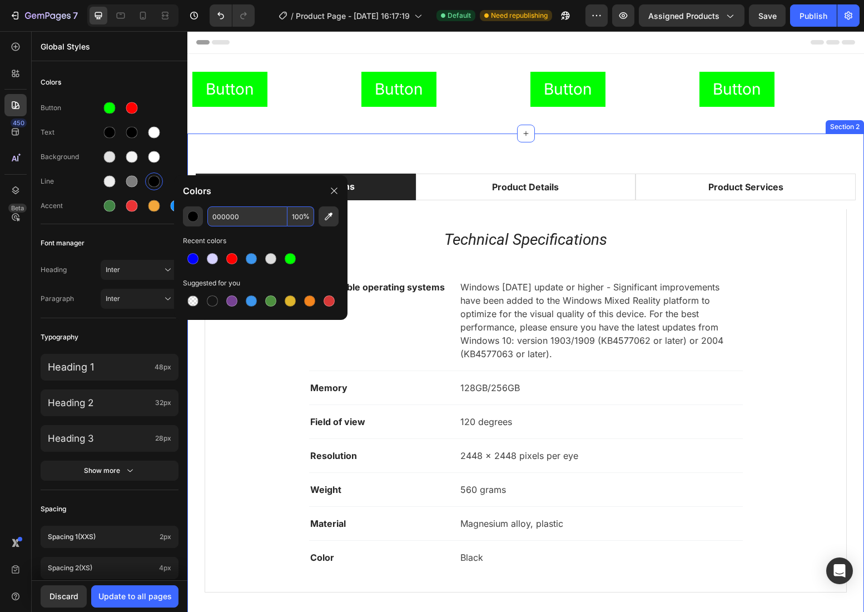
type input "000000"
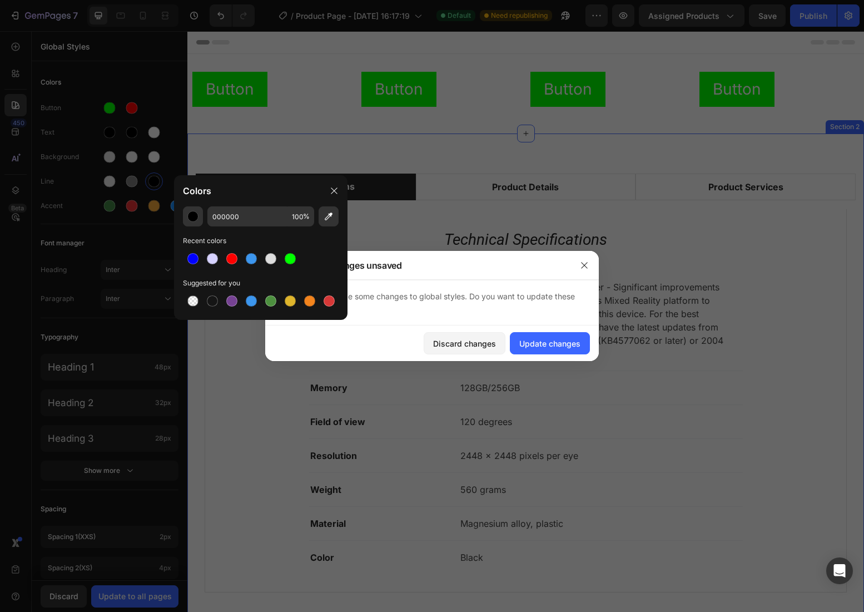
click at [195, 373] on div "Product Specifications Product Details Product Services Technical Specification…" at bounding box center [525, 387] width 677 height 508
click at [537, 349] on div "Update changes" at bounding box center [549, 344] width 61 height 12
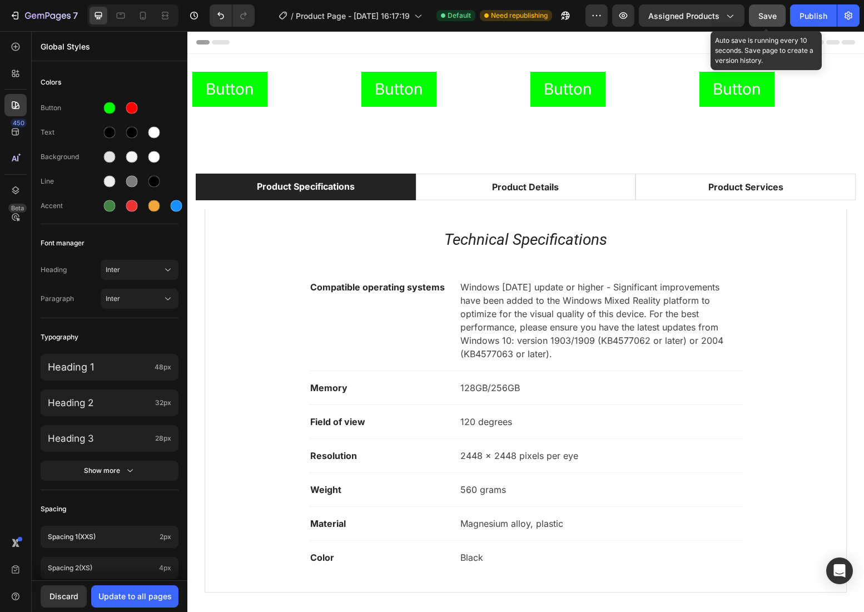
click at [774, 20] on span "Save" at bounding box center [767, 15] width 18 height 9
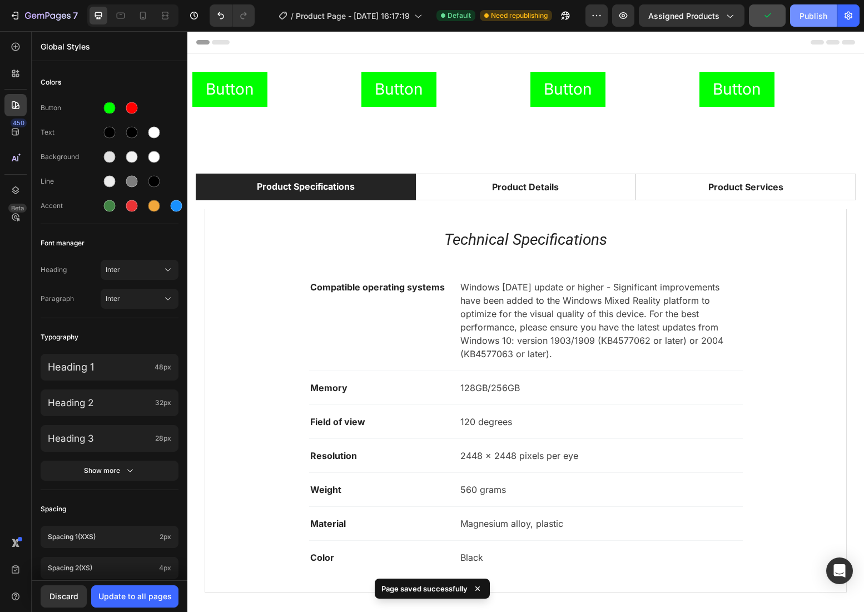
click at [804, 13] on div "Publish" at bounding box center [814, 16] width 28 height 12
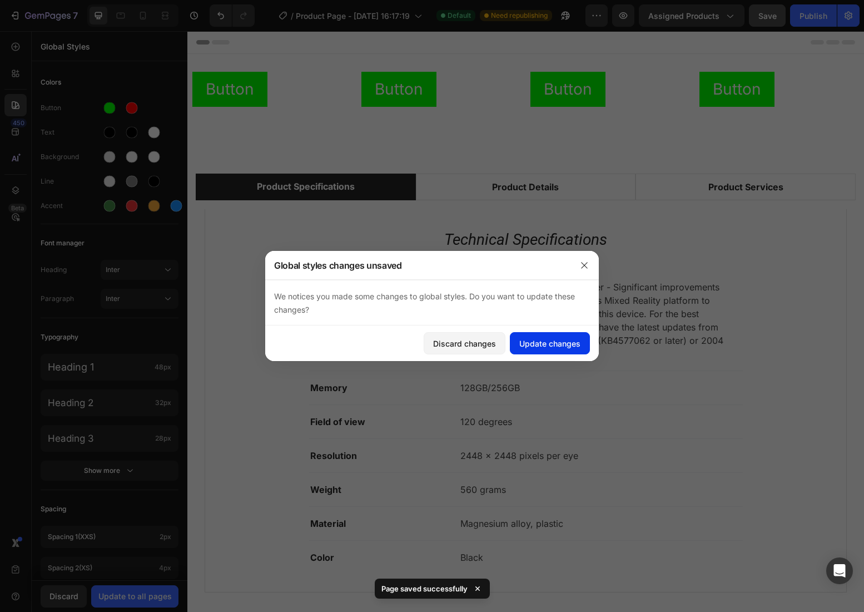
click at [557, 347] on div "Update changes" at bounding box center [549, 344] width 61 height 12
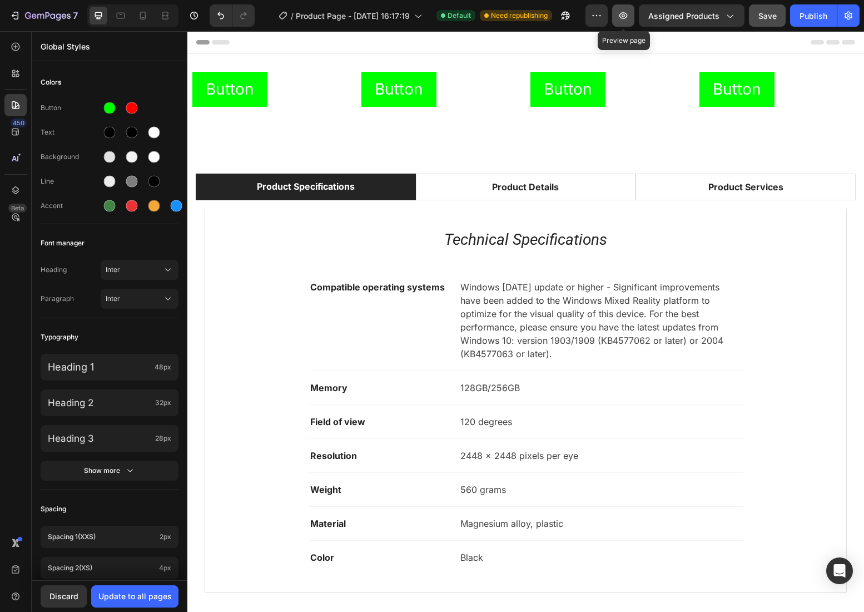
click at [623, 13] on icon "button" at bounding box center [623, 15] width 8 height 7
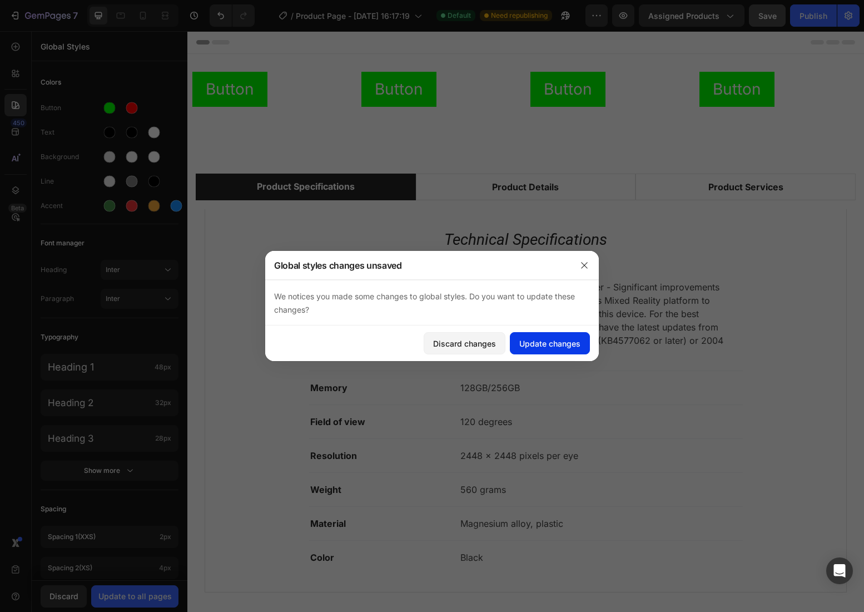
click at [542, 341] on div "Update changes" at bounding box center [549, 344] width 61 height 12
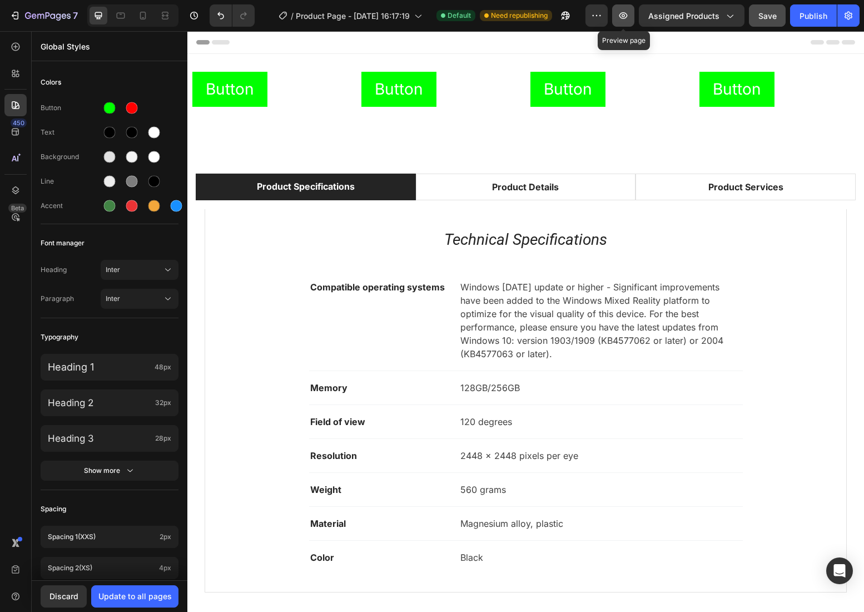
click at [622, 22] on button "button" at bounding box center [623, 15] width 22 height 22
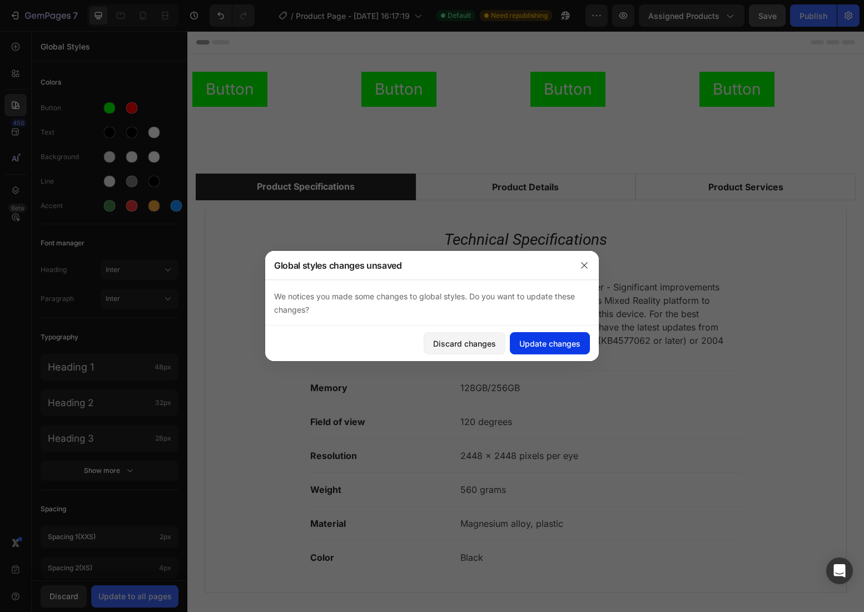
click at [518, 338] on button "Update changes" at bounding box center [550, 343] width 80 height 22
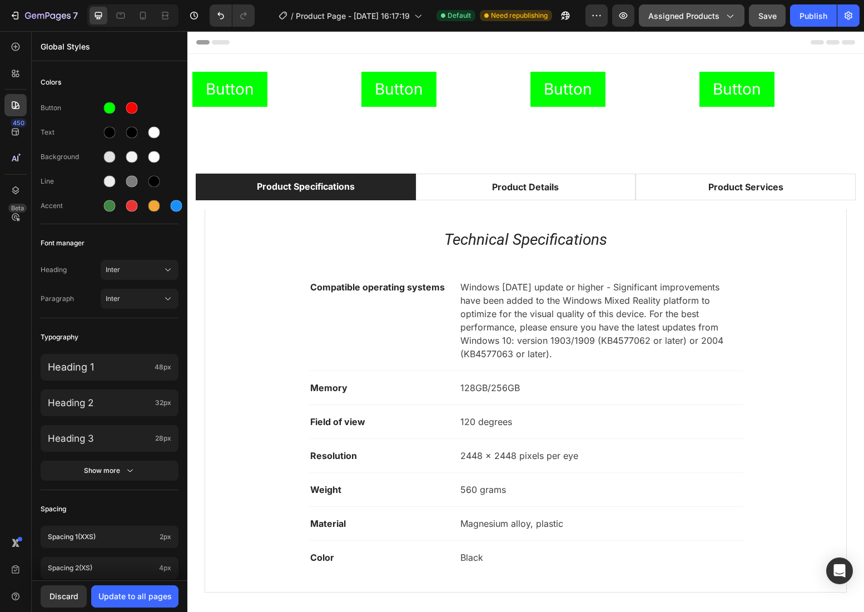
click at [731, 19] on icon "button" at bounding box center [729, 15] width 11 height 11
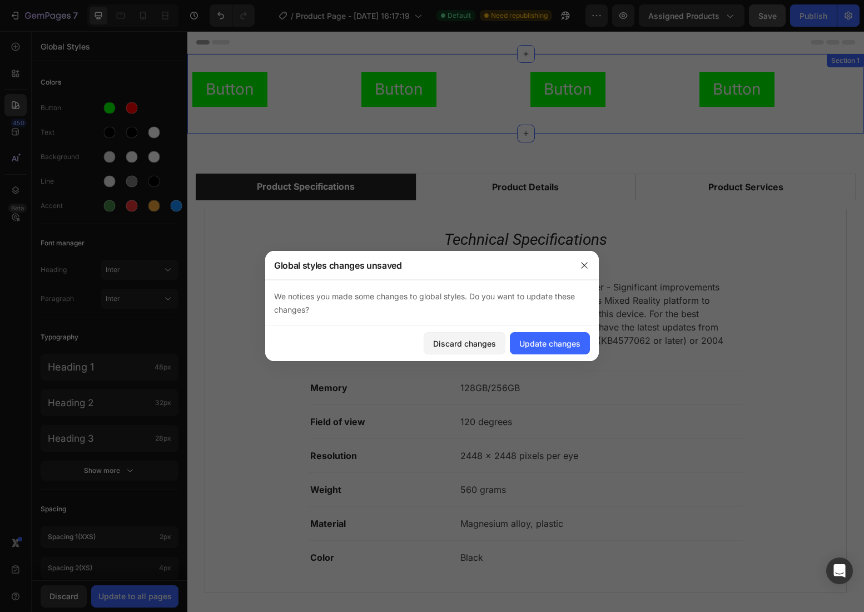
click at [799, 54] on div "Button Button Button Button Button Button Button Button Row Section 1" at bounding box center [525, 94] width 677 height 80
click at [553, 341] on div "Update changes" at bounding box center [549, 344] width 61 height 12
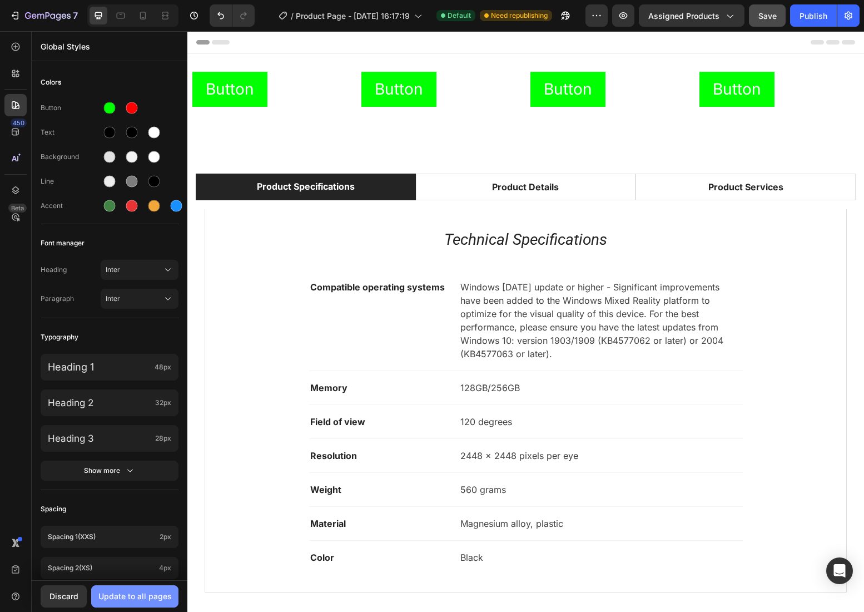
click at [133, 593] on div "Update to all pages" at bounding box center [134, 596] width 73 height 12
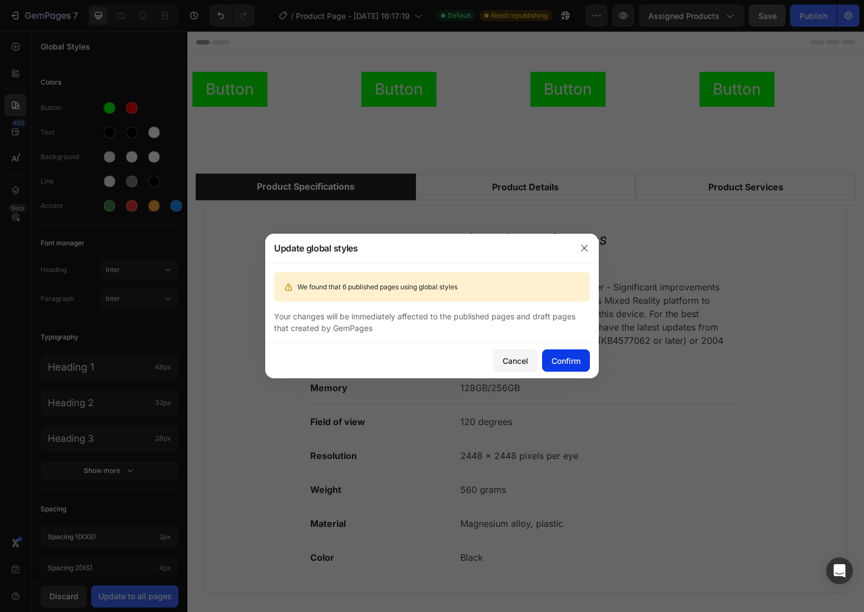
click at [552, 355] on div "Confirm" at bounding box center [566, 361] width 29 height 12
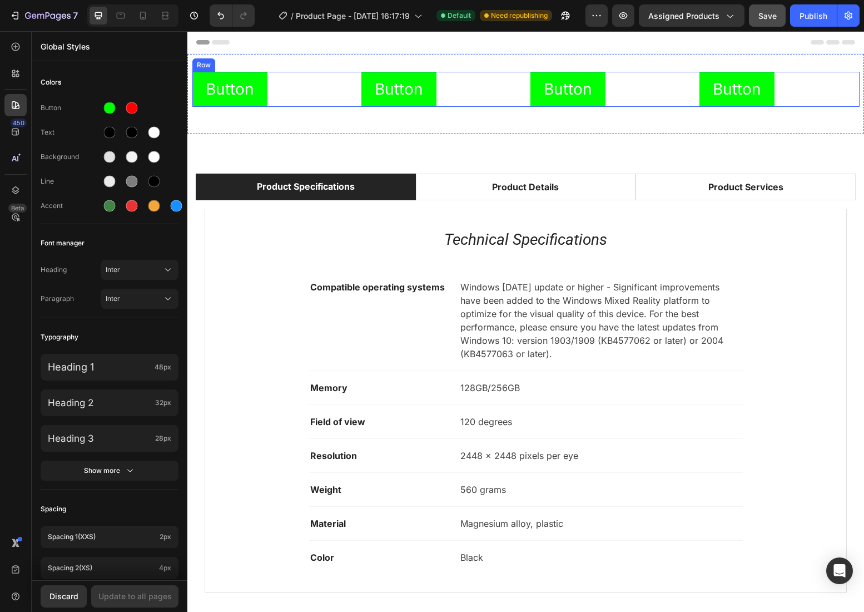
click at [522, 97] on div "Button Button Button Button Button Button Button Button Row" at bounding box center [525, 89] width 667 height 35
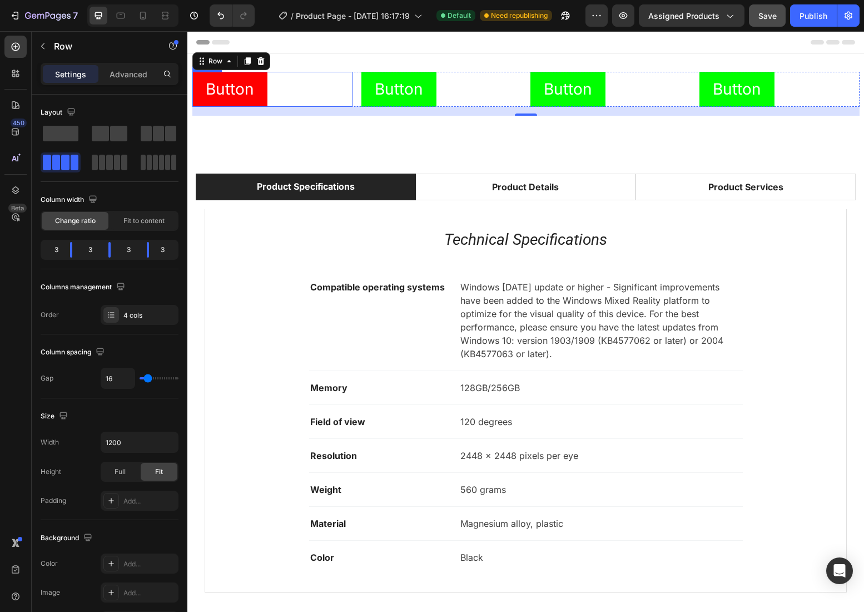
click at [260, 96] on button "Button" at bounding box center [229, 89] width 75 height 35
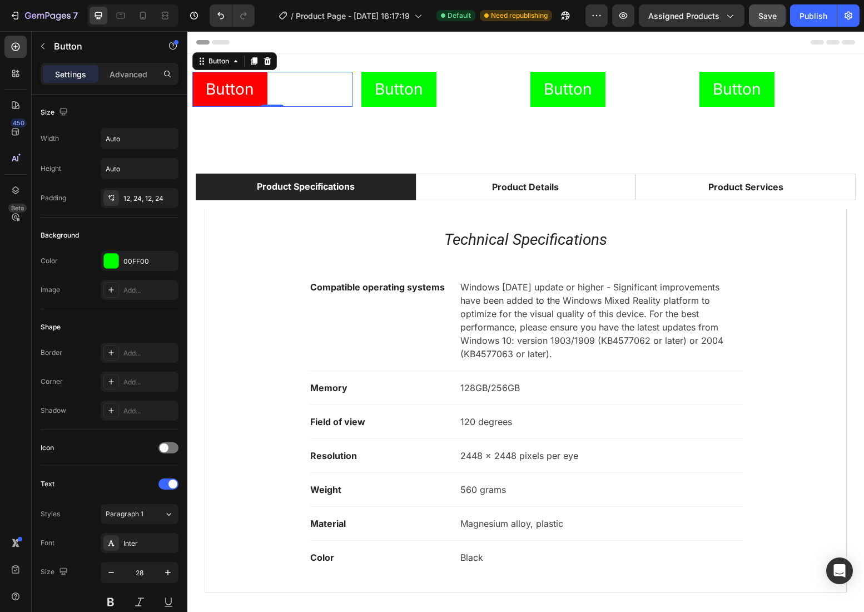
click at [260, 97] on button "Button" at bounding box center [229, 89] width 75 height 35
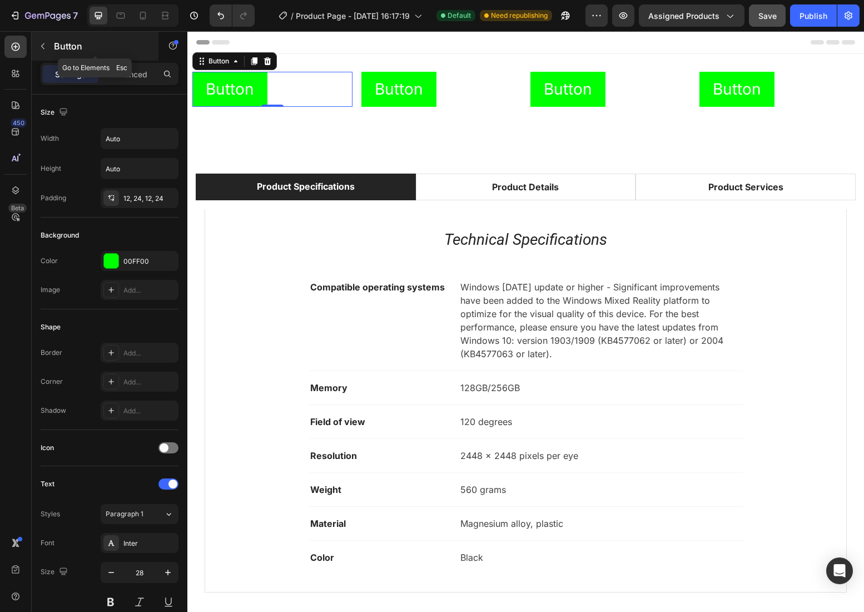
click at [73, 44] on p "Button" at bounding box center [101, 45] width 95 height 13
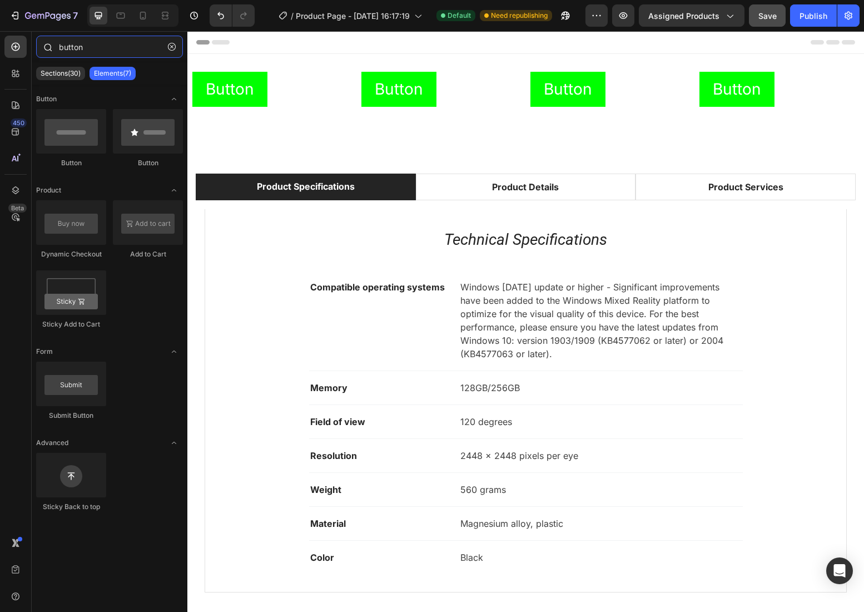
click at [73, 44] on input "button" at bounding box center [109, 47] width 147 height 22
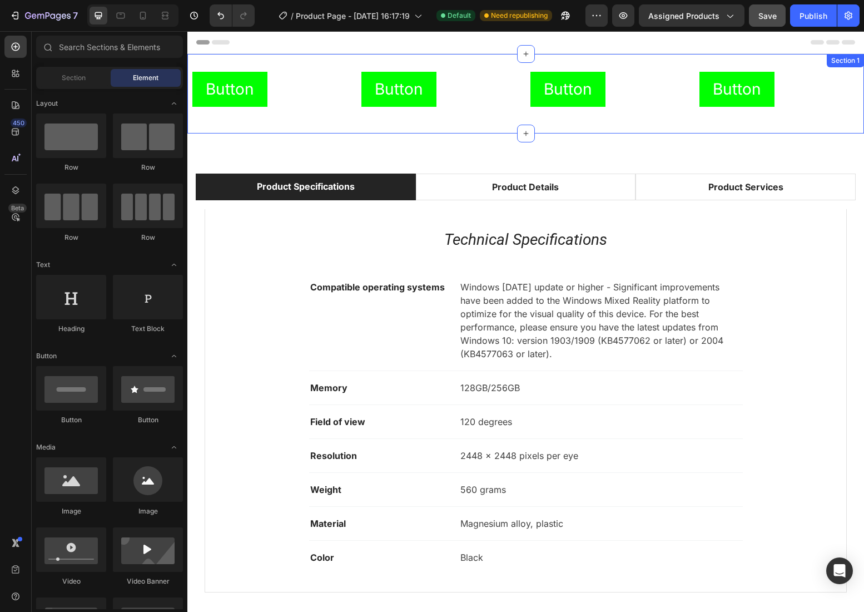
click at [387, 122] on div "Button Button Button Button Button Button Button Button Row Section 1" at bounding box center [525, 94] width 677 height 80
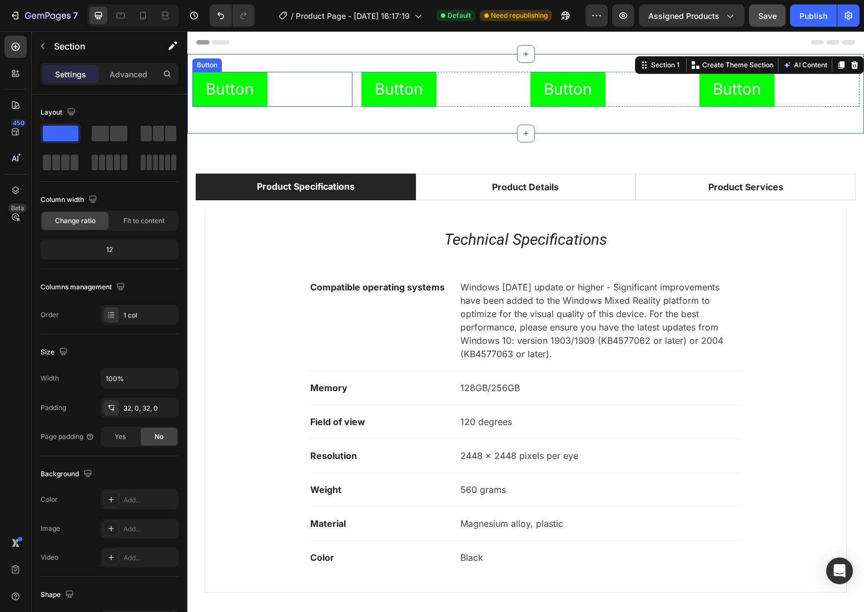
click at [349, 103] on div "Button Button" at bounding box center [272, 89] width 160 height 35
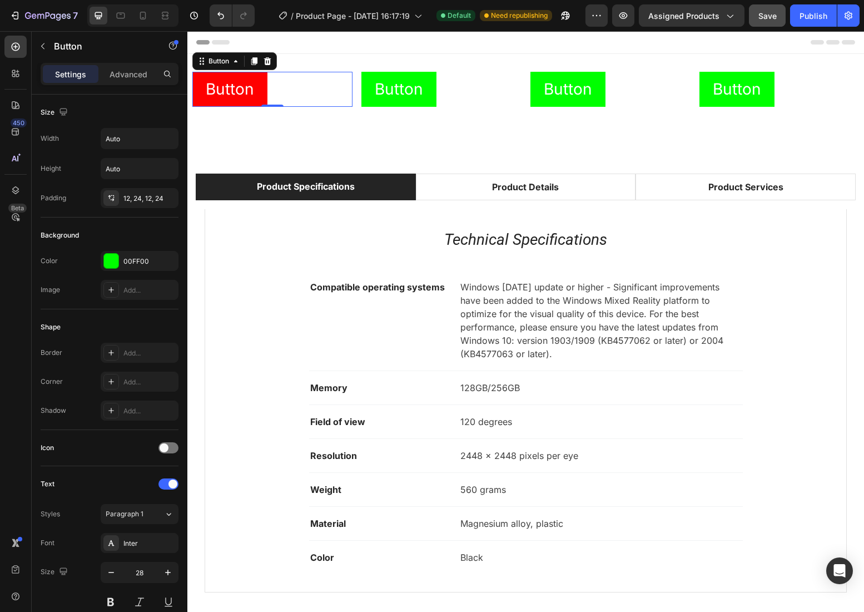
click at [264, 77] on button "Button" at bounding box center [229, 89] width 75 height 35
click at [21, 106] on icon at bounding box center [15, 105] width 11 height 11
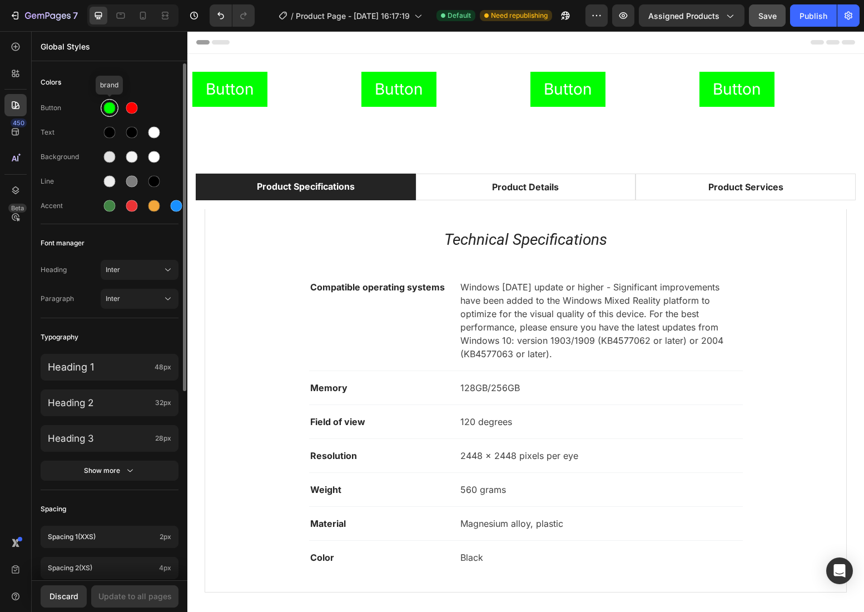
click at [111, 107] on div at bounding box center [110, 108] width 12 height 12
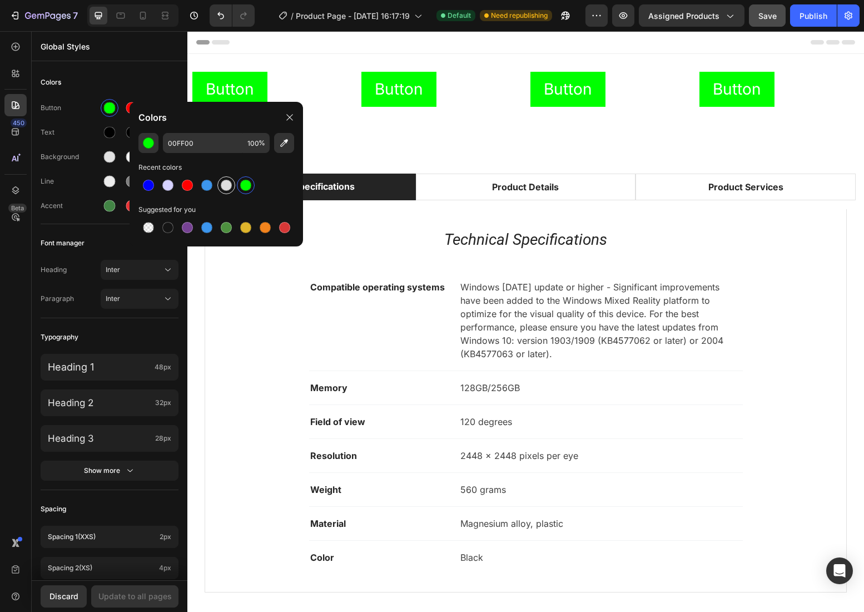
click at [226, 182] on div at bounding box center [226, 185] width 11 height 11
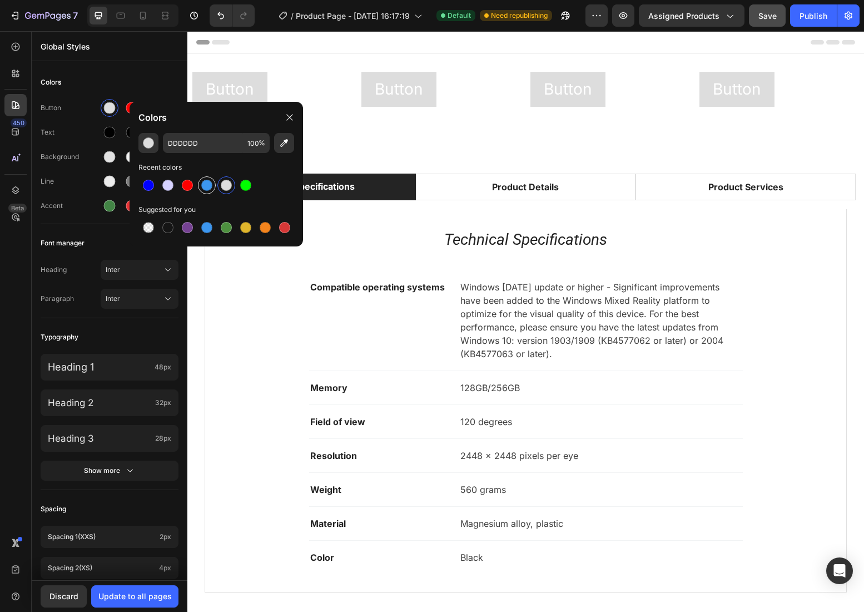
click at [211, 182] on div at bounding box center [206, 185] width 11 height 11
type input "3C96EE"
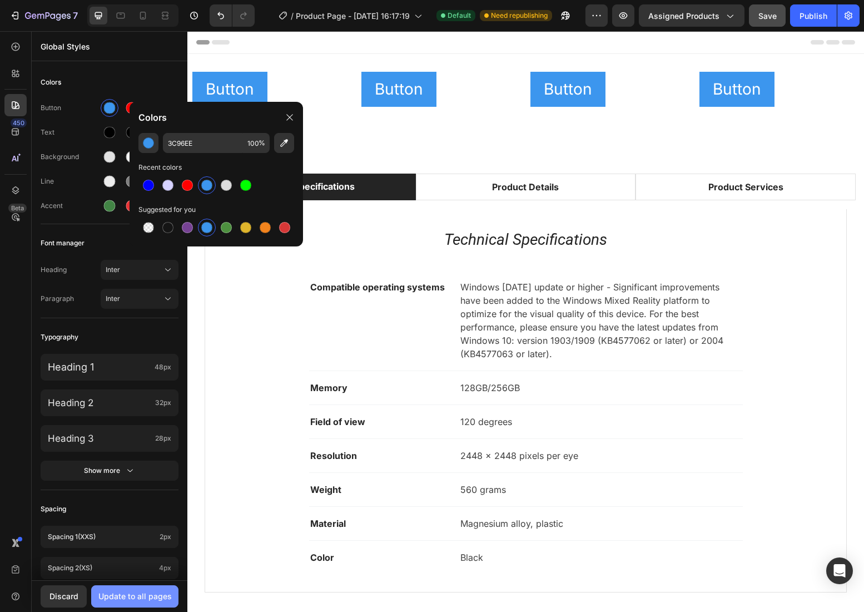
click at [145, 597] on div "Update to all pages" at bounding box center [134, 596] width 73 height 12
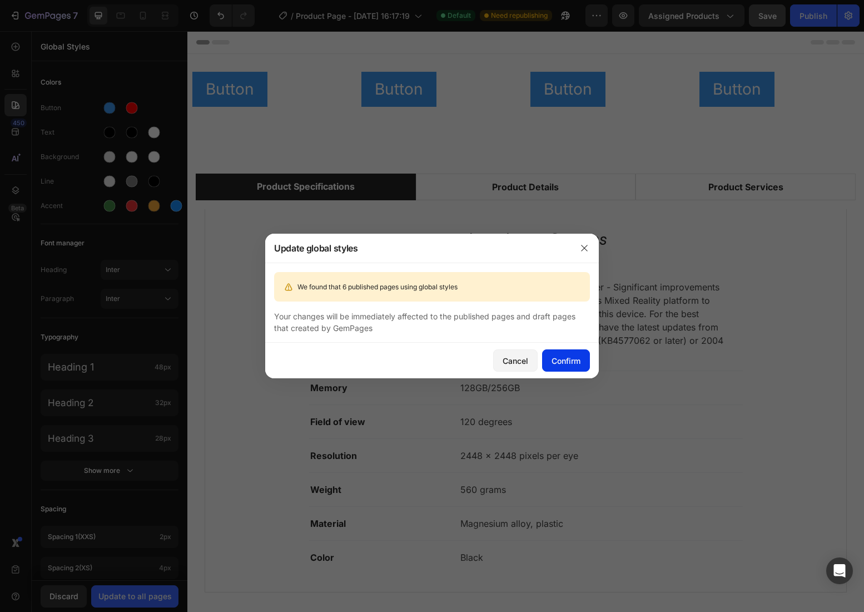
click at [576, 365] on div "Confirm" at bounding box center [566, 361] width 29 height 12
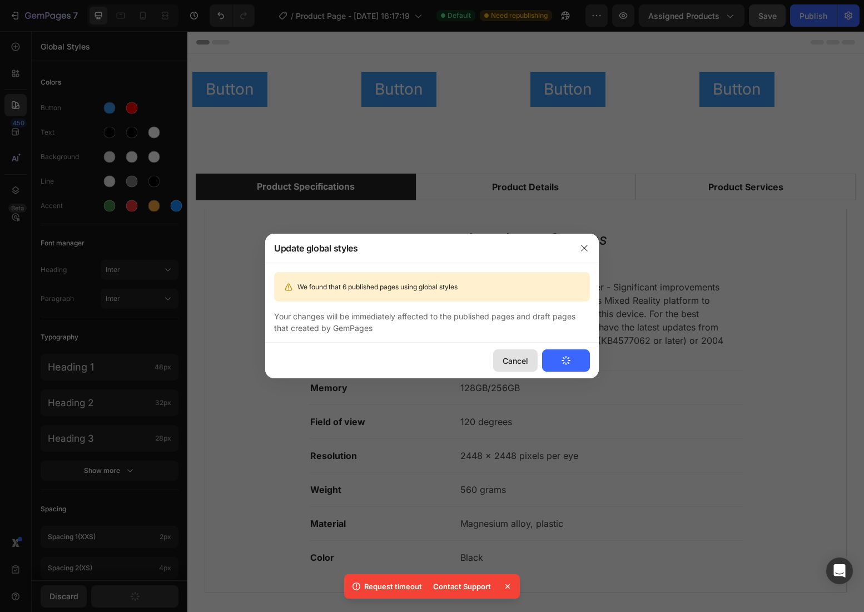
click at [506, 359] on div "Cancel" at bounding box center [516, 361] width 26 height 12
click at [514, 360] on div "Cancel" at bounding box center [516, 361] width 26 height 12
click at [581, 252] on icon "button" at bounding box center [584, 248] width 9 height 9
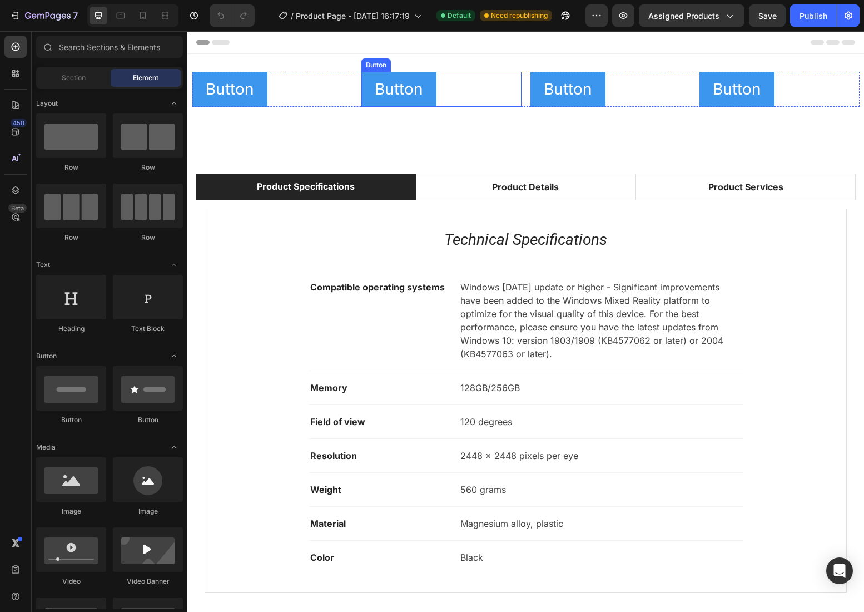
click at [473, 92] on div "Button Button" at bounding box center [441, 89] width 160 height 35
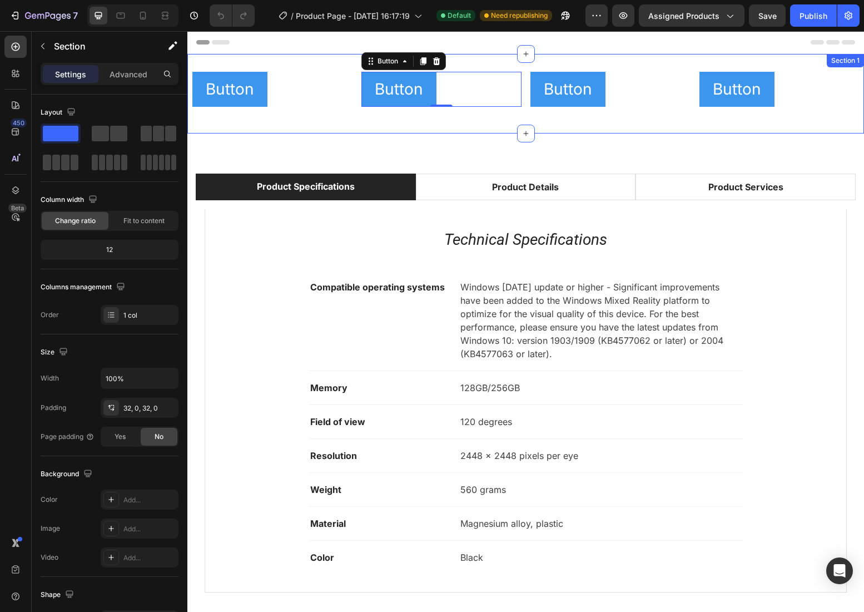
click at [345, 112] on div "Button Button Button Button 0 Button Button Button Button Row" at bounding box center [525, 94] width 677 height 44
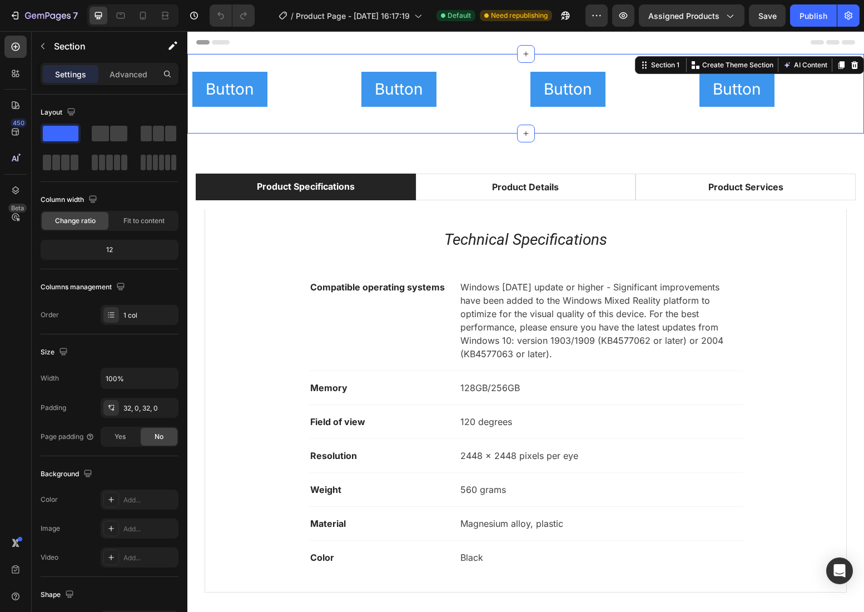
click at [634, 118] on div "Button Button Button Button Button Button Button Button Row Section 1 Create Th…" at bounding box center [525, 94] width 677 height 80
click at [13, 106] on icon at bounding box center [13, 106] width 1 height 1
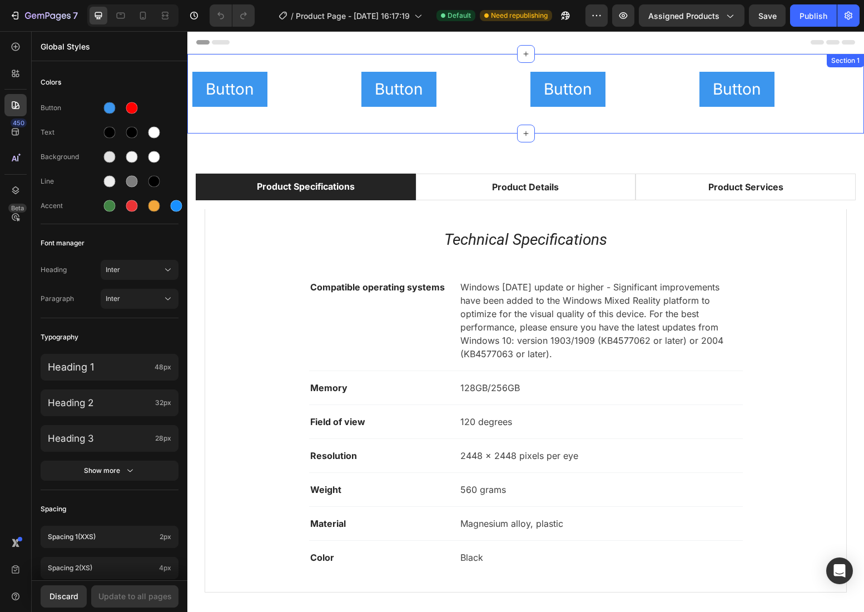
click at [493, 128] on div "Button Button Button Button Button Button Button Button Row Section 1" at bounding box center [525, 94] width 677 height 80
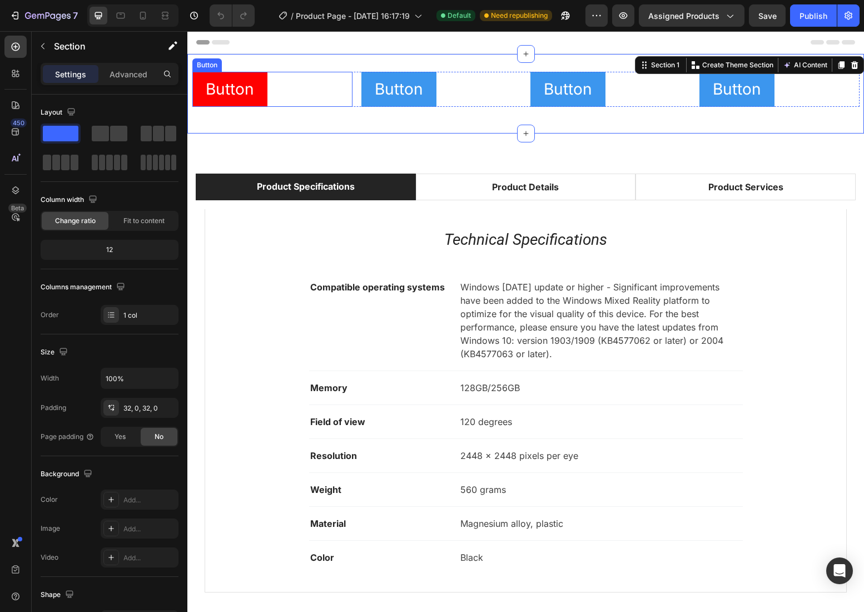
click at [259, 92] on button "Button" at bounding box center [229, 89] width 75 height 35
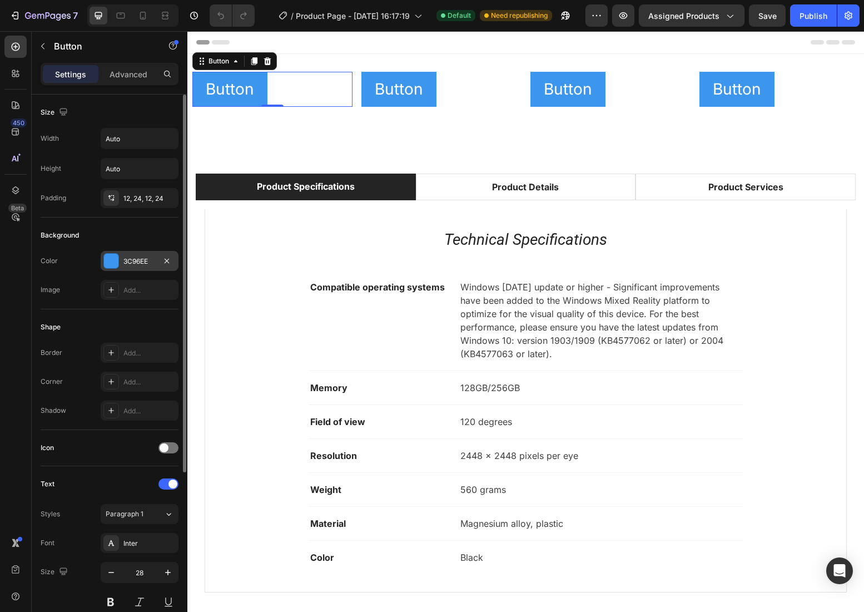
click at [150, 261] on div "3C96EE" at bounding box center [139, 261] width 32 height 10
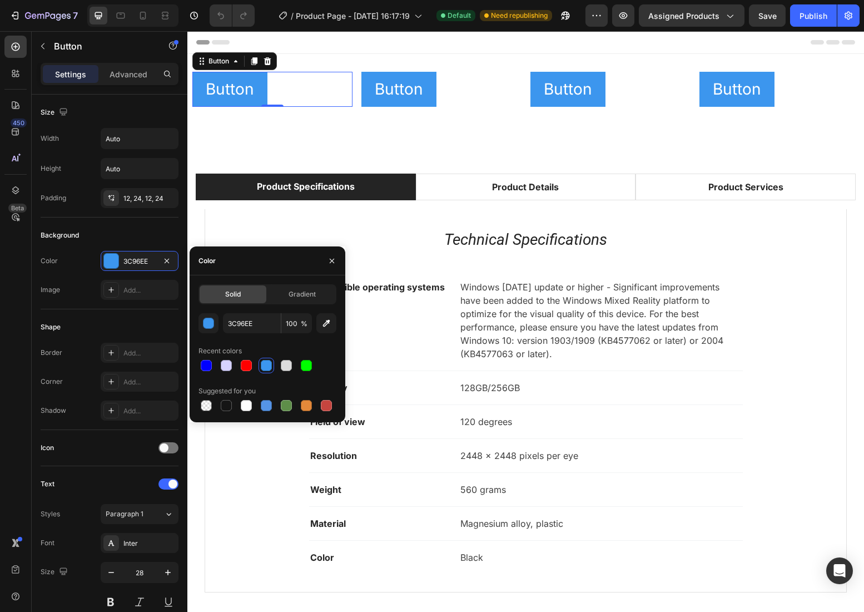
click at [5, 330] on div "450 Beta" at bounding box center [15, 284] width 22 height 496
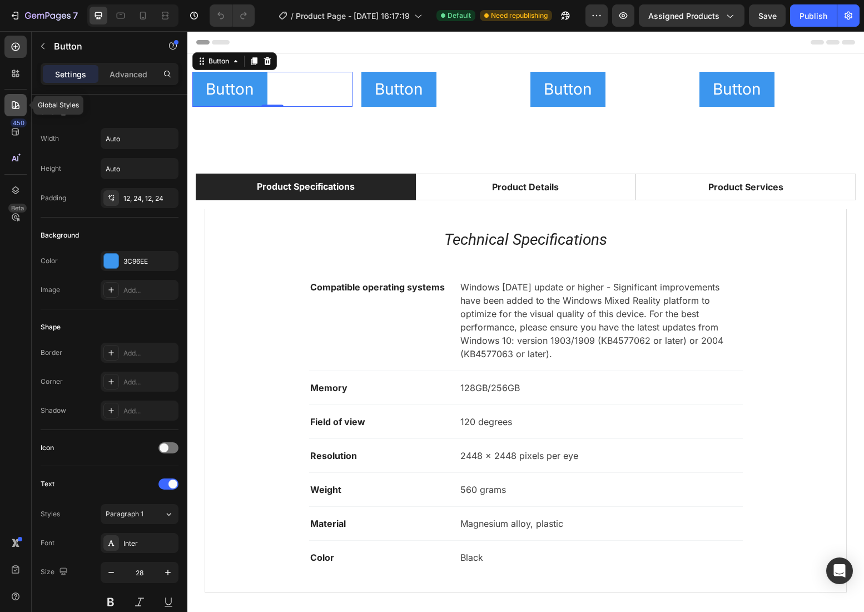
click at [11, 108] on icon at bounding box center [15, 105] width 11 height 11
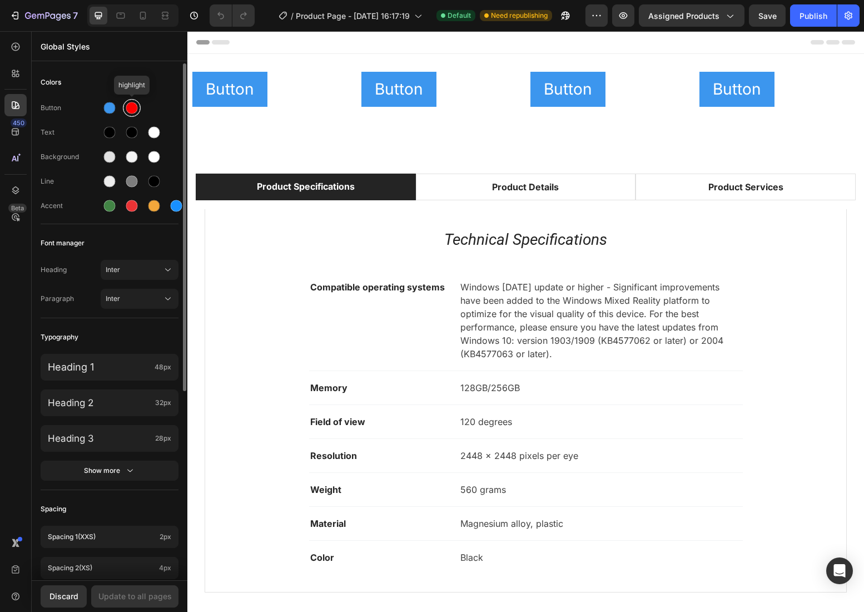
click at [133, 112] on div at bounding box center [132, 108] width 12 height 12
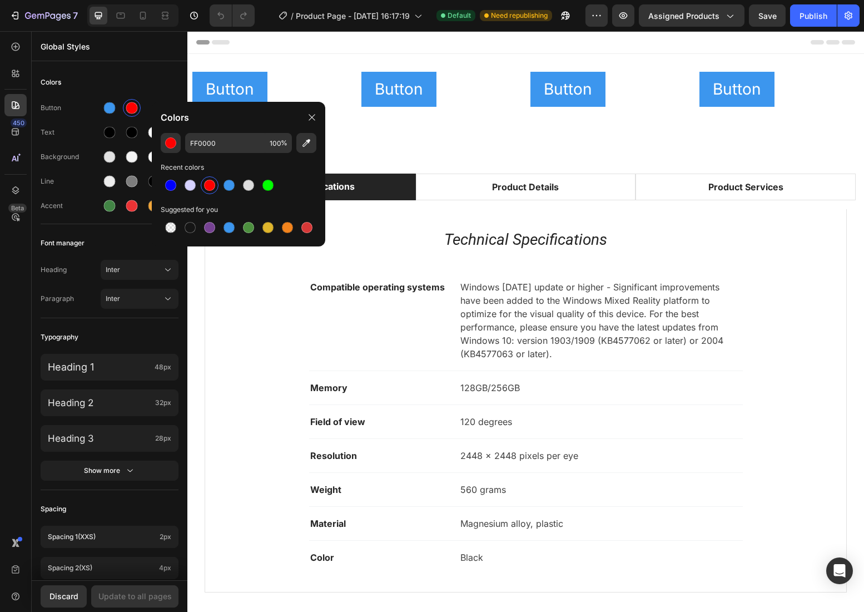
click at [209, 188] on div at bounding box center [209, 185] width 11 height 11
click at [113, 110] on div at bounding box center [110, 108] width 12 height 12
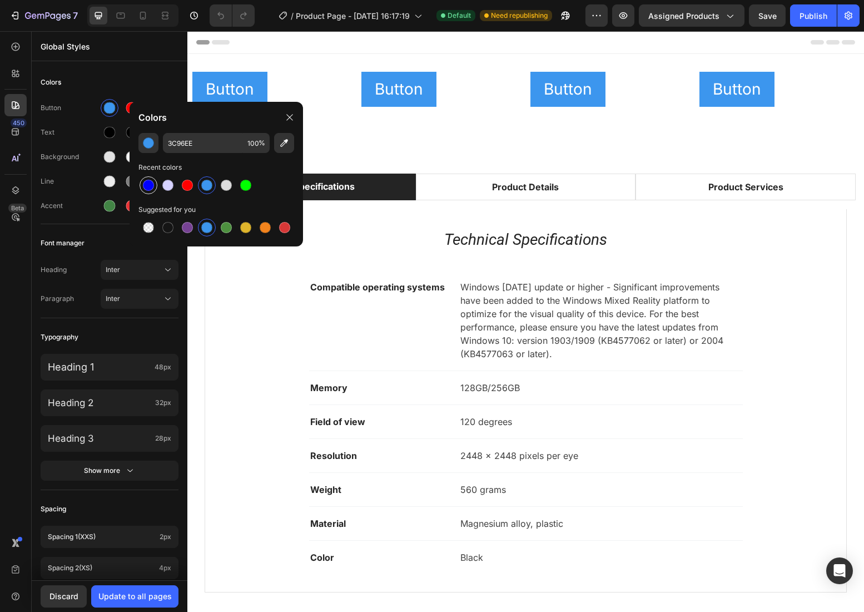
click at [146, 185] on div at bounding box center [148, 185] width 11 height 11
type input "0000FF"
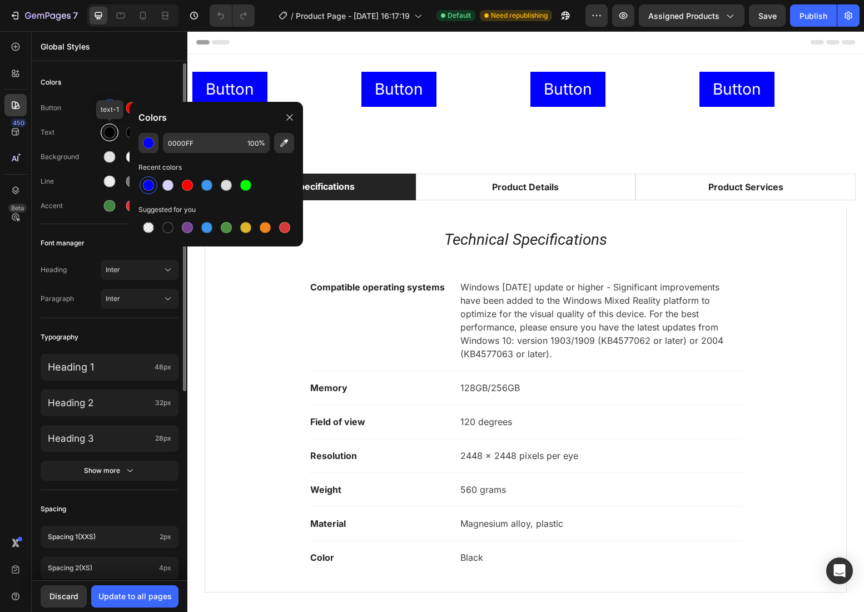
click at [110, 131] on div at bounding box center [110, 133] width 12 height 12
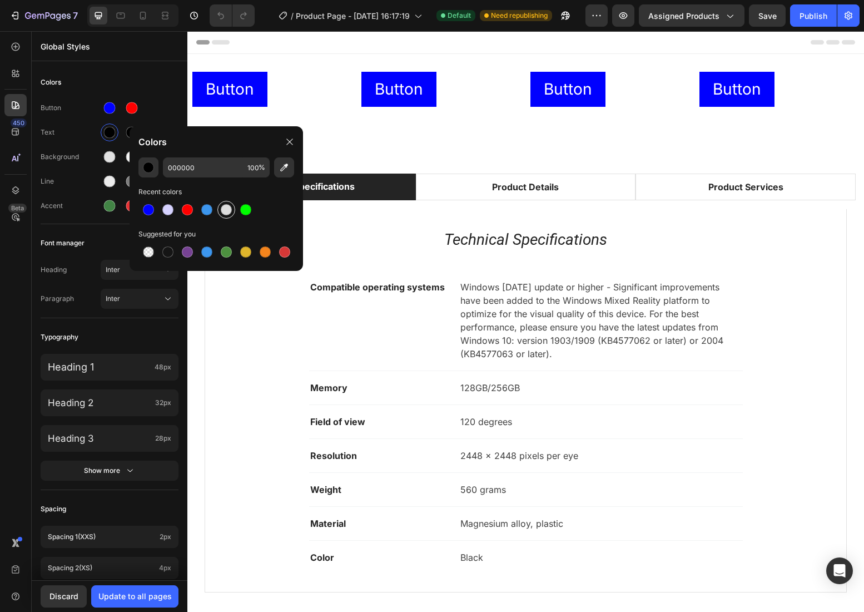
click at [226, 210] on div at bounding box center [226, 209] width 11 height 11
click at [208, 209] on div at bounding box center [206, 209] width 11 height 11
click at [188, 207] on div at bounding box center [187, 209] width 11 height 11
click at [168, 207] on div at bounding box center [167, 209] width 11 height 11
click at [150, 207] on div at bounding box center [148, 209] width 11 height 11
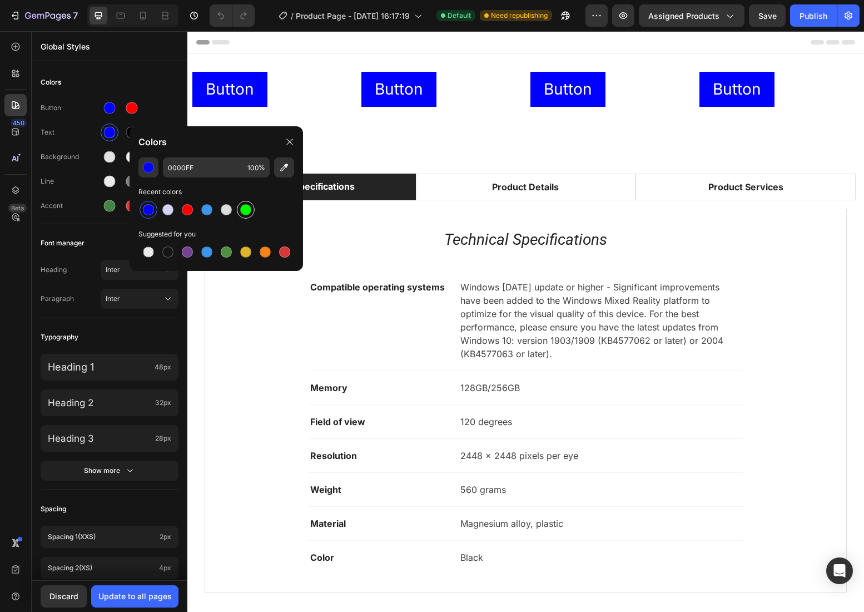
click at [245, 206] on div at bounding box center [245, 209] width 11 height 11
type input "00FF00"
click at [130, 131] on div "Colors" at bounding box center [216, 141] width 173 height 31
click at [127, 131] on div at bounding box center [132, 133] width 12 height 12
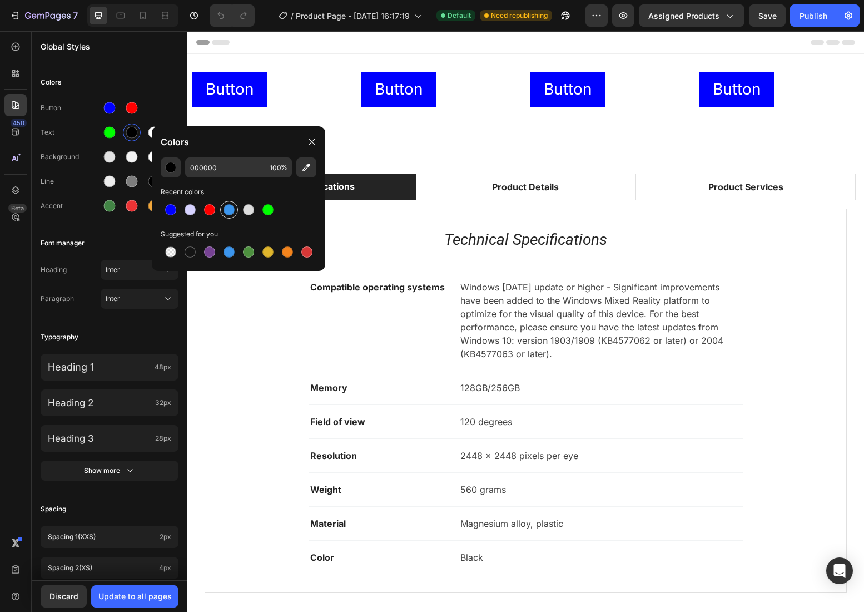
click at [229, 210] on div at bounding box center [229, 209] width 11 height 11
click at [255, 213] on div at bounding box center [249, 210] width 18 height 18
click at [270, 212] on div at bounding box center [267, 209] width 11 height 11
click at [170, 211] on div at bounding box center [170, 209] width 11 height 11
type input "0000FF"
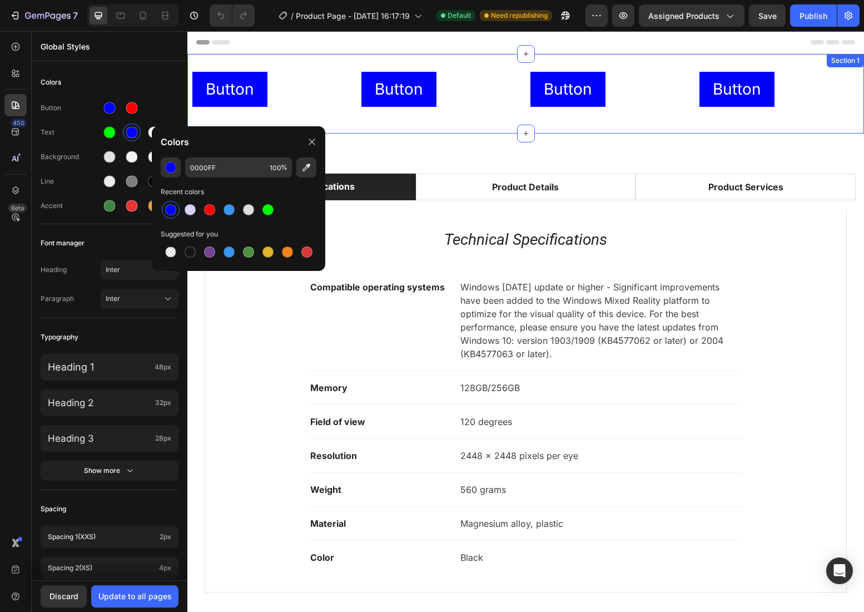
click at [492, 128] on div "Button Button Button Button Button Button Button Button Row Section 1" at bounding box center [525, 94] width 677 height 80
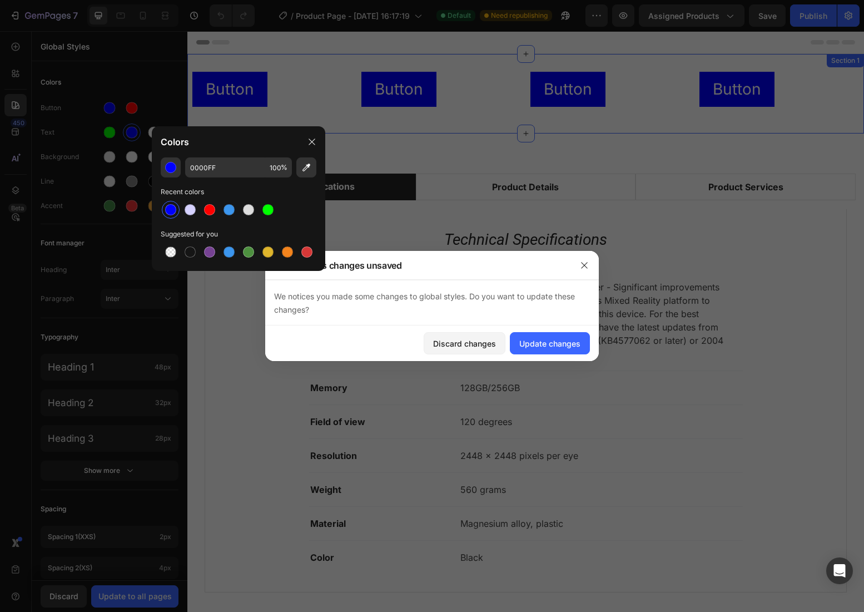
click at [492, 128] on div at bounding box center [432, 306] width 864 height 612
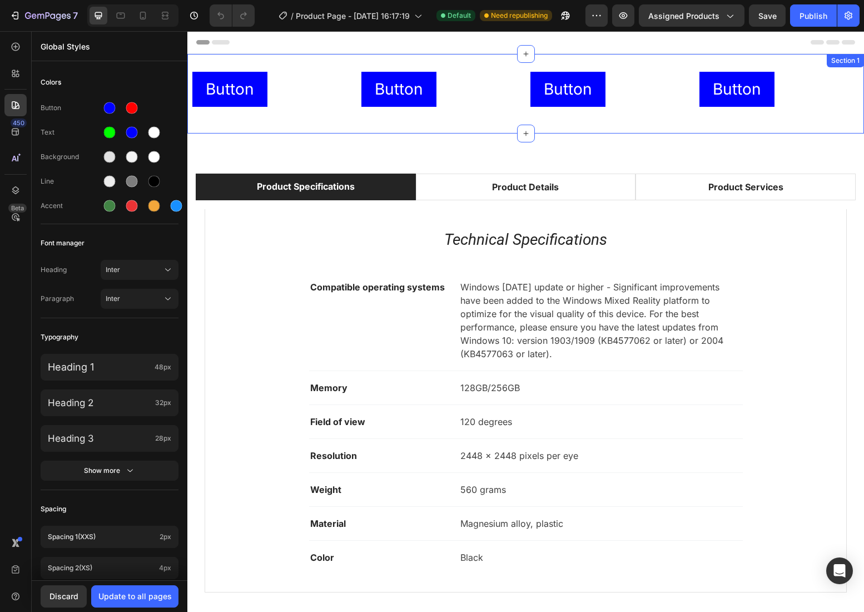
click at [502, 123] on div "Button Button Button Button Button Button Button Button Row Section 1" at bounding box center [525, 94] width 677 height 80
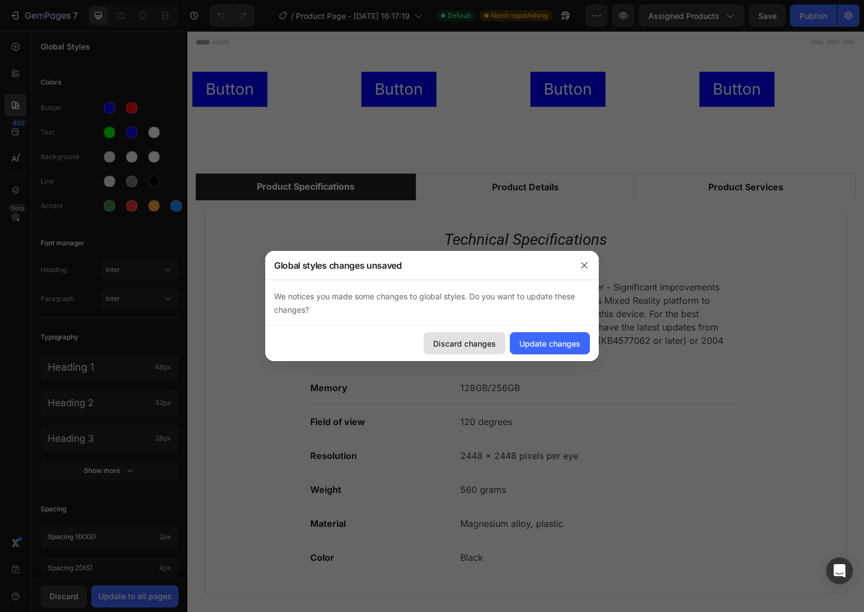
click at [465, 339] on div "Discard changes" at bounding box center [464, 344] width 63 height 12
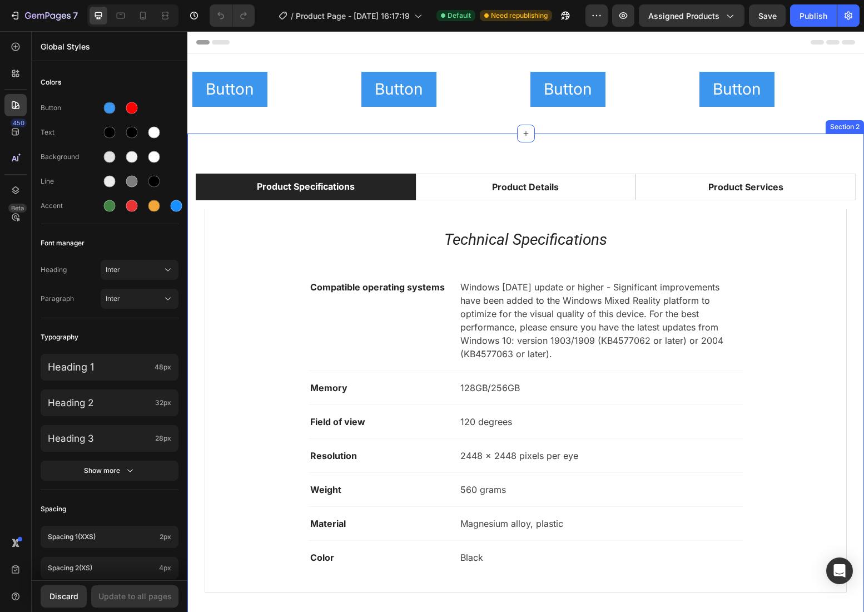
click at [489, 133] on div "Button Button Button Button Button Button Button Button Row Section 1" at bounding box center [525, 94] width 677 height 80
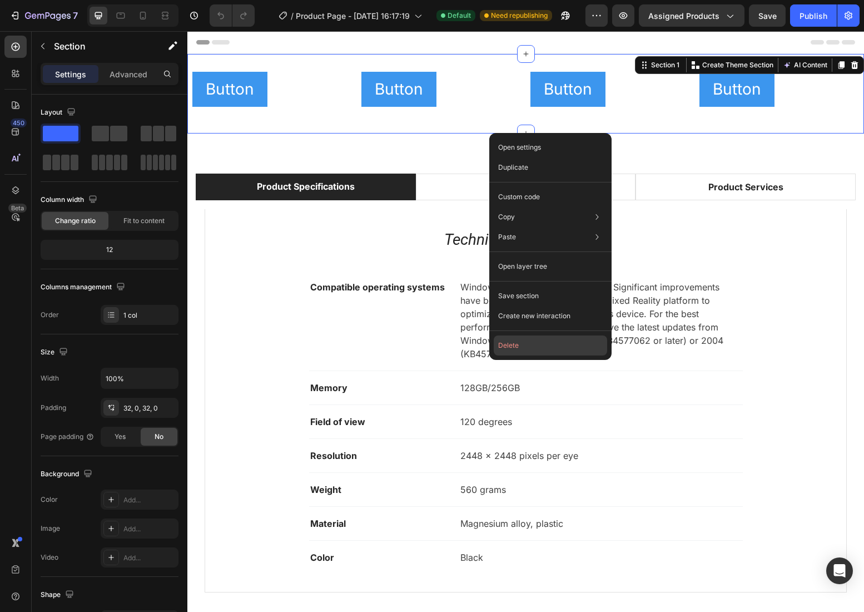
click at [533, 342] on button "Delete" at bounding box center [550, 345] width 113 height 20
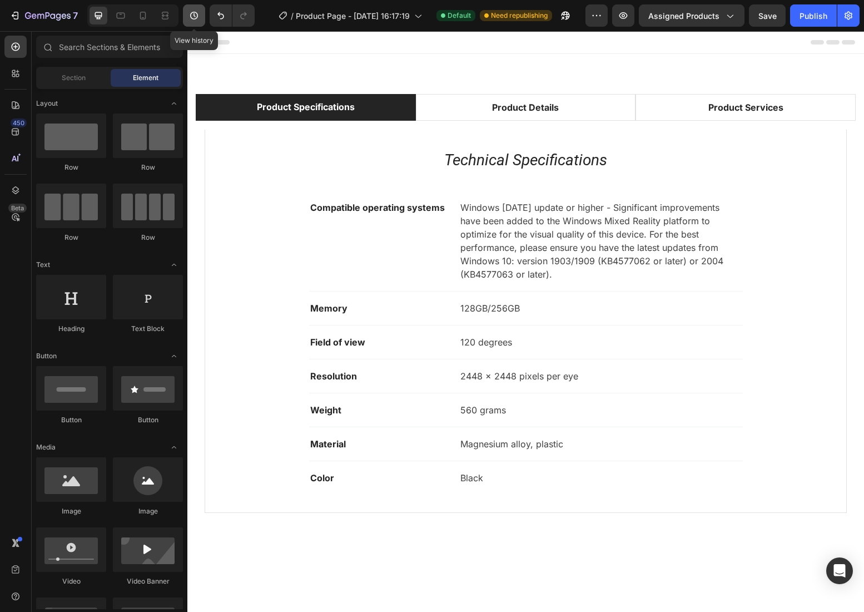
click at [192, 16] on icon "button" at bounding box center [193, 15] width 11 height 11
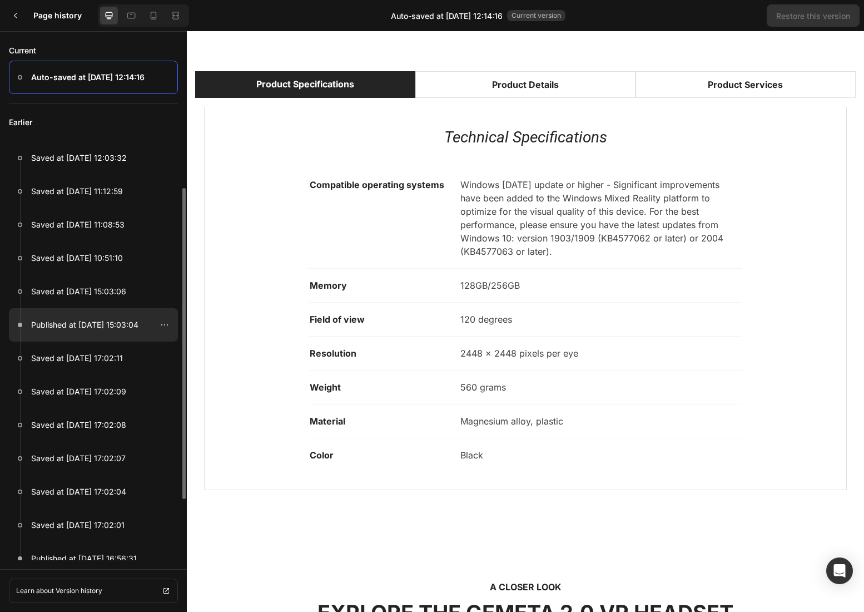
scroll to position [148, 0]
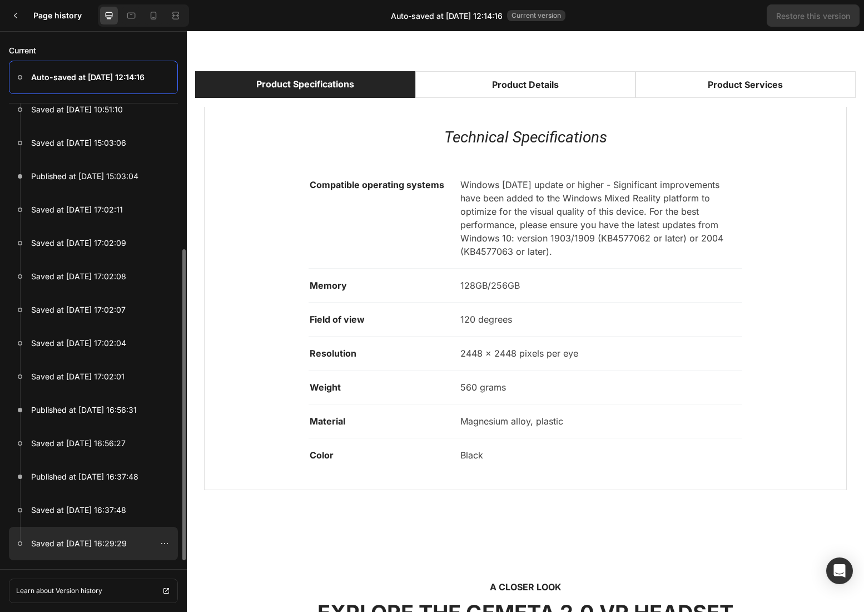
click at [71, 536] on div at bounding box center [93, 543] width 169 height 33
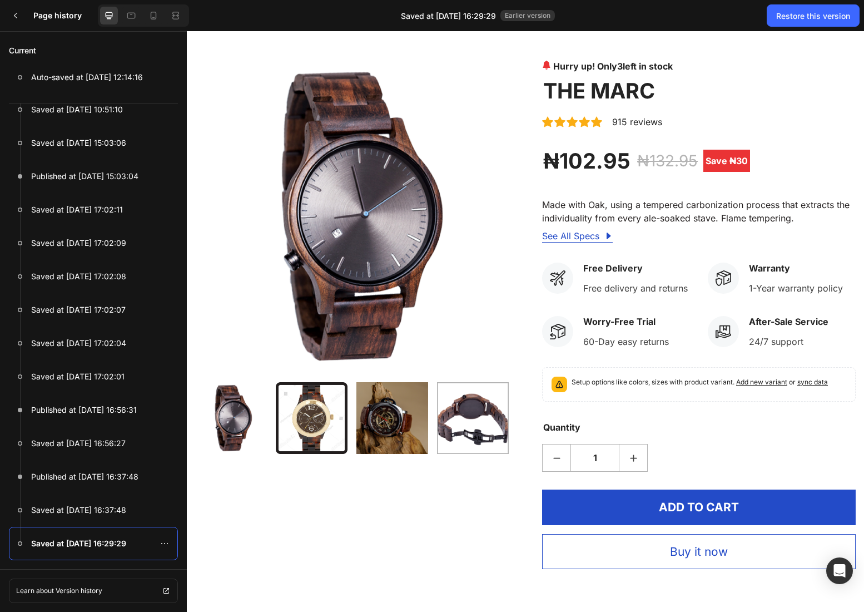
scroll to position [0, 0]
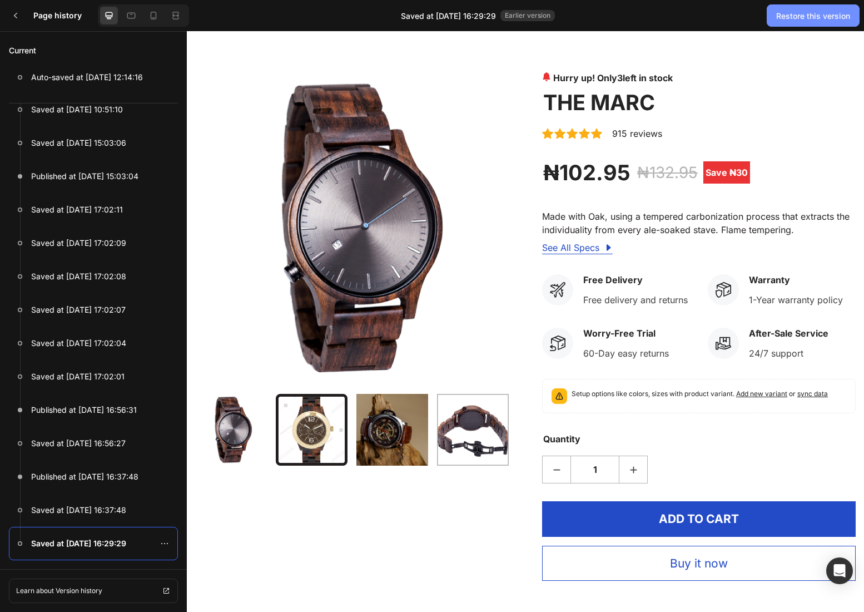
click at [792, 21] on button "Restore this version" at bounding box center [813, 15] width 93 height 22
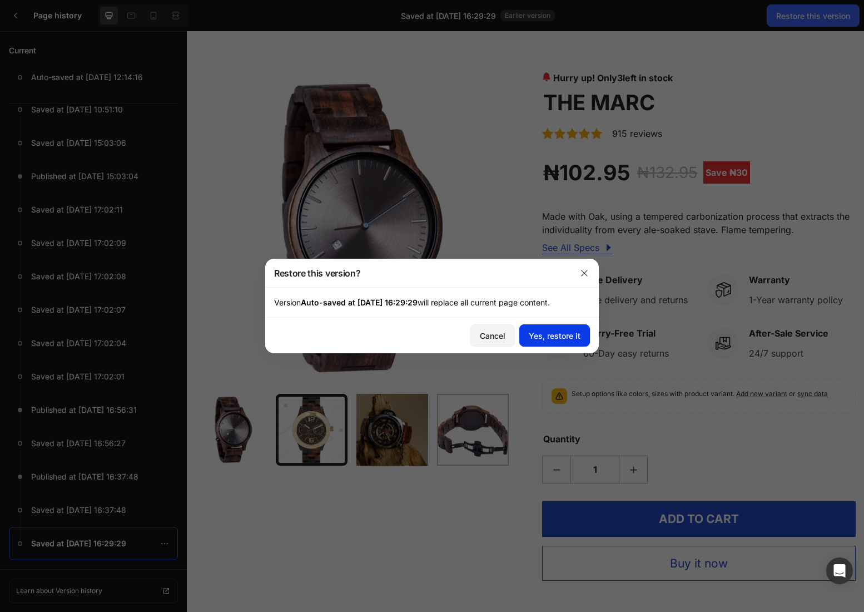
click at [563, 342] on button "Yes, restore it" at bounding box center [554, 335] width 71 height 22
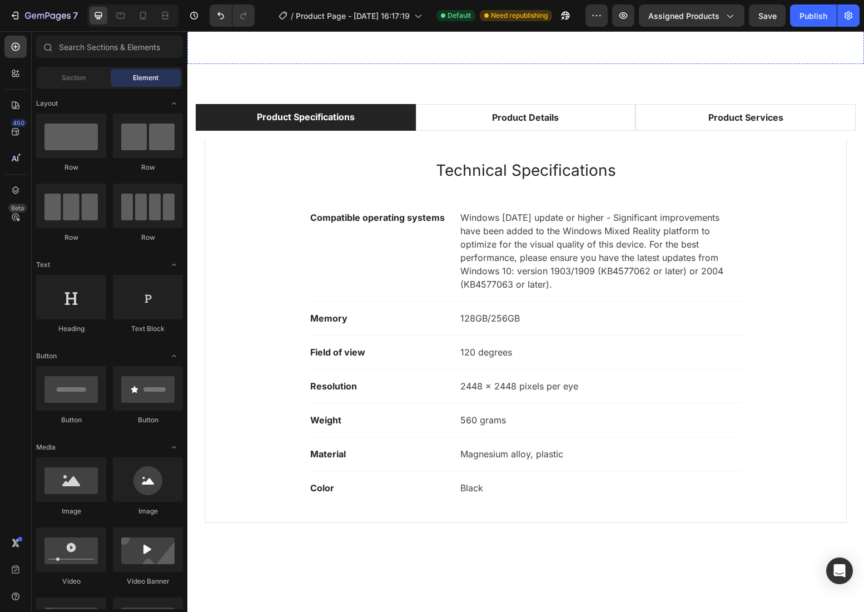
scroll to position [581, 0]
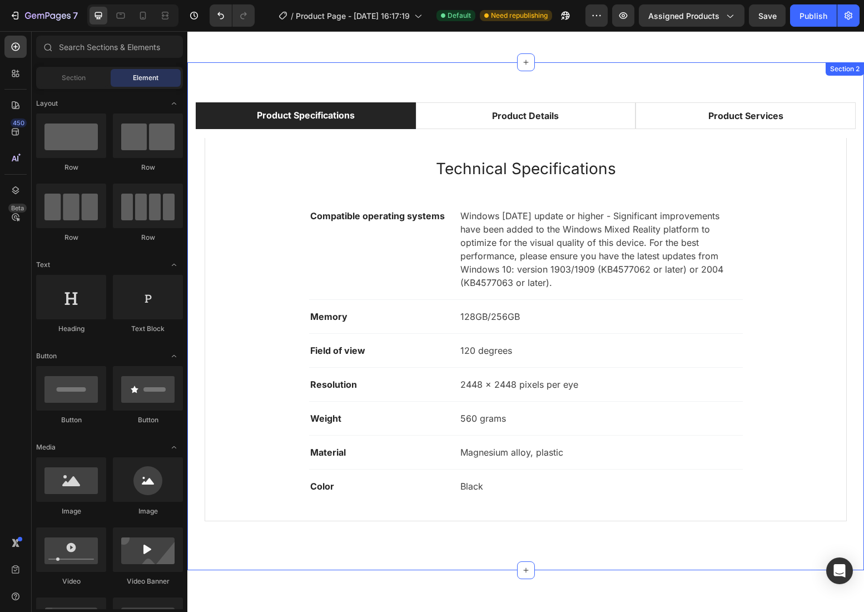
click at [511, 83] on div "Product Specifications Product Details Product Services Technical Specification…" at bounding box center [525, 316] width 677 height 508
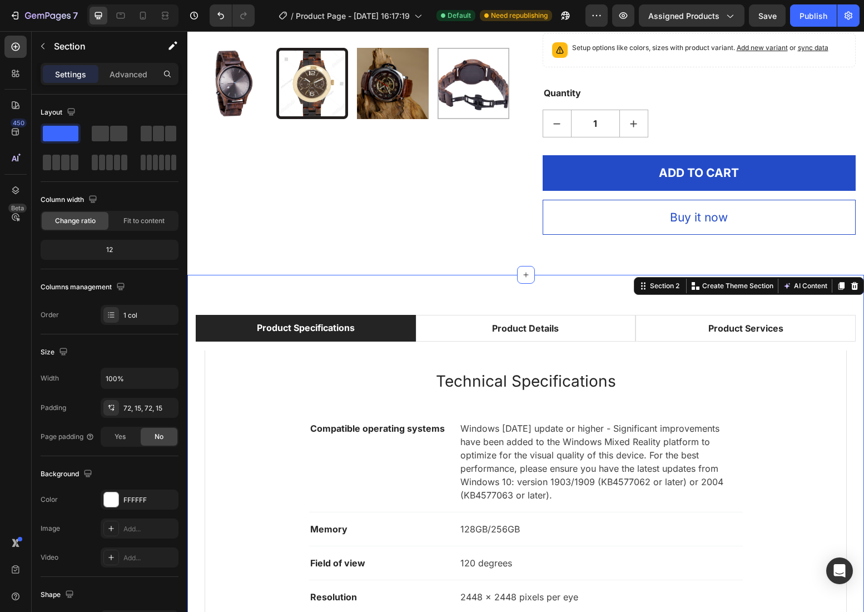
scroll to position [364, 0]
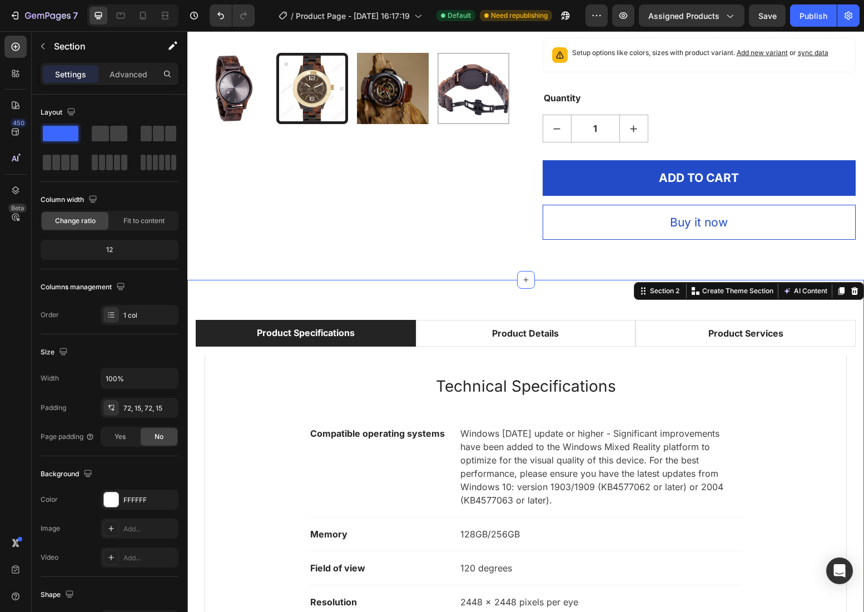
click at [473, 312] on div "Product Specifications Product Details Product Services Technical Specification…" at bounding box center [525, 534] width 677 height 508
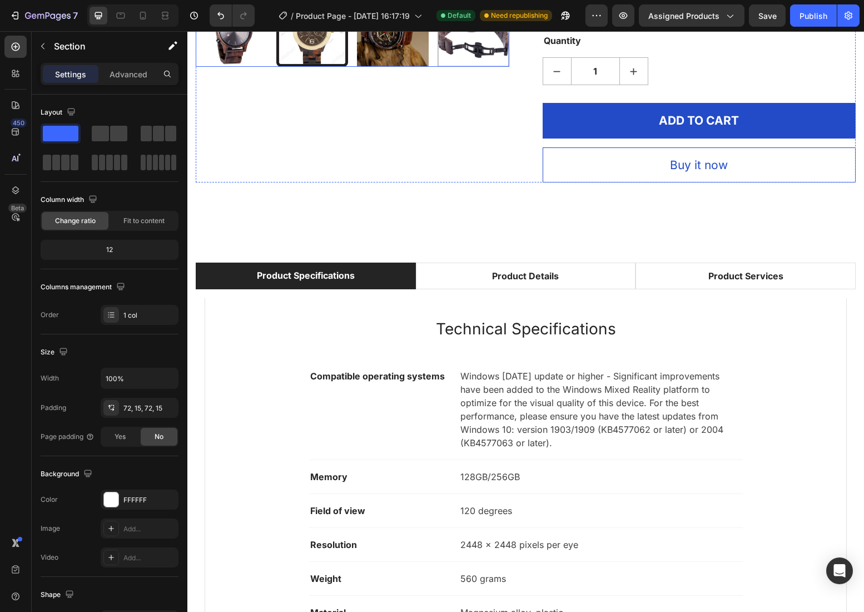
scroll to position [438, 0]
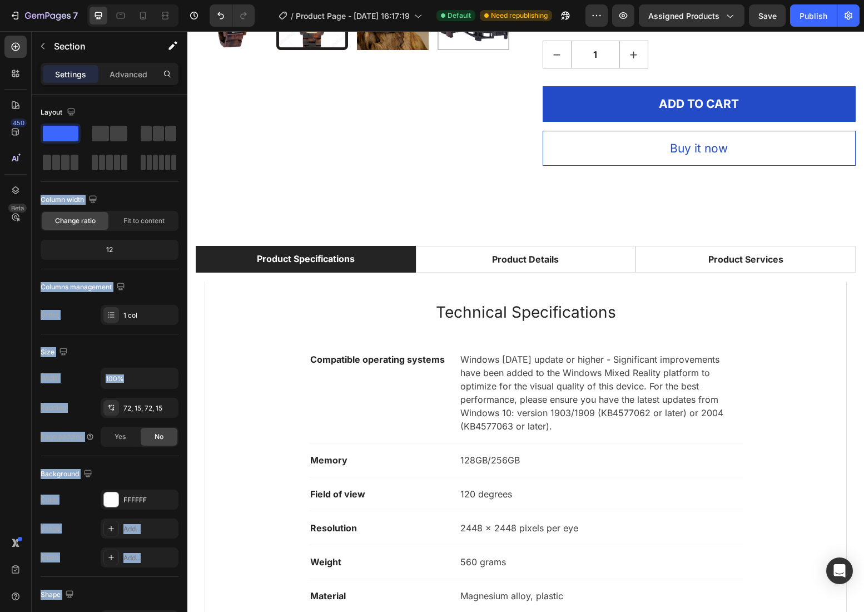
drag, startPoint x: 242, startPoint y: 189, endPoint x: 455, endPoint y: 235, distance: 218.3
click at [480, 218] on div "Product Specifications Product Details Product Services Technical Specification…" at bounding box center [525, 460] width 677 height 508
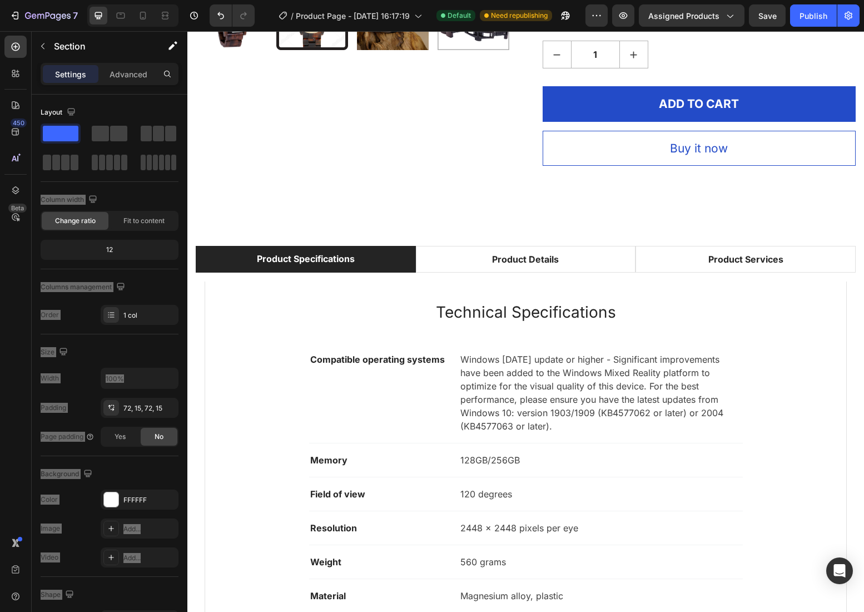
click at [465, 214] on div "Product Specifications Product Details Product Services Technical Specification…" at bounding box center [525, 460] width 677 height 508
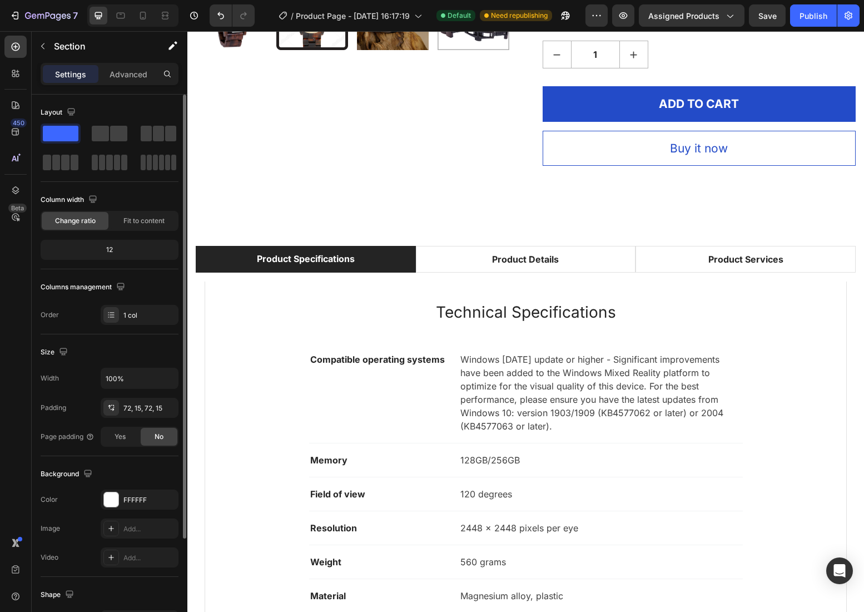
click at [38, 450] on div "Layout Column width Change ratio Fit to content 12 Columns management Order 1 c…" at bounding box center [110, 434] width 156 height 678
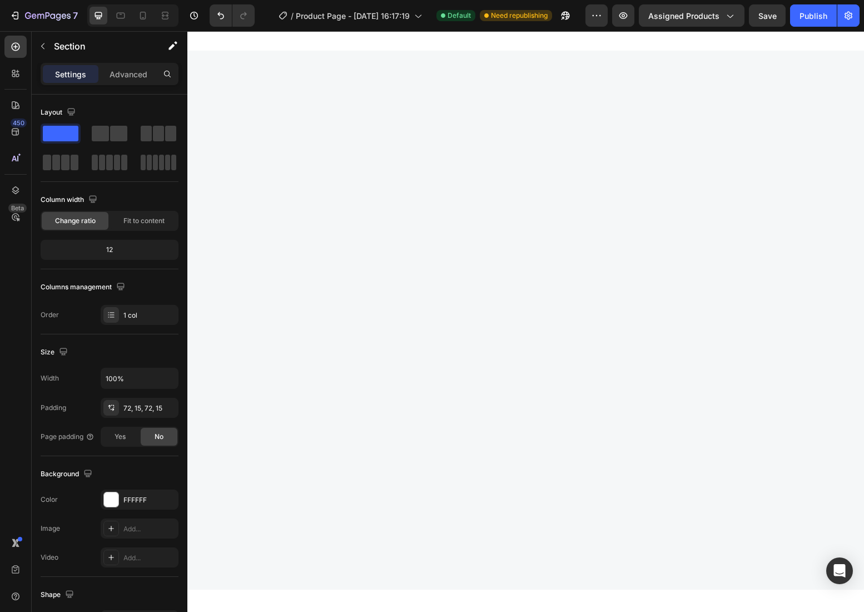
scroll to position [4820, 0]
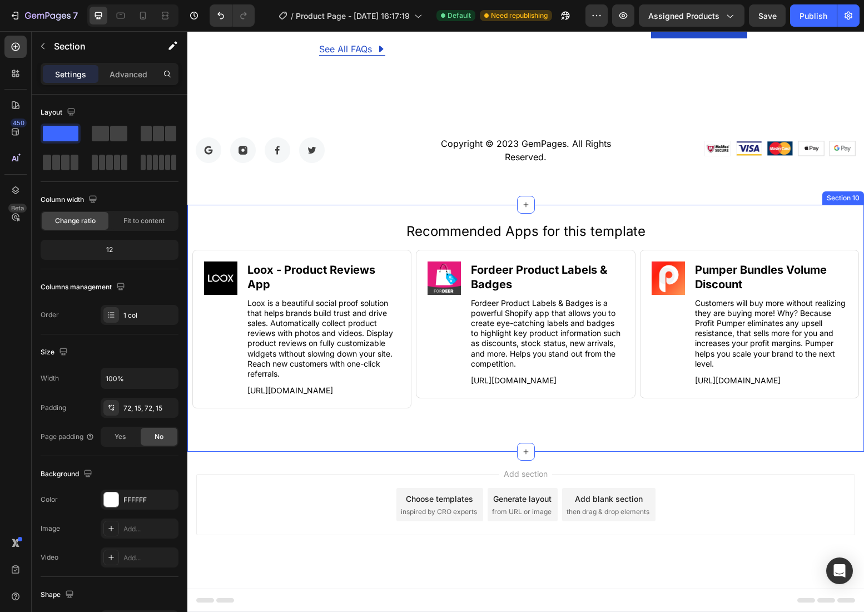
click at [400, 445] on div "Recommended Apps for this template Heading Image Loox ‑ Product Reviews App Hea…" at bounding box center [525, 328] width 677 height 247
click at [601, 499] on div "Add blank section" at bounding box center [609, 499] width 68 height 12
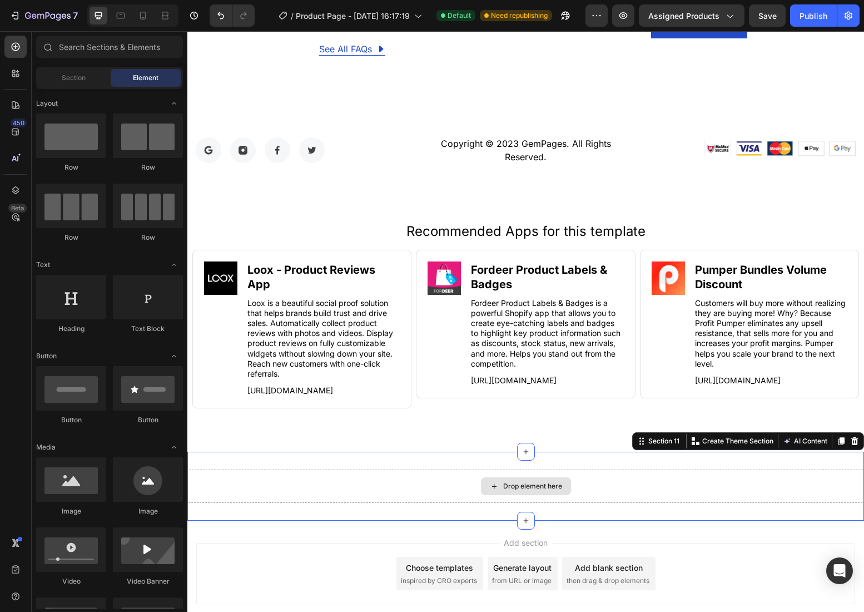
click at [420, 494] on div "Drop element here" at bounding box center [525, 485] width 677 height 33
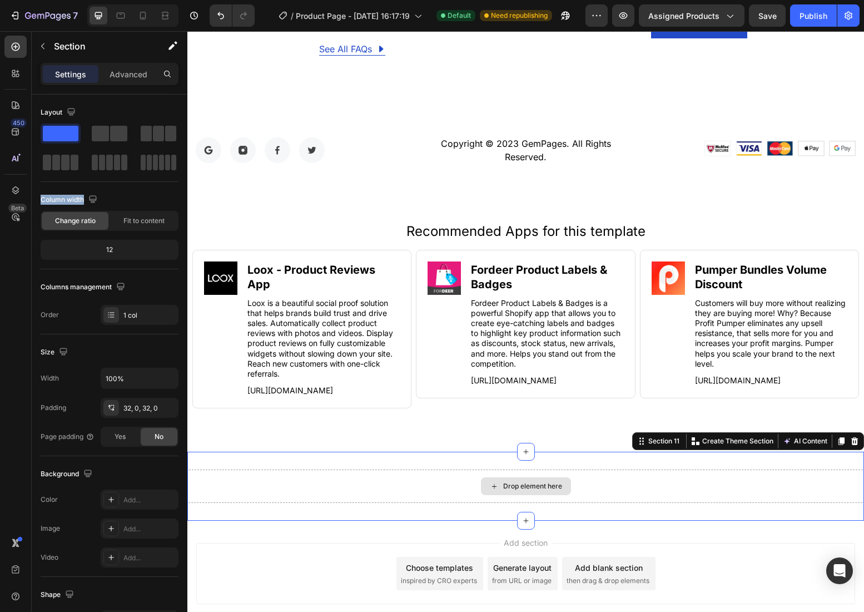
drag, startPoint x: 239, startPoint y: 194, endPoint x: 524, endPoint y: 492, distance: 412.6
click at [518, 477] on div "Drop element here" at bounding box center [526, 486] width 90 height 18
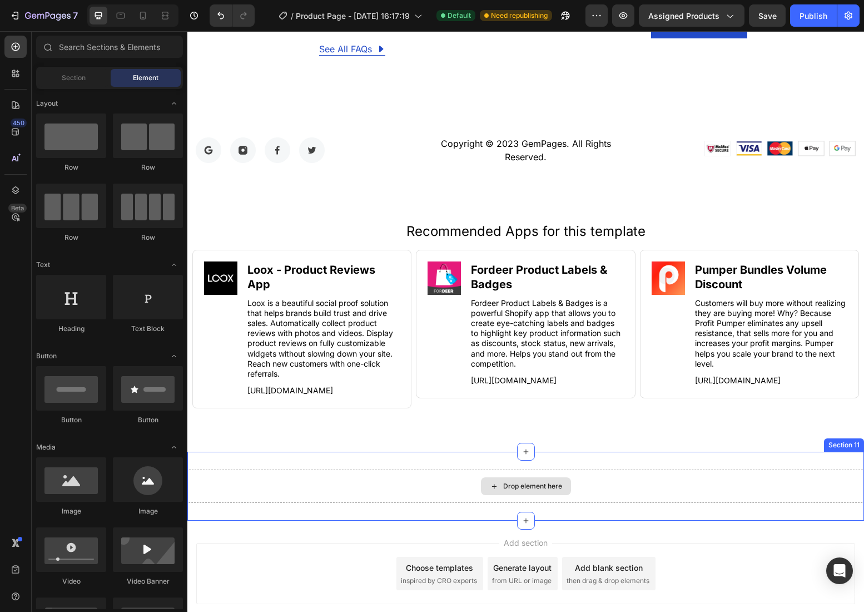
click at [517, 488] on div "Drop element here" at bounding box center [532, 486] width 59 height 9
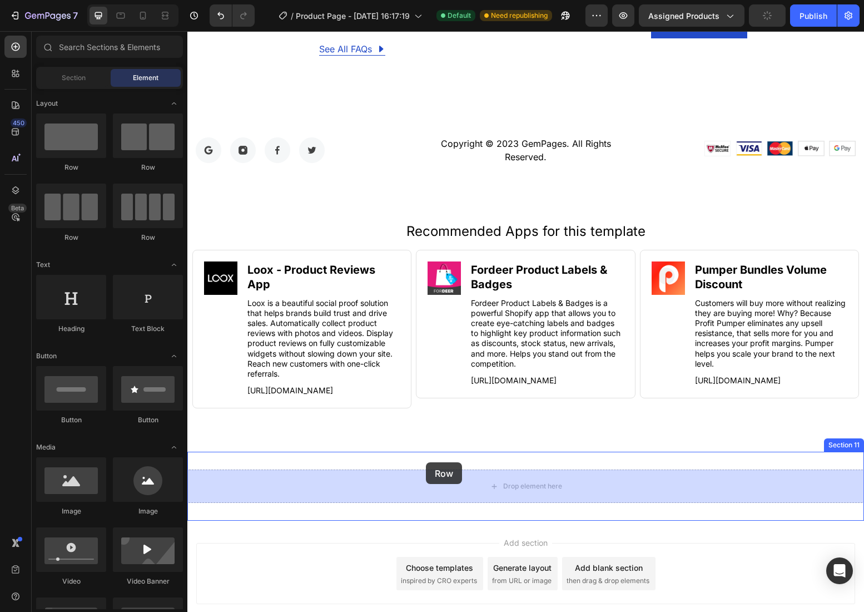
drag, startPoint x: 338, startPoint y: 234, endPoint x: 426, endPoint y: 462, distance: 244.5
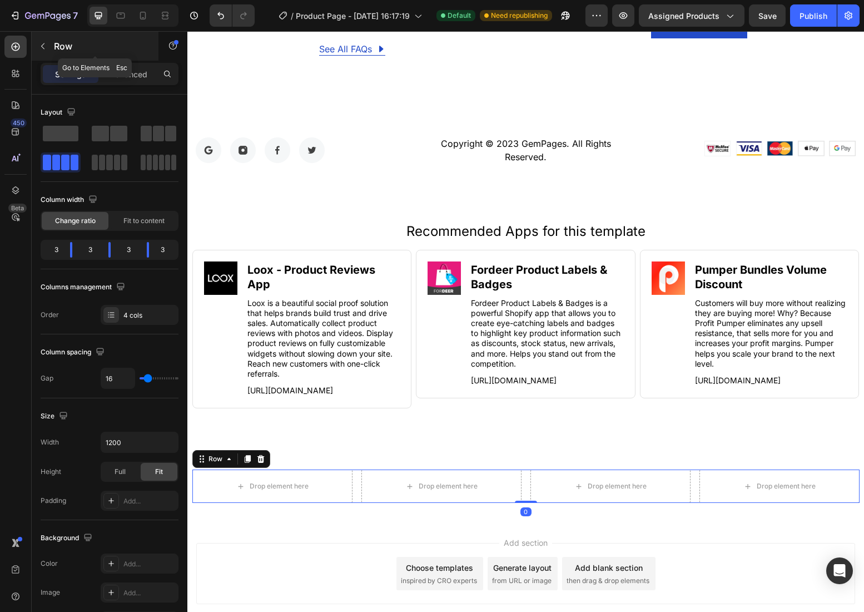
click at [68, 49] on p "Row" at bounding box center [101, 45] width 95 height 13
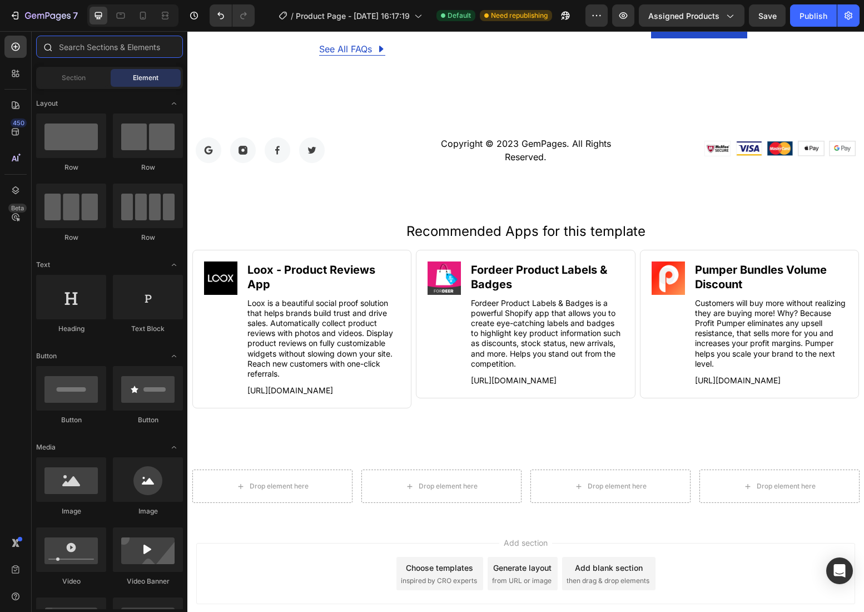
click at [77, 49] on input "text" at bounding box center [109, 47] width 147 height 22
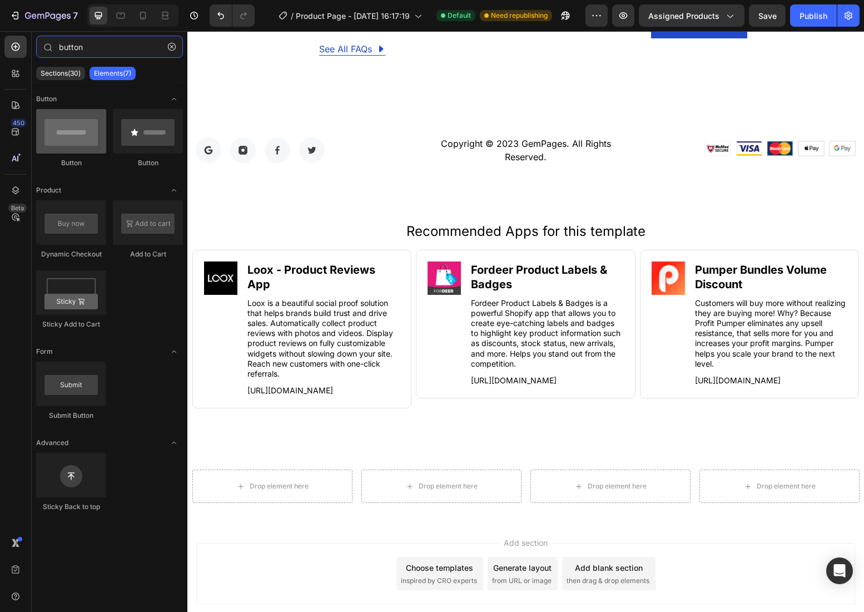
type input "button"
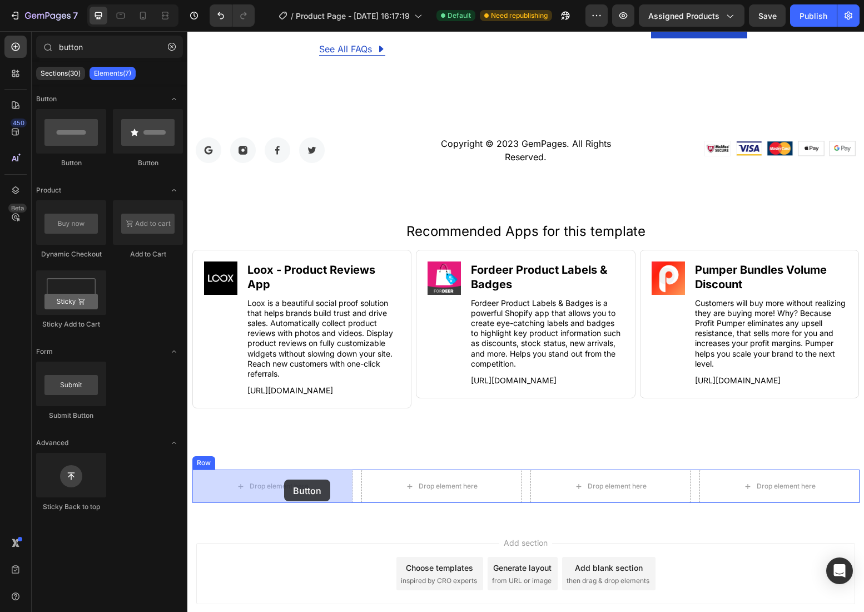
drag, startPoint x: 269, startPoint y: 162, endPoint x: 284, endPoint y: 479, distance: 317.9
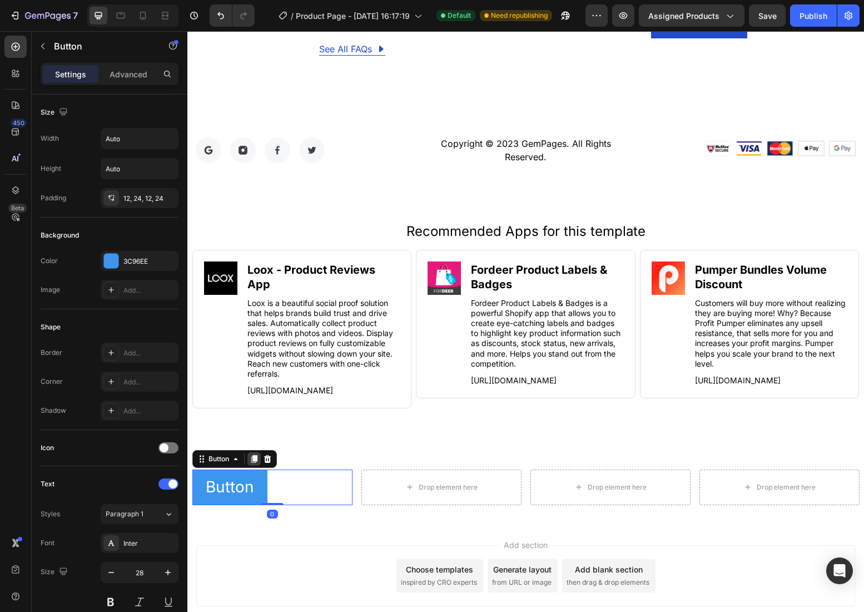
click at [255, 462] on icon at bounding box center [254, 458] width 9 height 9
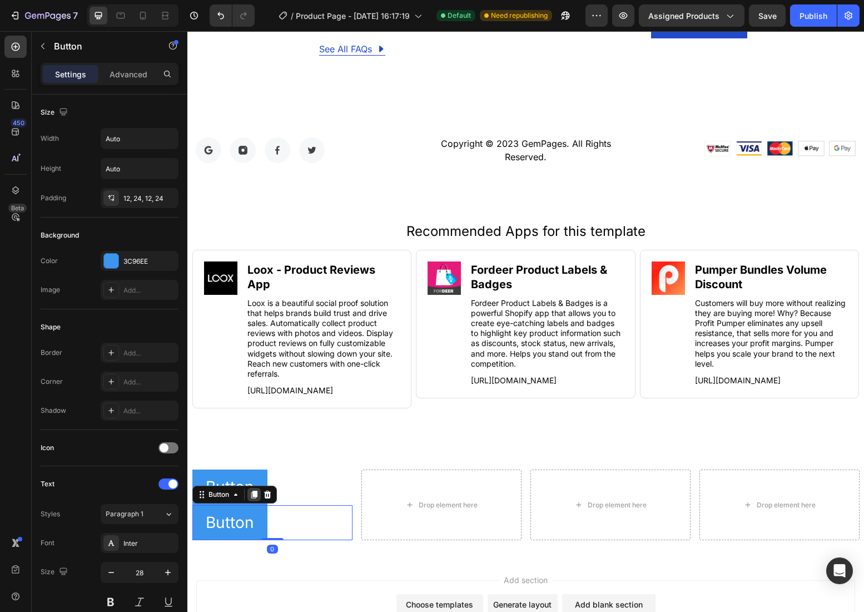
click at [256, 490] on icon at bounding box center [254, 494] width 6 height 8
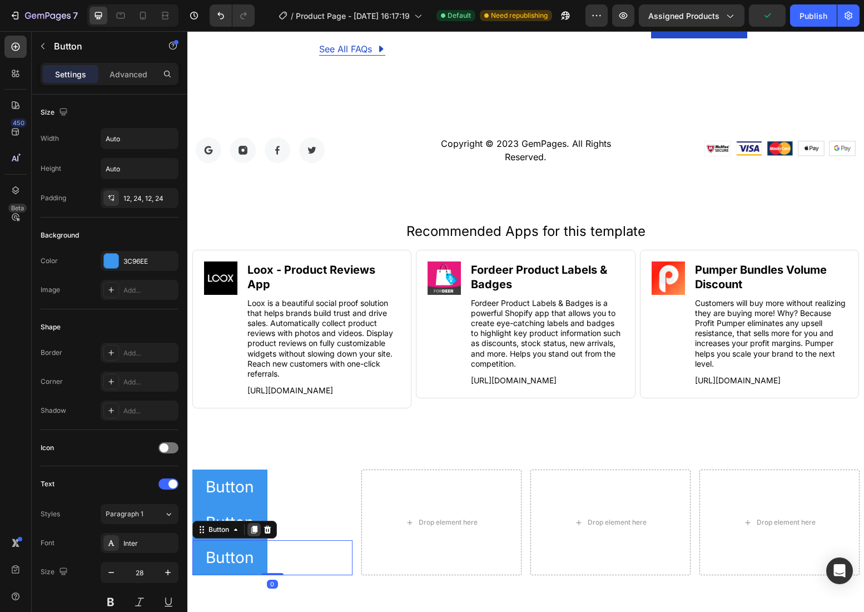
click at [257, 532] on icon at bounding box center [254, 529] width 9 height 9
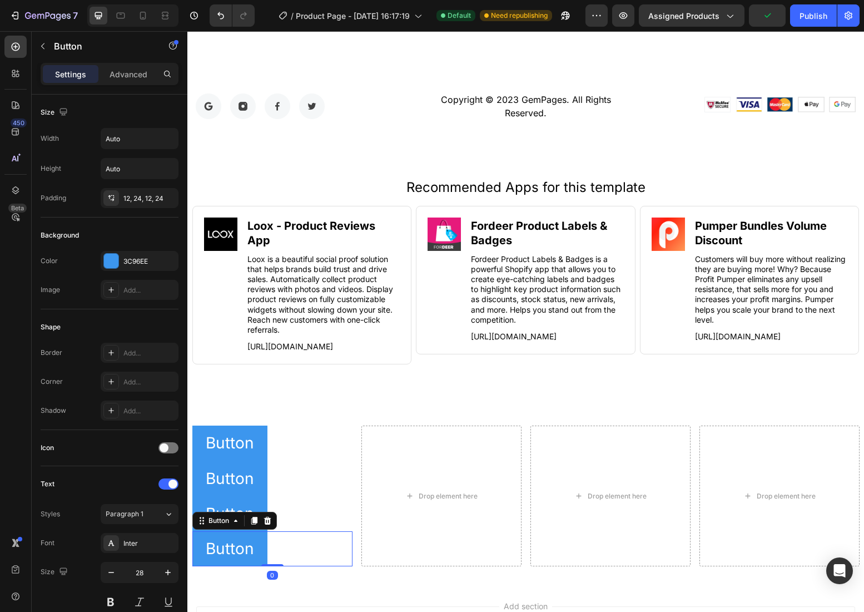
scroll to position [4874, 0]
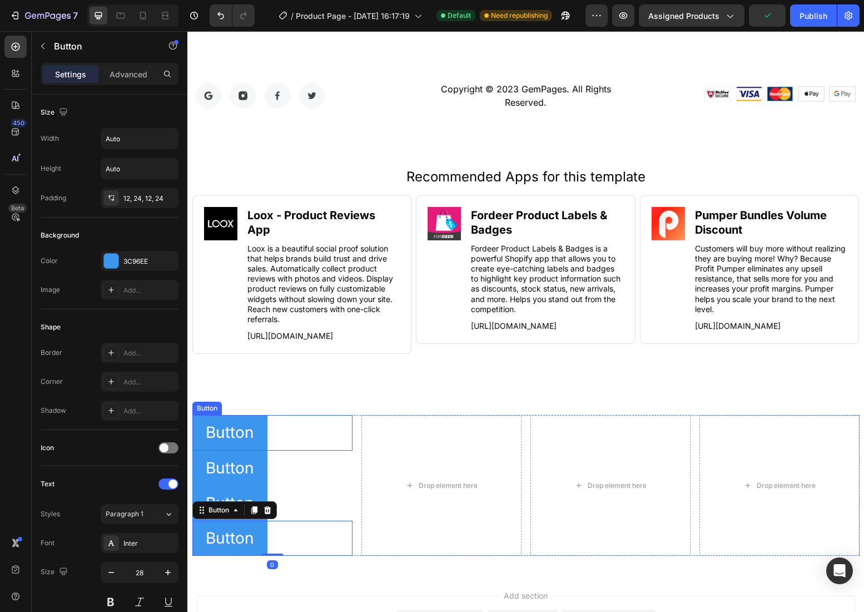
click at [302, 436] on div "Button Button" at bounding box center [272, 432] width 160 height 35
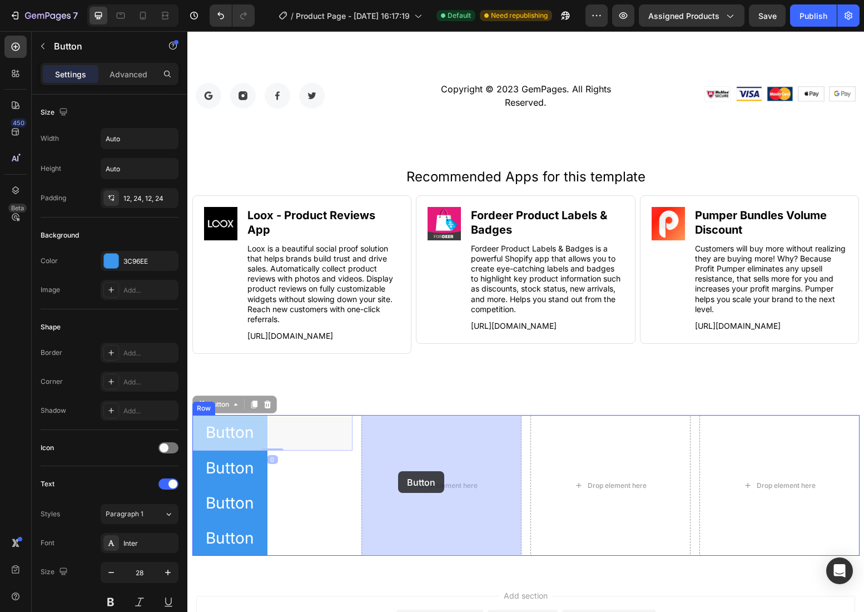
drag, startPoint x: 302, startPoint y: 436, endPoint x: 398, endPoint y: 471, distance: 102.4
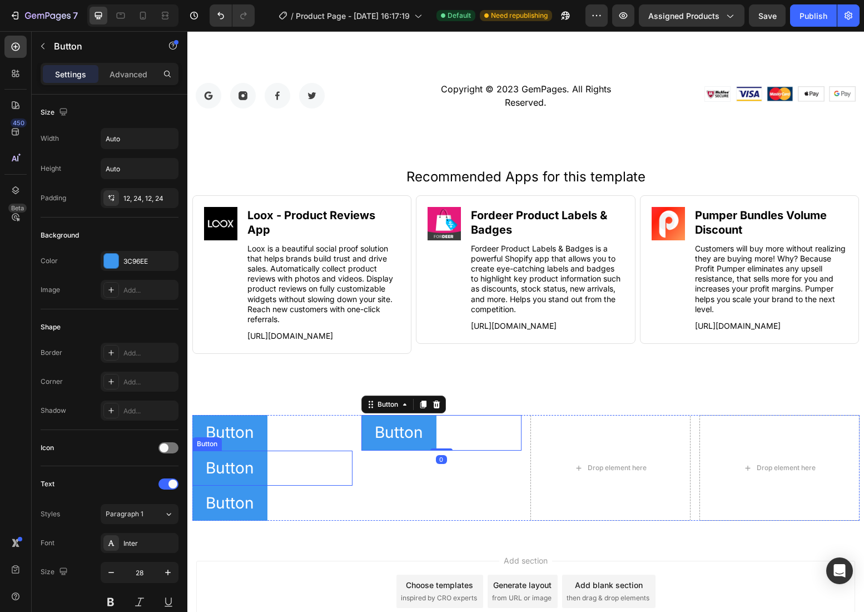
click at [285, 466] on div "Button Button" at bounding box center [272, 467] width 160 height 35
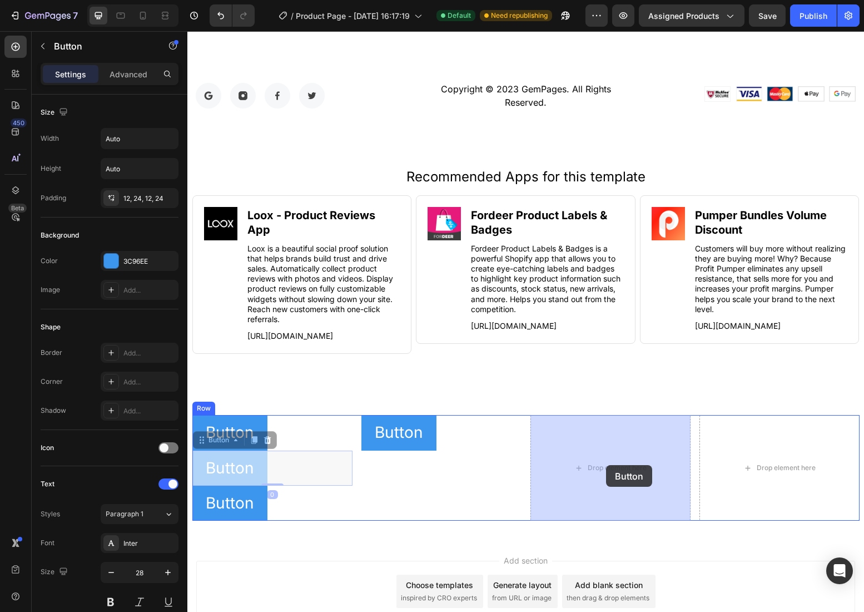
drag, startPoint x: 304, startPoint y: 470, endPoint x: 606, endPoint y: 465, distance: 302.0
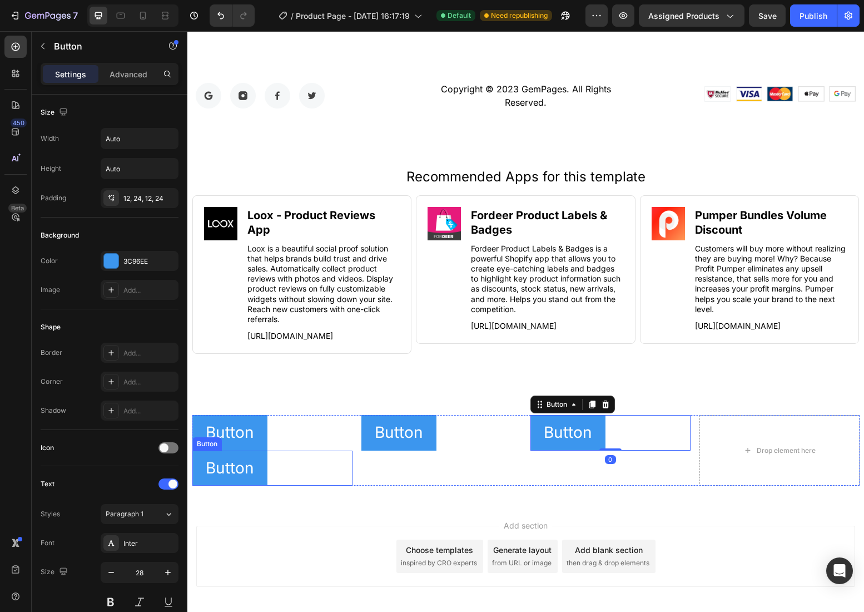
click at [300, 467] on div "Button Button" at bounding box center [272, 467] width 160 height 35
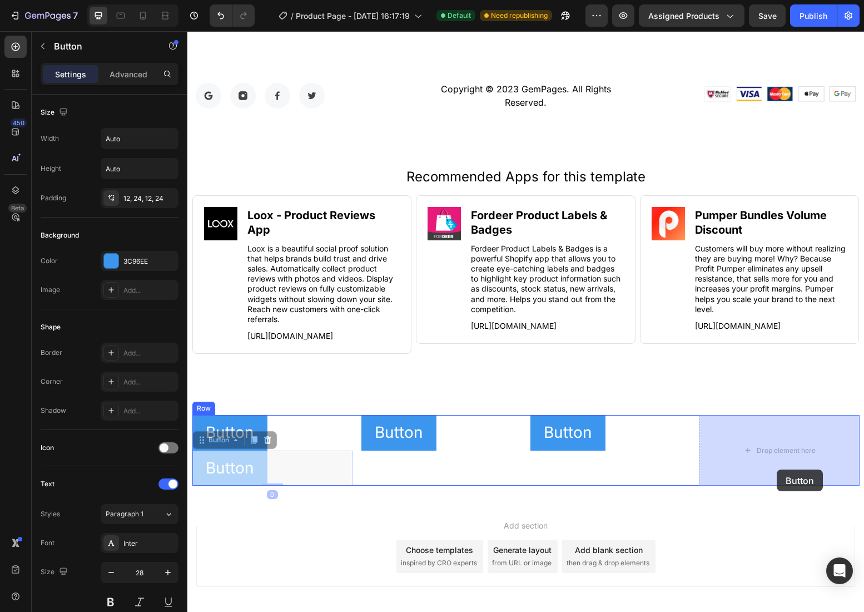
drag, startPoint x: 312, startPoint y: 469, endPoint x: 776, endPoint y: 469, distance: 463.7
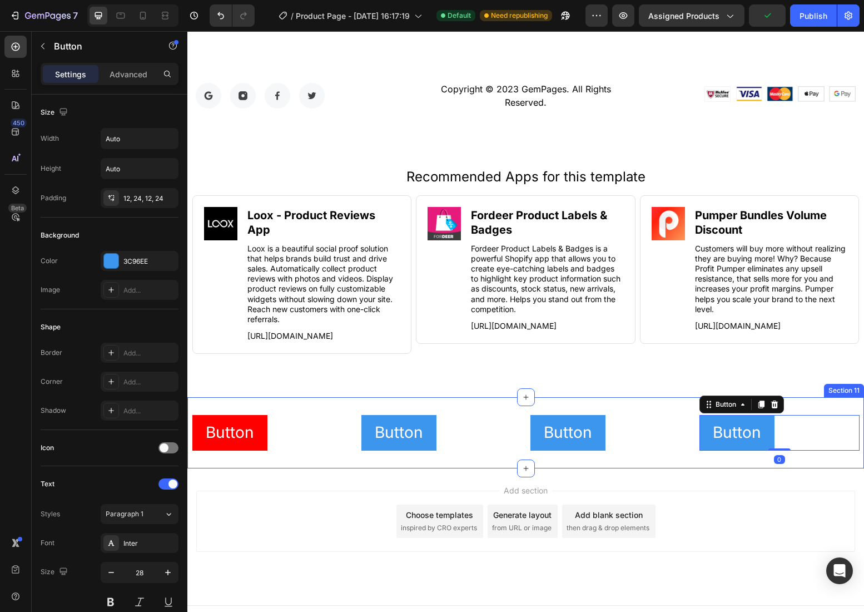
click at [261, 439] on button "Button" at bounding box center [229, 432] width 75 height 35
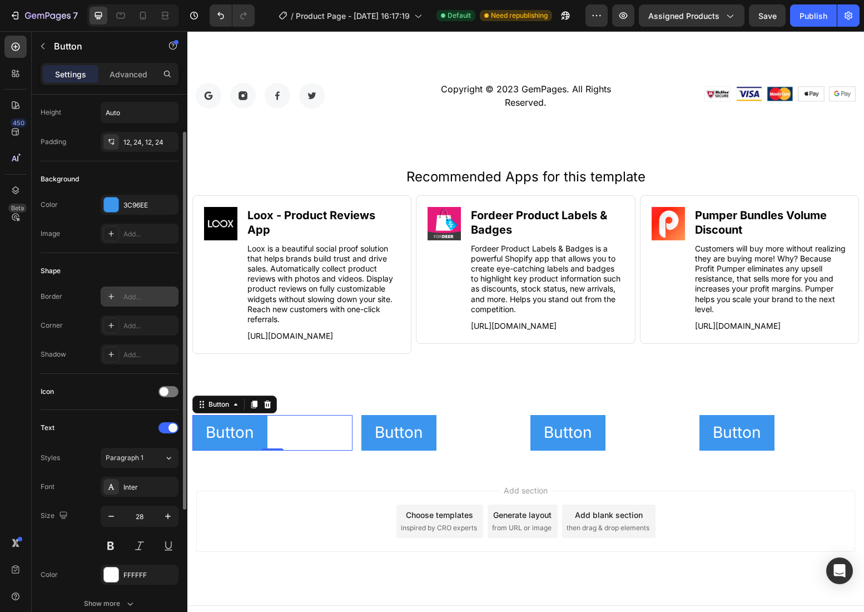
scroll to position [56, 0]
click at [151, 204] on div "3C96EE" at bounding box center [139, 206] width 32 height 10
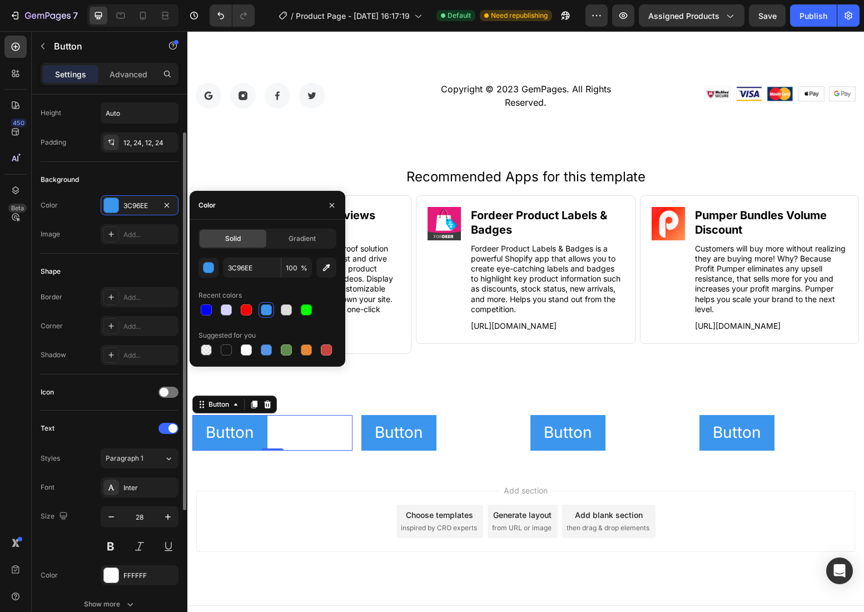
click at [152, 178] on div "Background" at bounding box center [110, 180] width 138 height 18
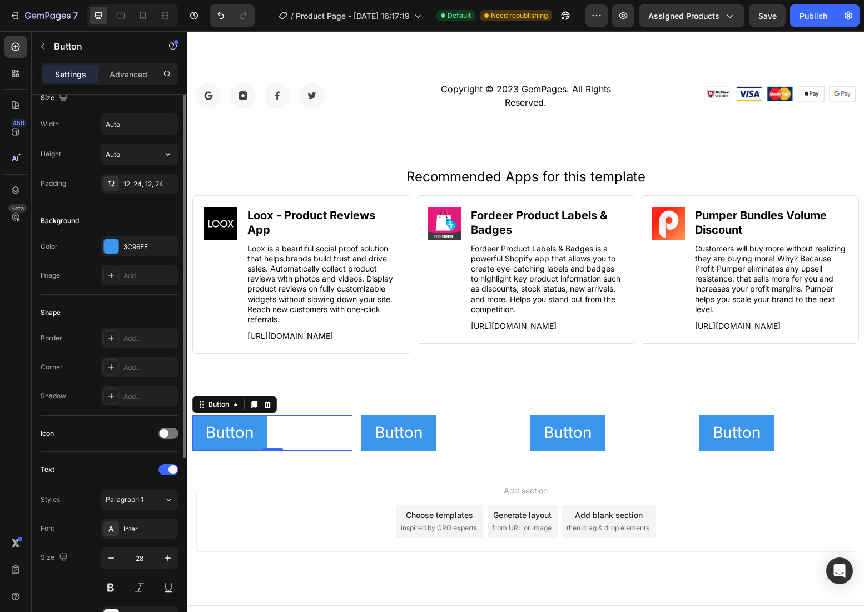
scroll to position [0, 0]
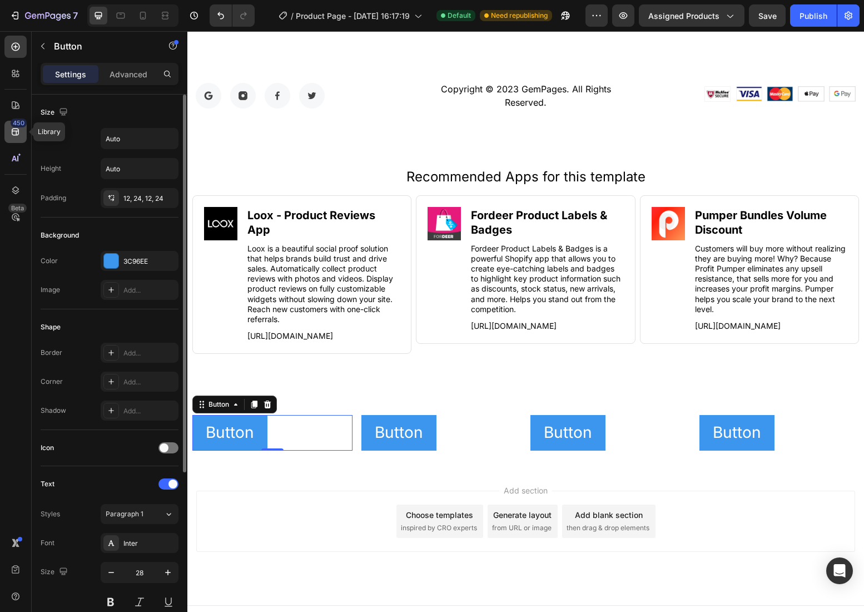
click at [21, 128] on div "450" at bounding box center [15, 132] width 22 height 22
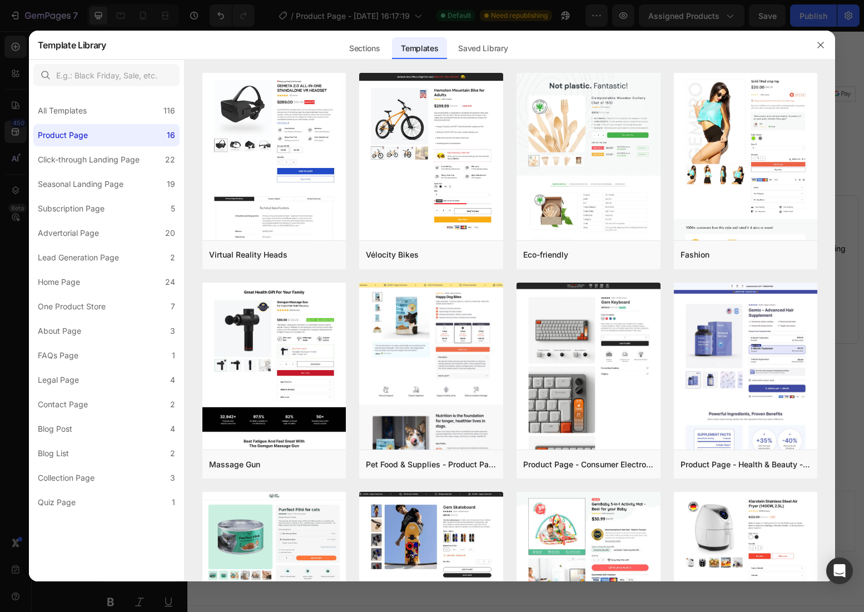
click at [24, 146] on div at bounding box center [432, 306] width 864 height 612
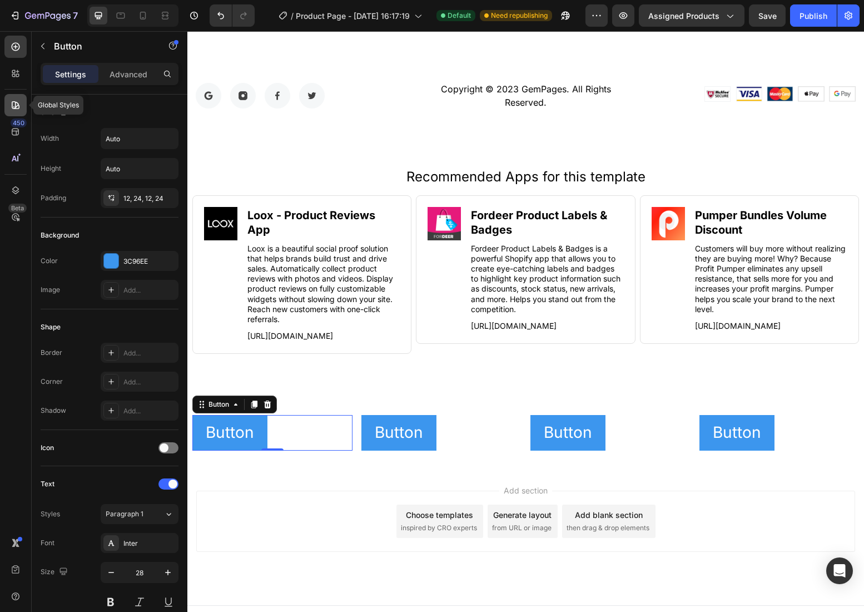
click at [19, 110] on icon at bounding box center [15, 105] width 11 height 11
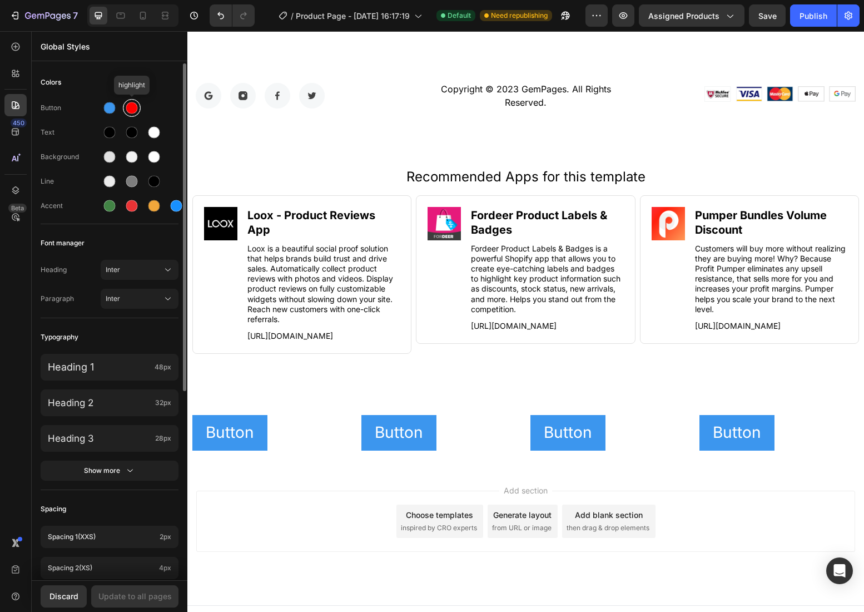
click at [134, 110] on div at bounding box center [132, 108] width 12 height 12
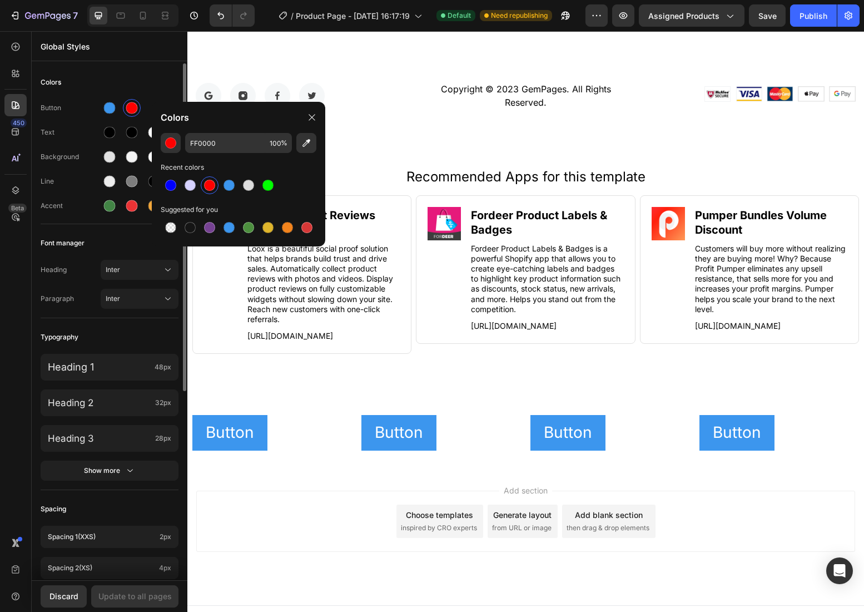
click at [150, 87] on div "Colors" at bounding box center [110, 82] width 138 height 20
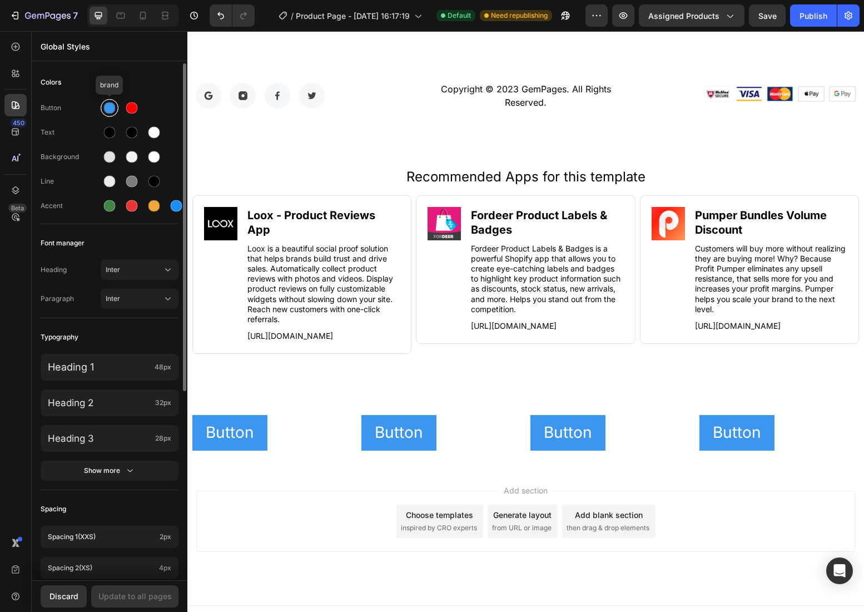
click at [108, 109] on div at bounding box center [110, 108] width 12 height 12
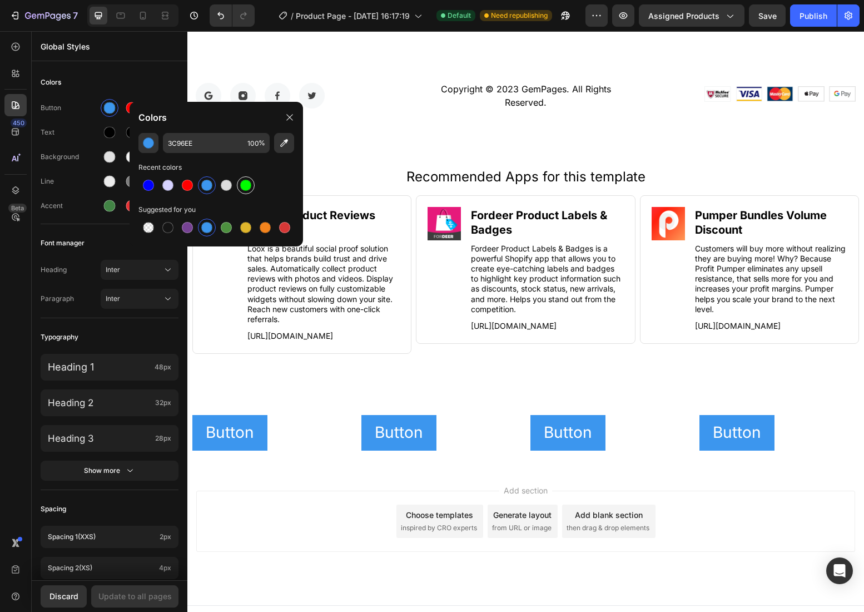
click at [246, 186] on div at bounding box center [245, 185] width 11 height 11
type input "00FF00"
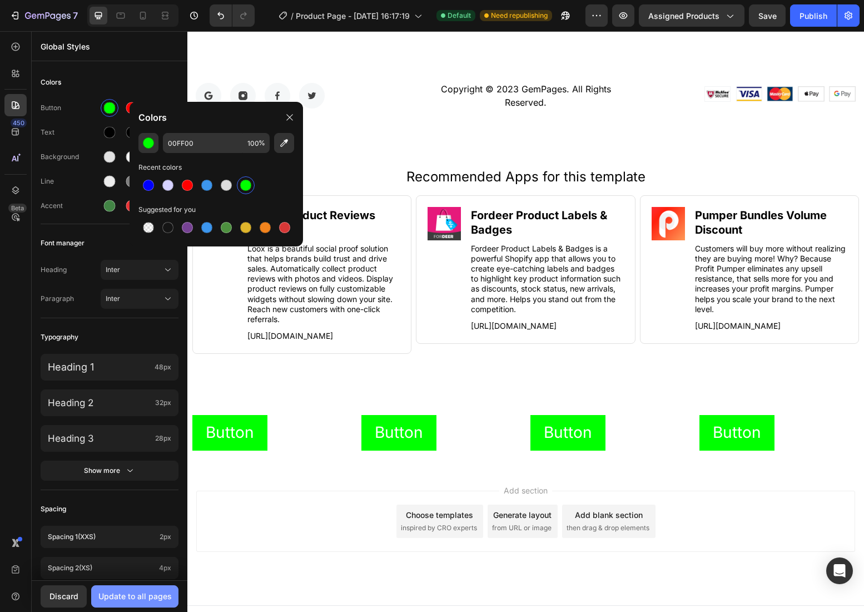
click at [147, 597] on div "Update to all pages" at bounding box center [134, 596] width 73 height 12
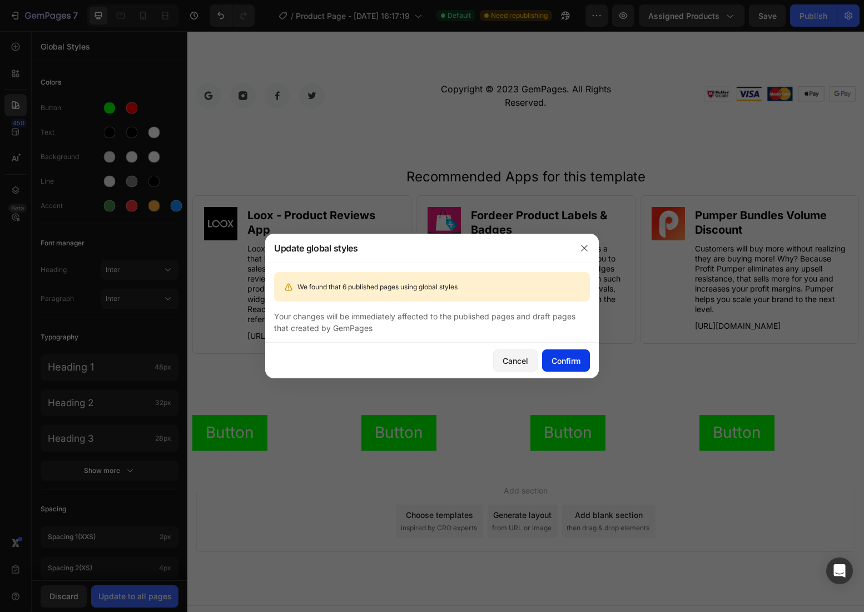
click at [571, 365] on div "Confirm" at bounding box center [566, 361] width 29 height 12
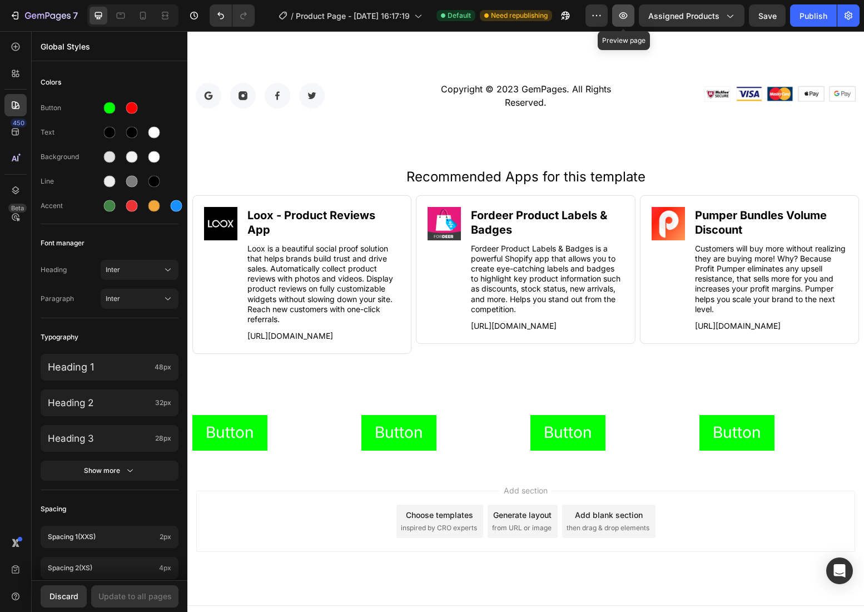
click at [622, 13] on icon "button" at bounding box center [623, 15] width 8 height 7
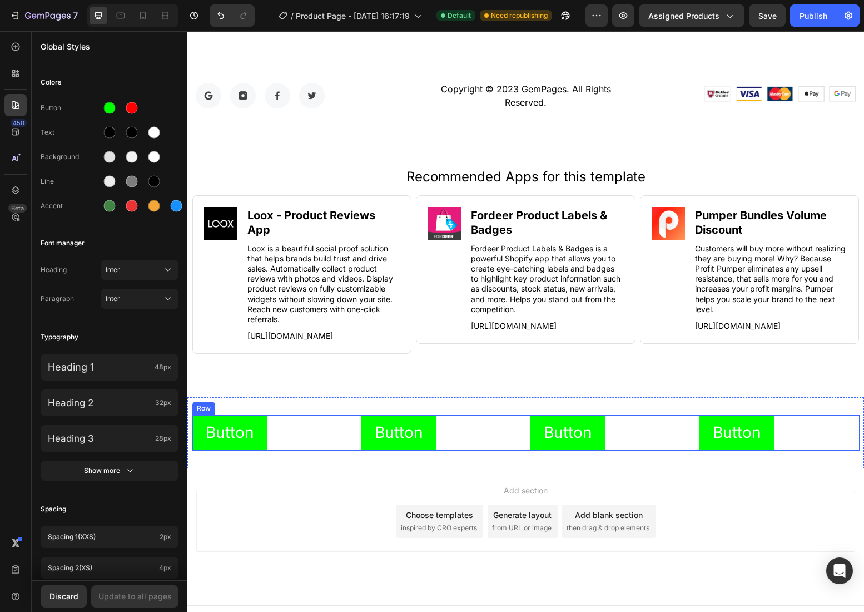
click at [528, 431] on div "Button Button Button Button Button Button Button Button Row" at bounding box center [525, 432] width 667 height 35
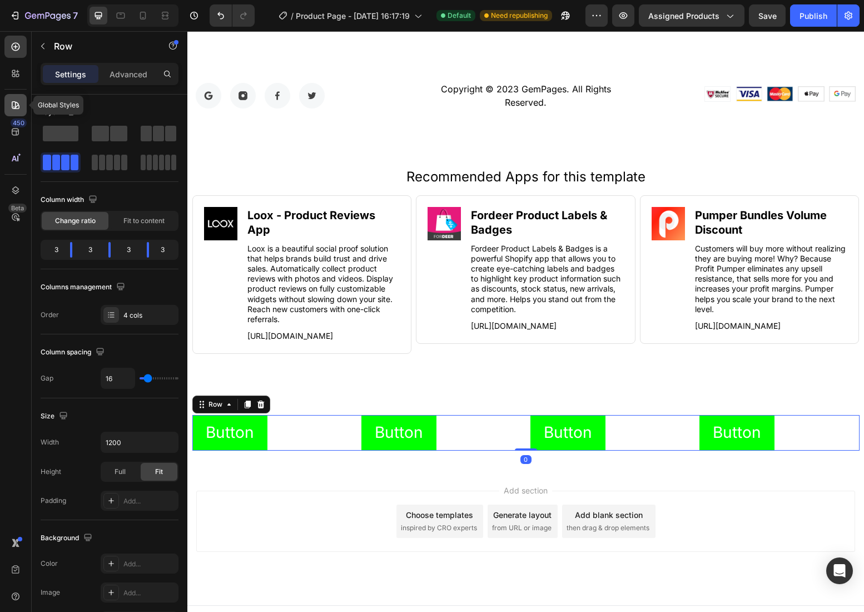
click at [19, 107] on icon at bounding box center [16, 105] width 8 height 8
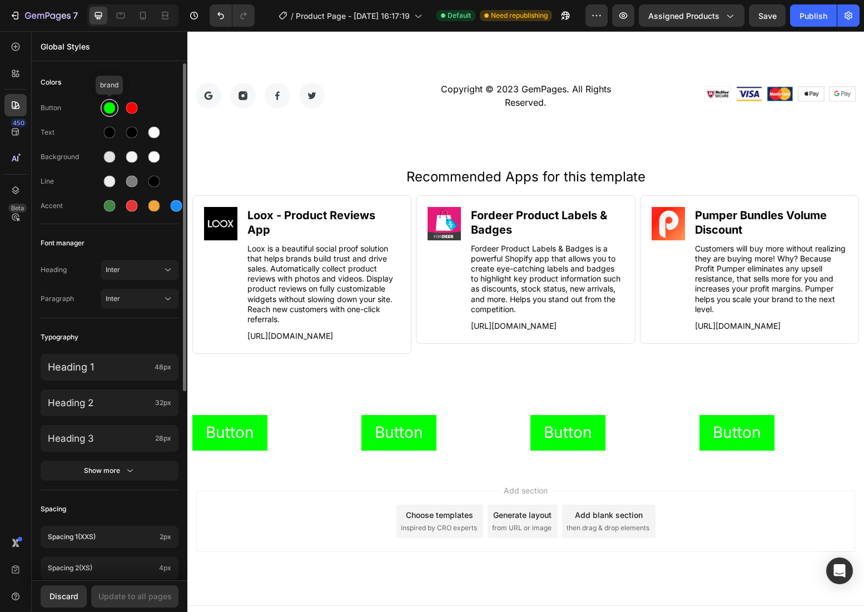
click at [117, 107] on div at bounding box center [110, 108] width 18 height 18
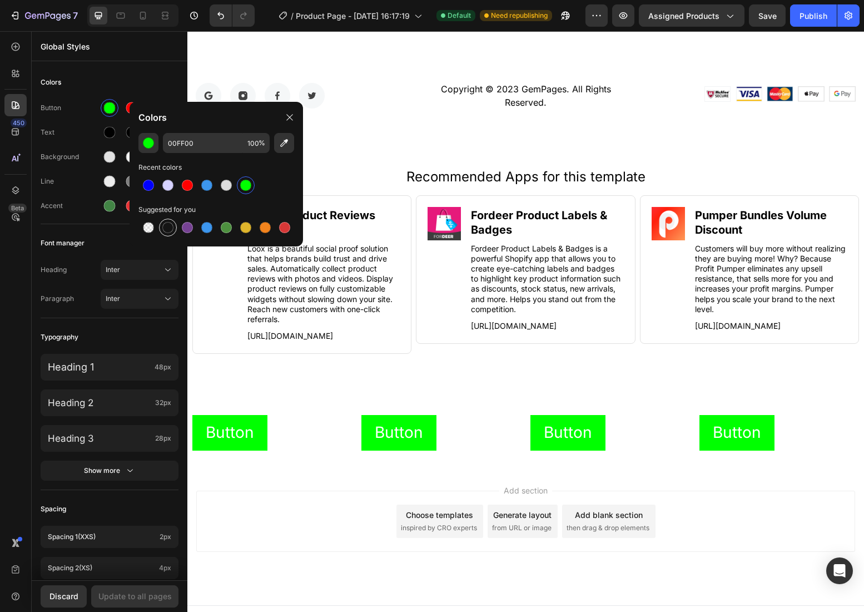
click at [172, 224] on div at bounding box center [167, 227] width 11 height 11
type input "151515"
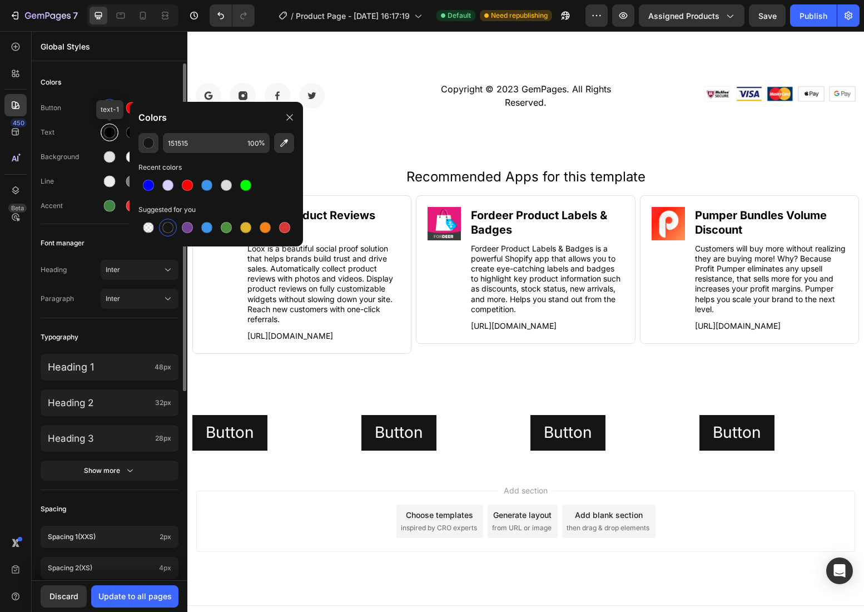
click at [116, 132] on div at bounding box center [109, 132] width 13 height 13
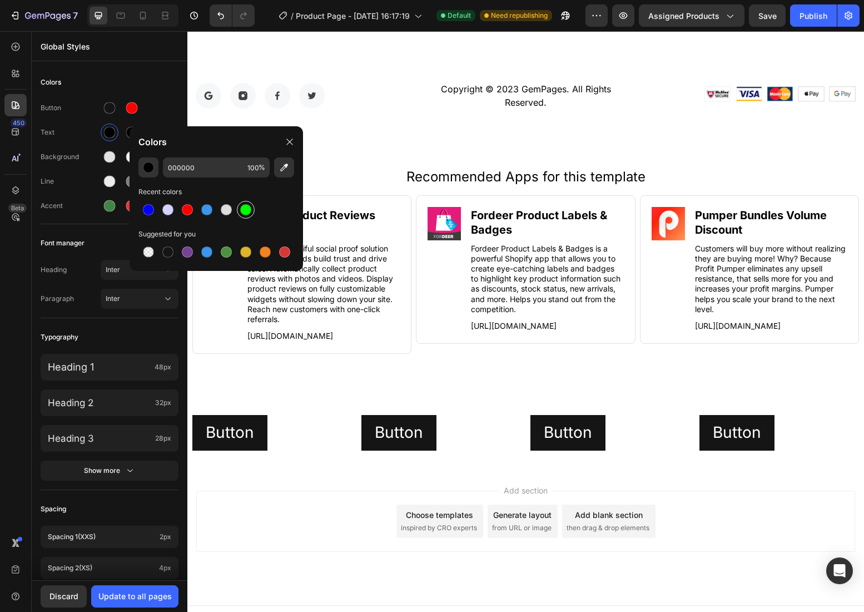
click at [252, 202] on div at bounding box center [246, 210] width 20 height 20
type input "00FF00"
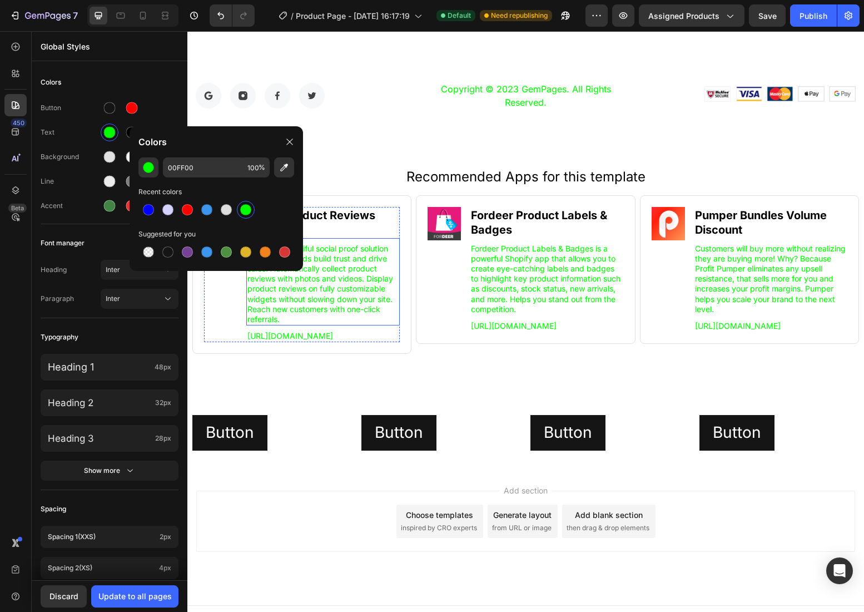
click at [256, 292] on p "Loox is a beautiful social proof solution that helps brands build trust and dri…" at bounding box center [323, 284] width 152 height 81
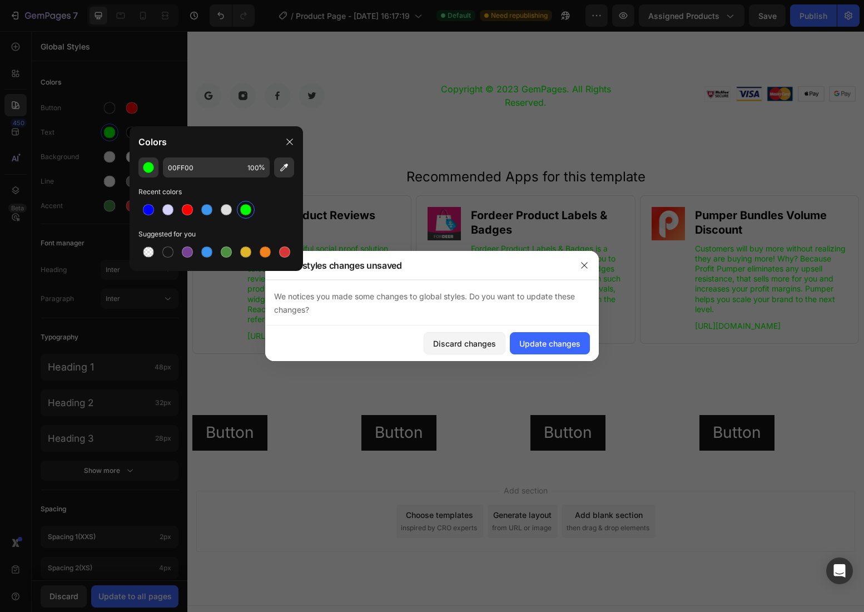
click at [256, 292] on div at bounding box center [432, 306] width 864 height 612
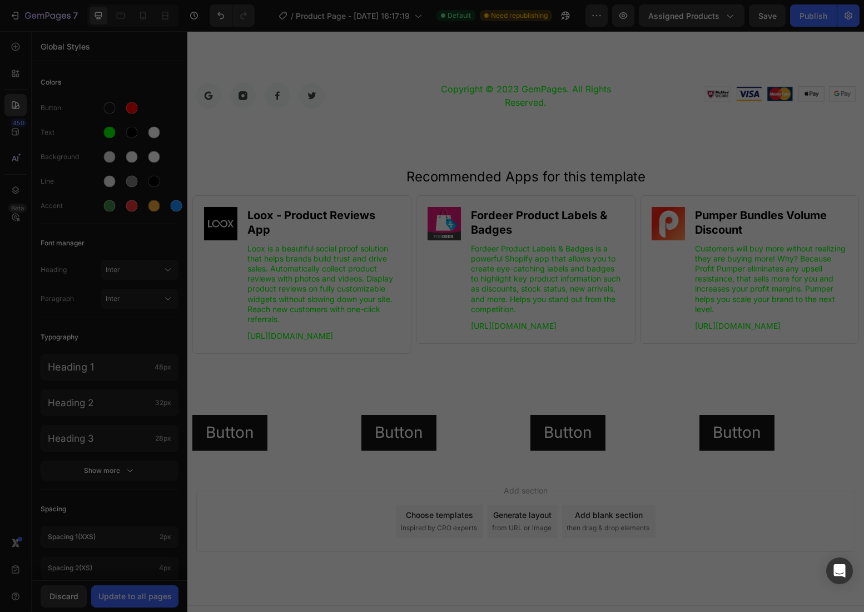
click at [256, 292] on div at bounding box center [432, 306] width 864 height 612
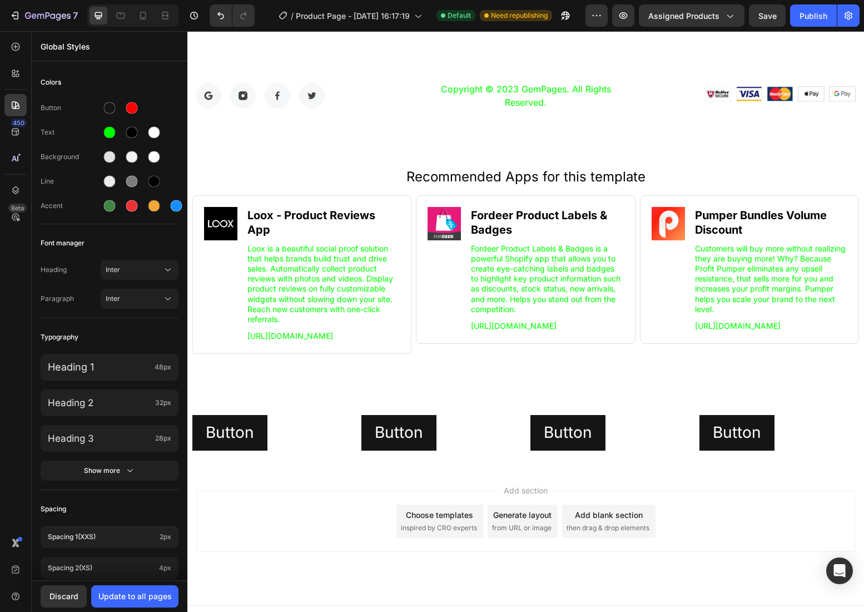
click at [256, 292] on p "Loox is a beautiful social proof solution that helps brands build trust and dri…" at bounding box center [323, 284] width 152 height 81
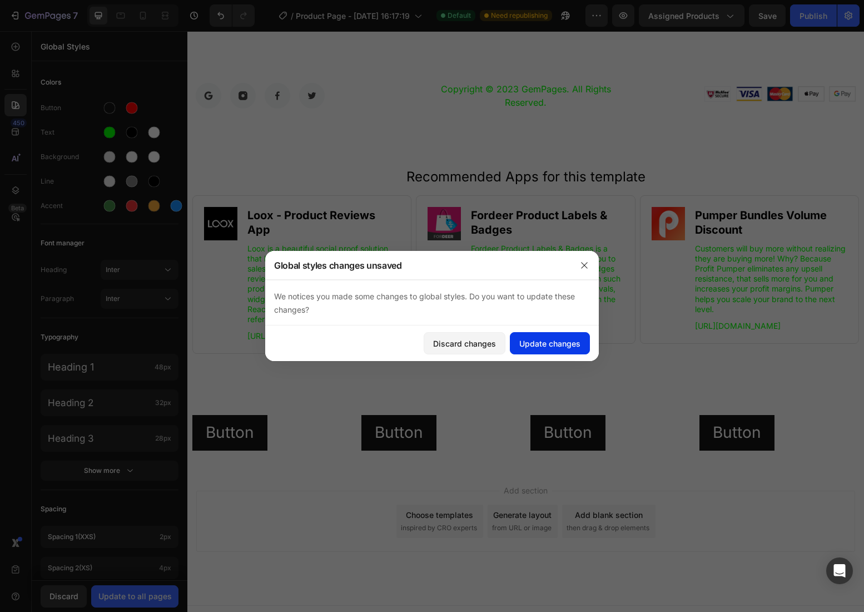
click at [541, 340] on div "Update changes" at bounding box center [549, 344] width 61 height 12
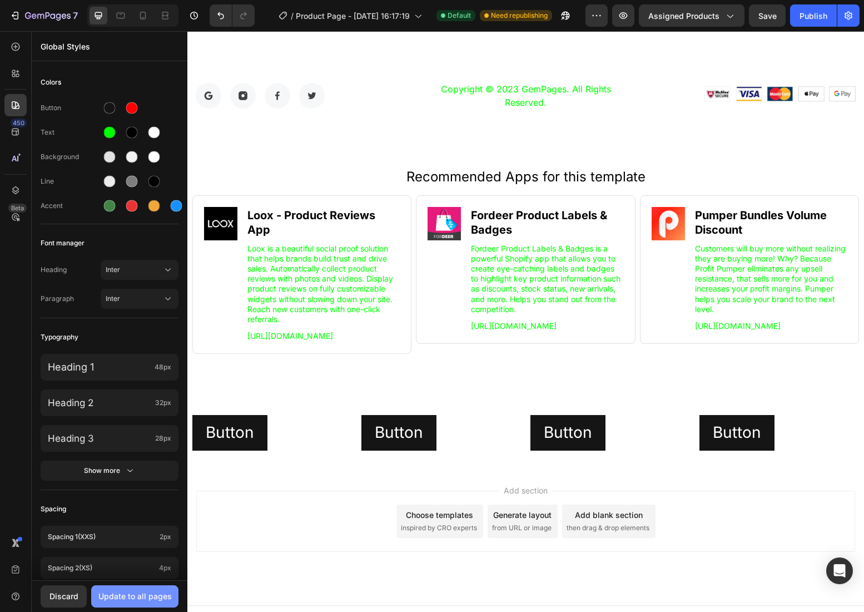
click at [155, 589] on button "Update to all pages" at bounding box center [134, 596] width 87 height 22
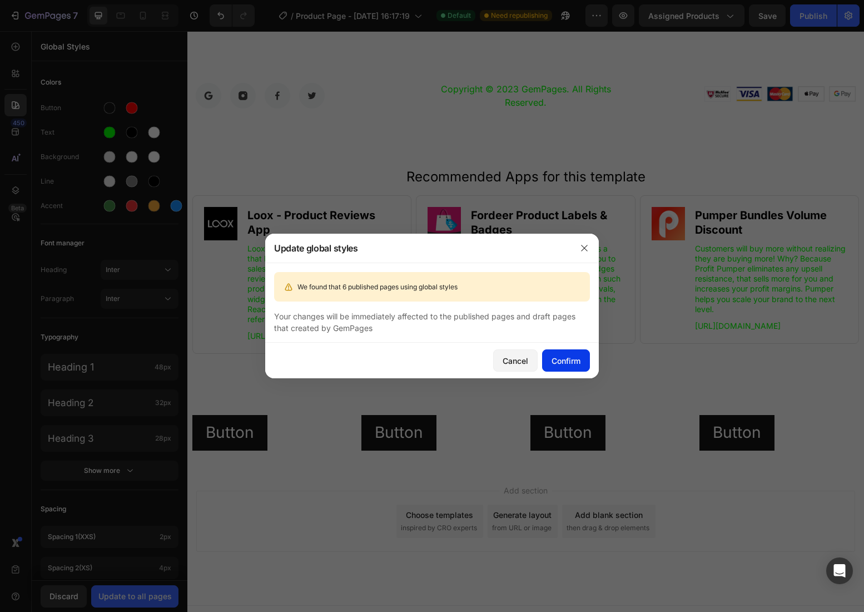
click at [564, 364] on div "Confirm" at bounding box center [566, 361] width 29 height 12
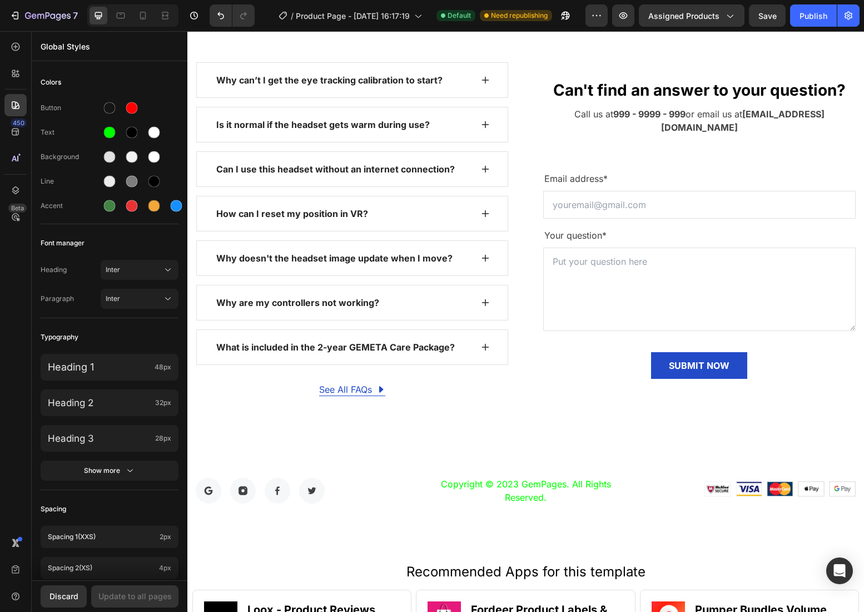
scroll to position [4441, 0]
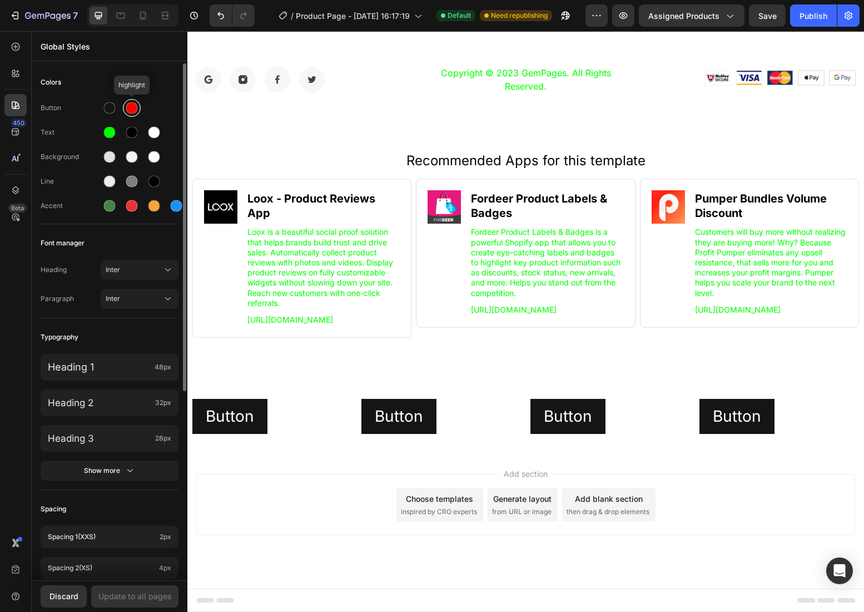
click at [132, 106] on div at bounding box center [132, 108] width 12 height 12
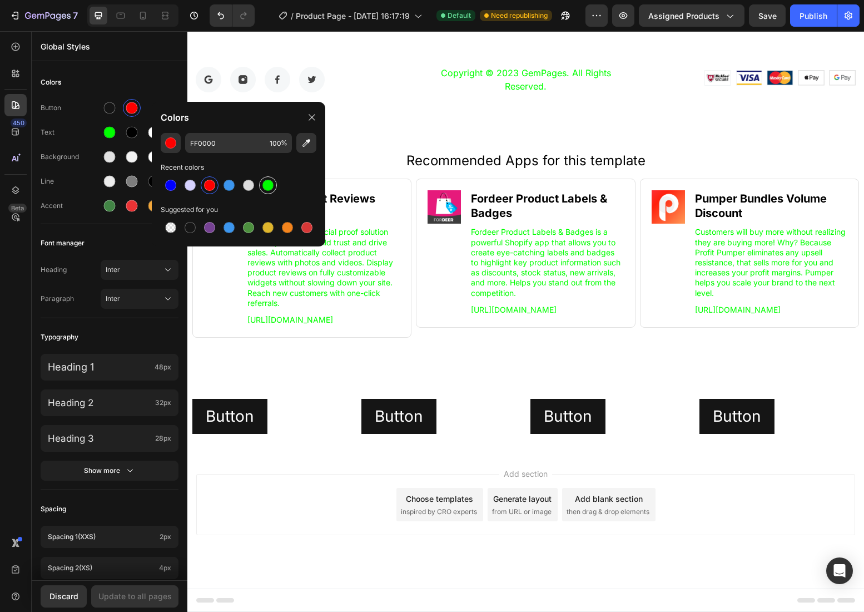
click at [260, 185] on div at bounding box center [268, 185] width 18 height 18
type input "00FF00"
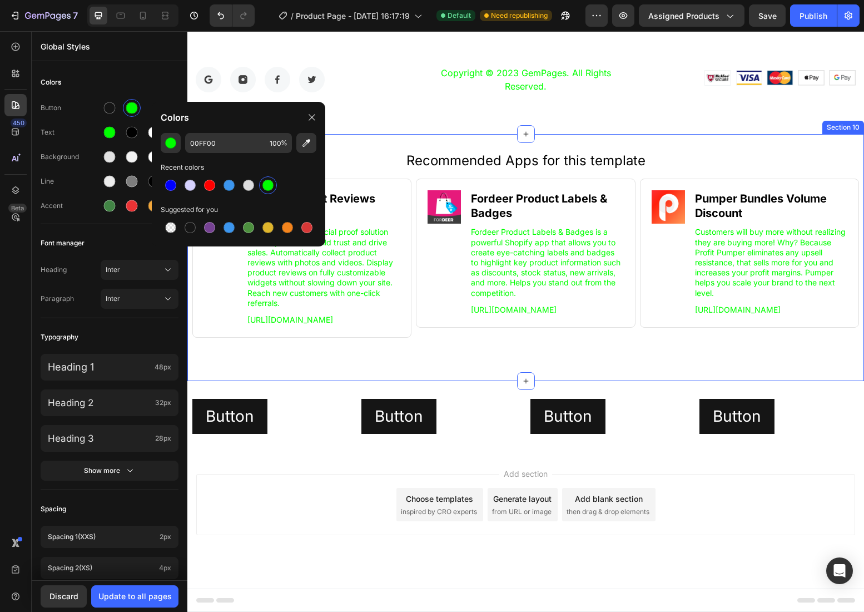
click at [359, 356] on div "Recommended Apps for this template Heading Image Loox ‑ Product Reviews App Hea…" at bounding box center [525, 258] width 677 height 212
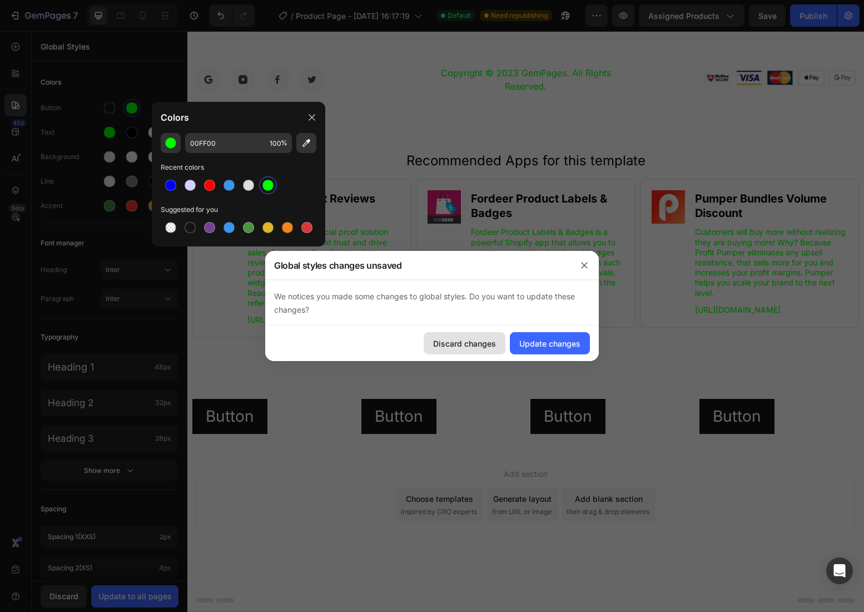
click at [484, 350] on button "Discard changes" at bounding box center [465, 343] width 82 height 22
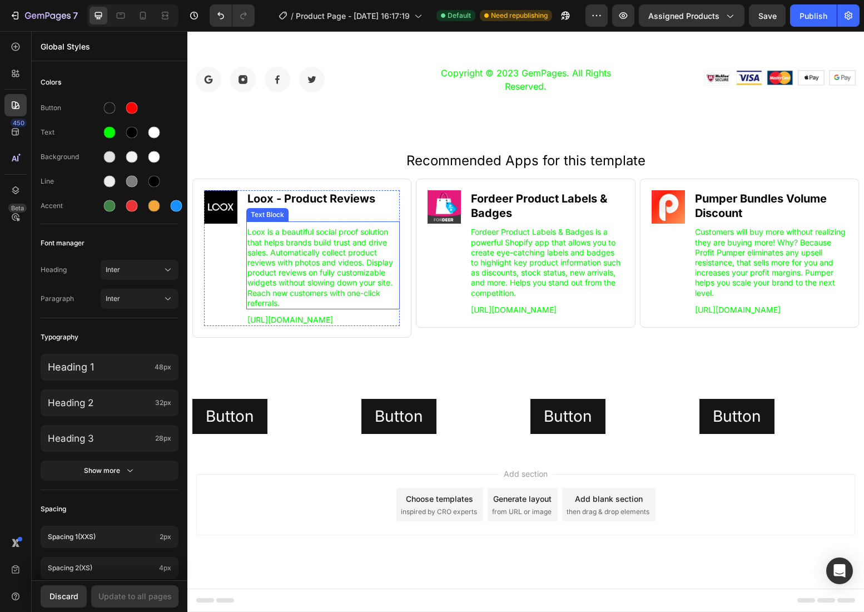
click at [348, 285] on p "Loox is a beautiful social proof solution that helps brands build trust and dri…" at bounding box center [323, 267] width 152 height 81
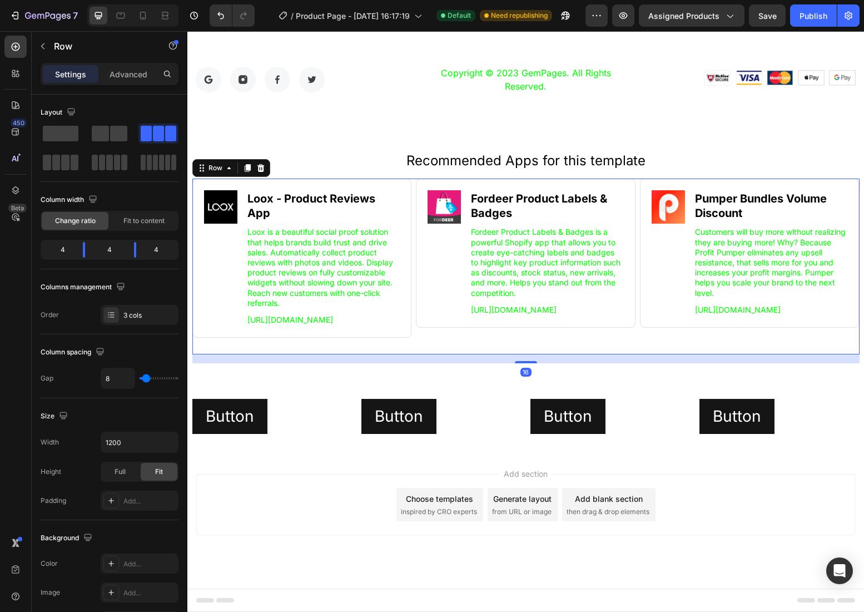
click at [304, 354] on div "Image Loox ‑ Product Reviews App Heading Loox is a beautiful social proof solut…" at bounding box center [525, 266] width 667 height 176
click at [620, 11] on icon "button" at bounding box center [623, 15] width 11 height 11
click at [27, 13] on icon "button" at bounding box center [28, 15] width 6 height 7
